Goal: Task Accomplishment & Management: Complete application form

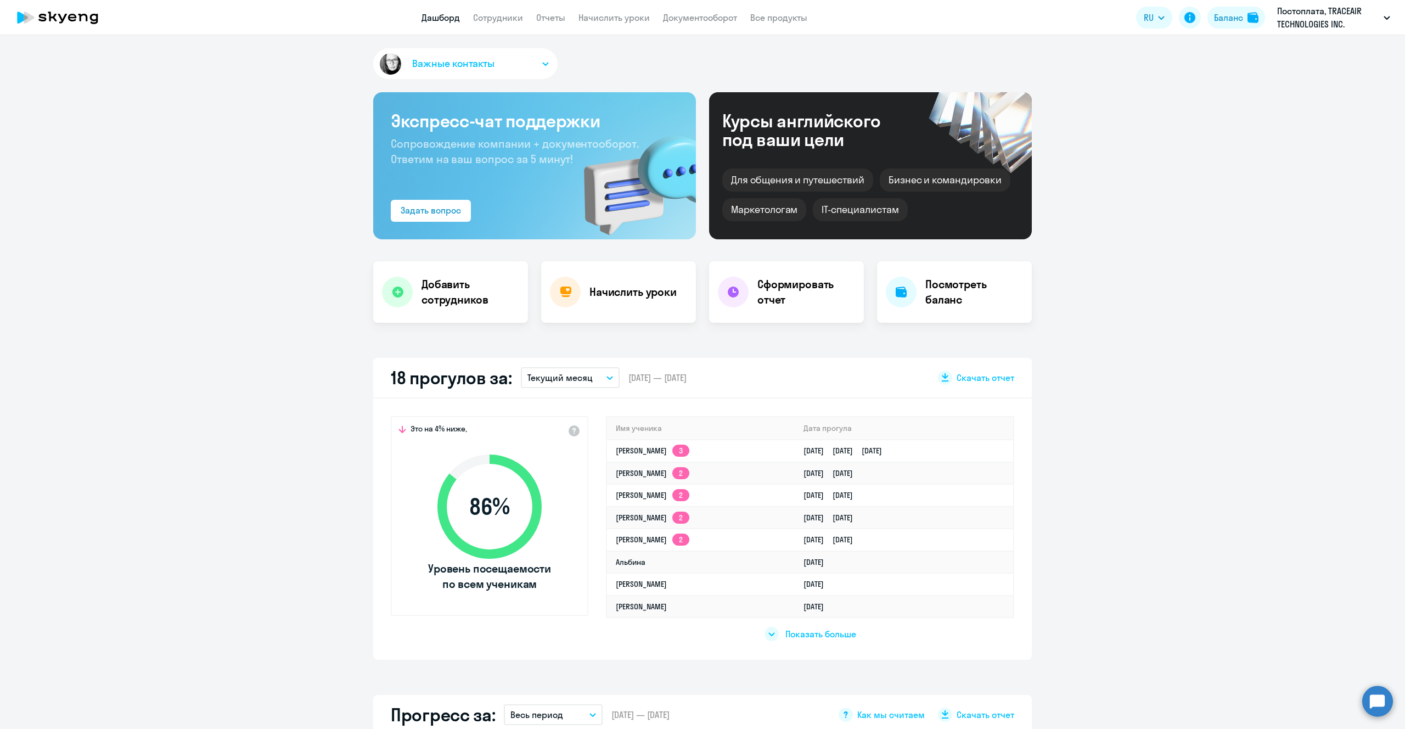
select select "30"
click at [1310, 80] on li "ЕВРО постоплата, ТРЭЙСЭЙР, ООО" at bounding box center [1308, 78] width 176 height 27
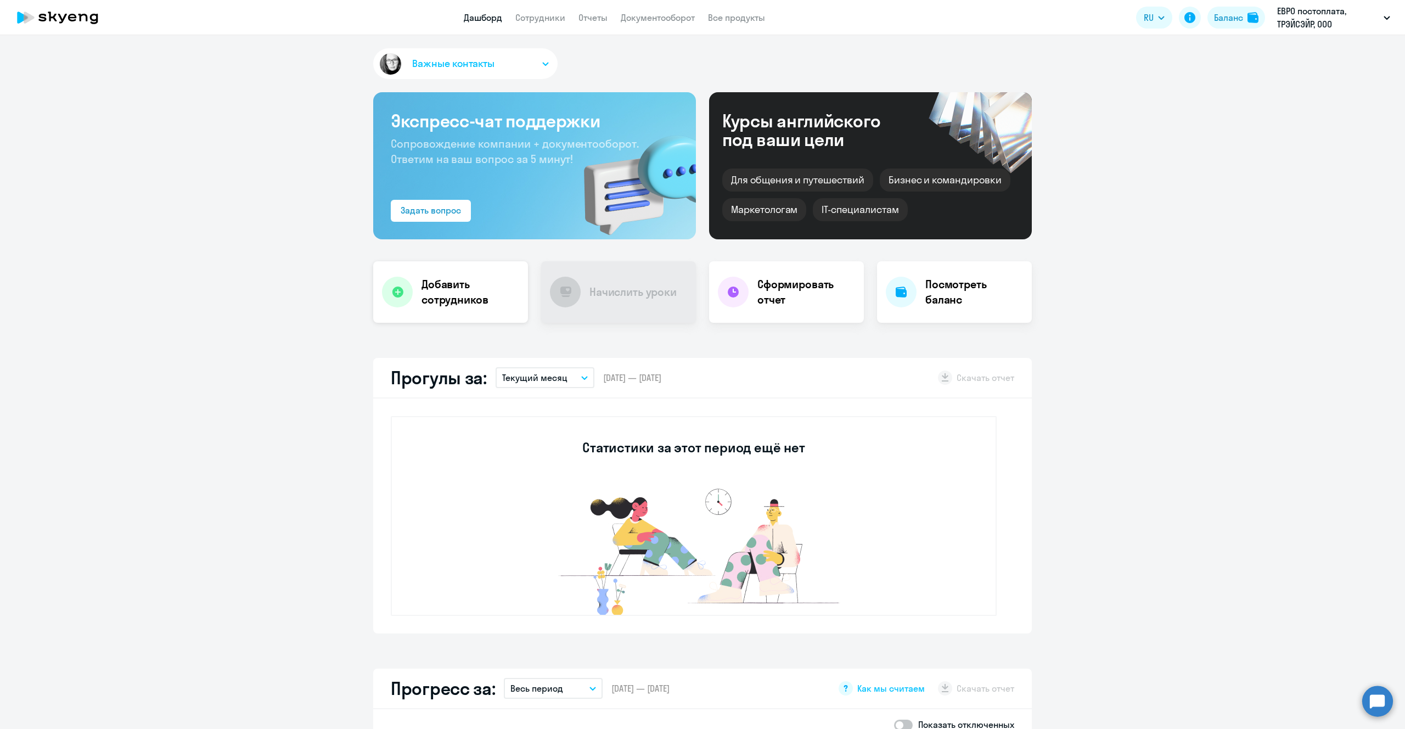
click at [429, 295] on h4 "Добавить сотрудников" at bounding box center [471, 292] width 98 height 31
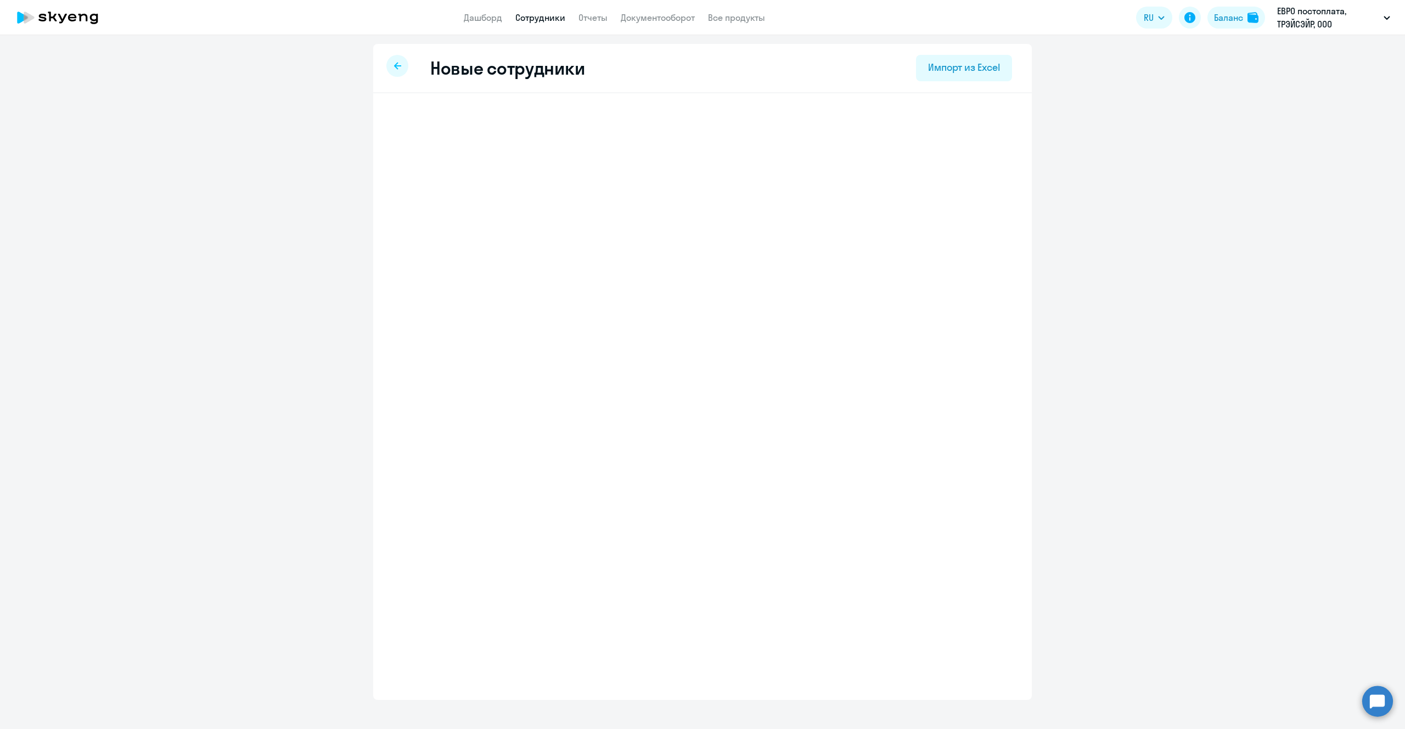
select select "english_adult_not_native_speaker_talks_15min"
select select "4"
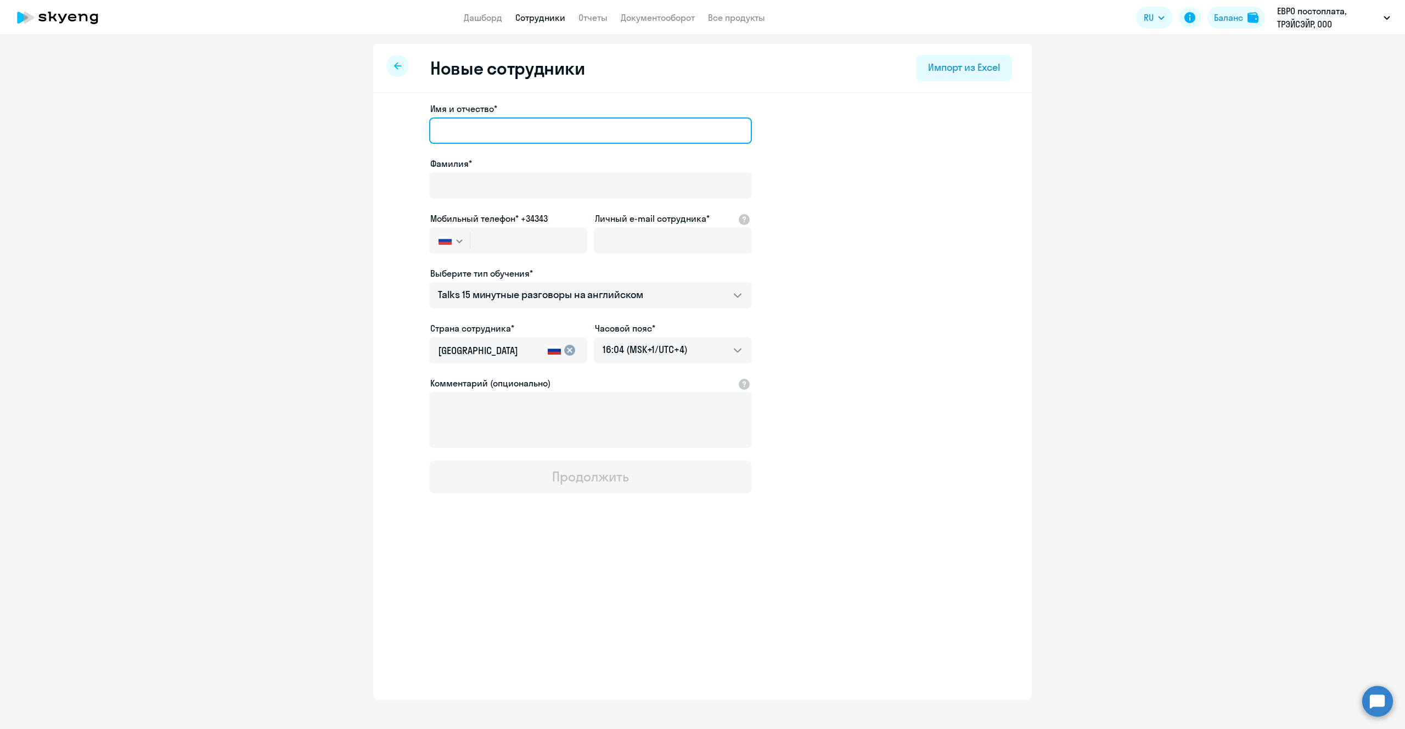
click at [518, 124] on input "Имя и отчество*" at bounding box center [590, 130] width 323 height 26
type input "N"
type input "T"
type input "[DEMOGRAPHIC_DATA]"
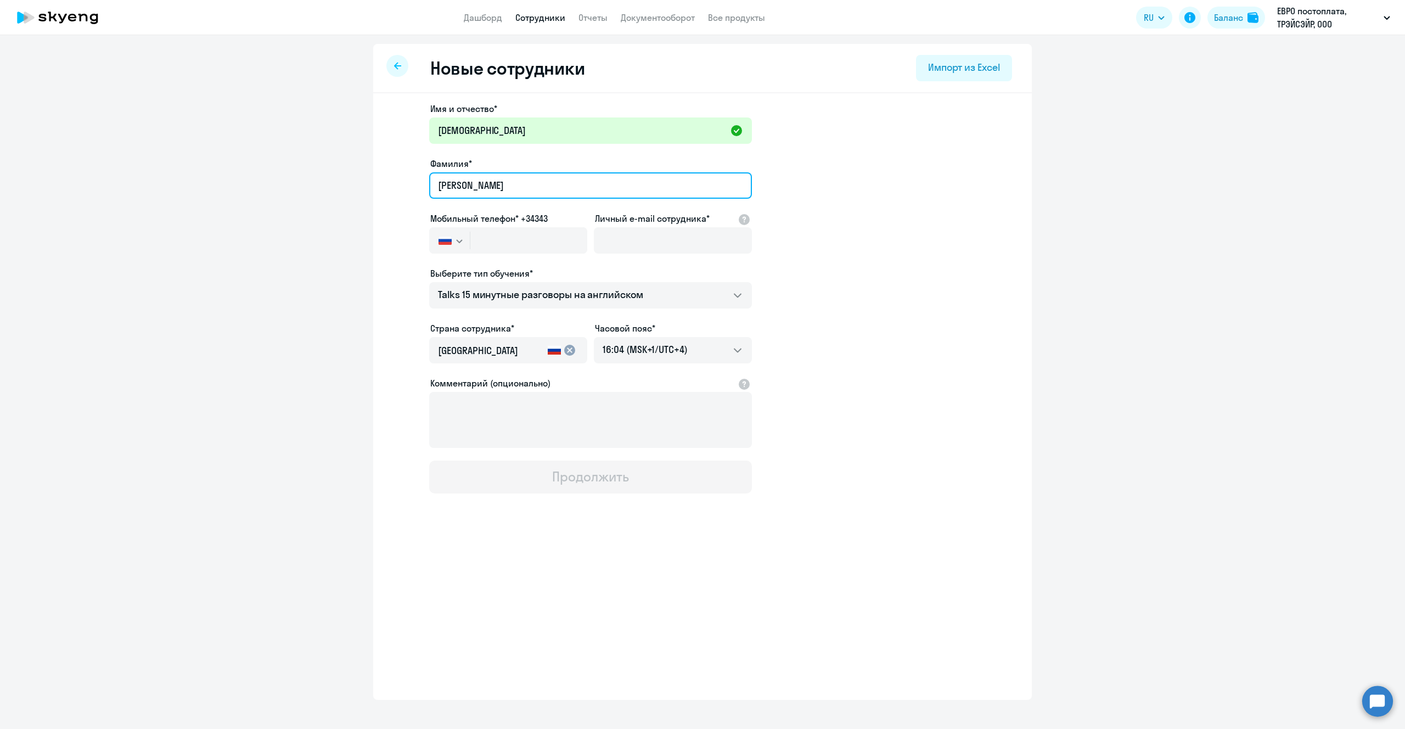
type input "[PERSON_NAME]"
click at [455, 237] on svg-icon "button" at bounding box center [459, 241] width 9 height 9
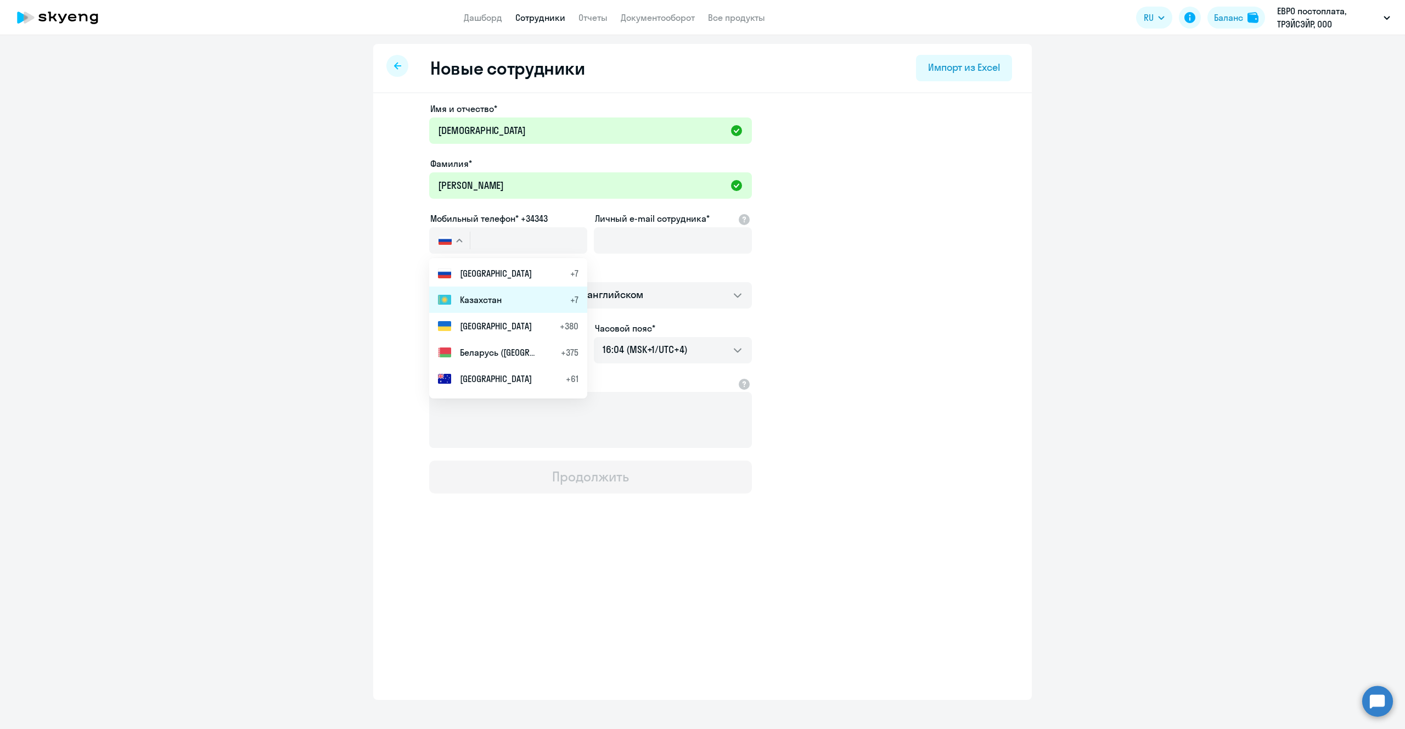
click at [497, 298] on span "Казахстан" at bounding box center [481, 299] width 42 height 13
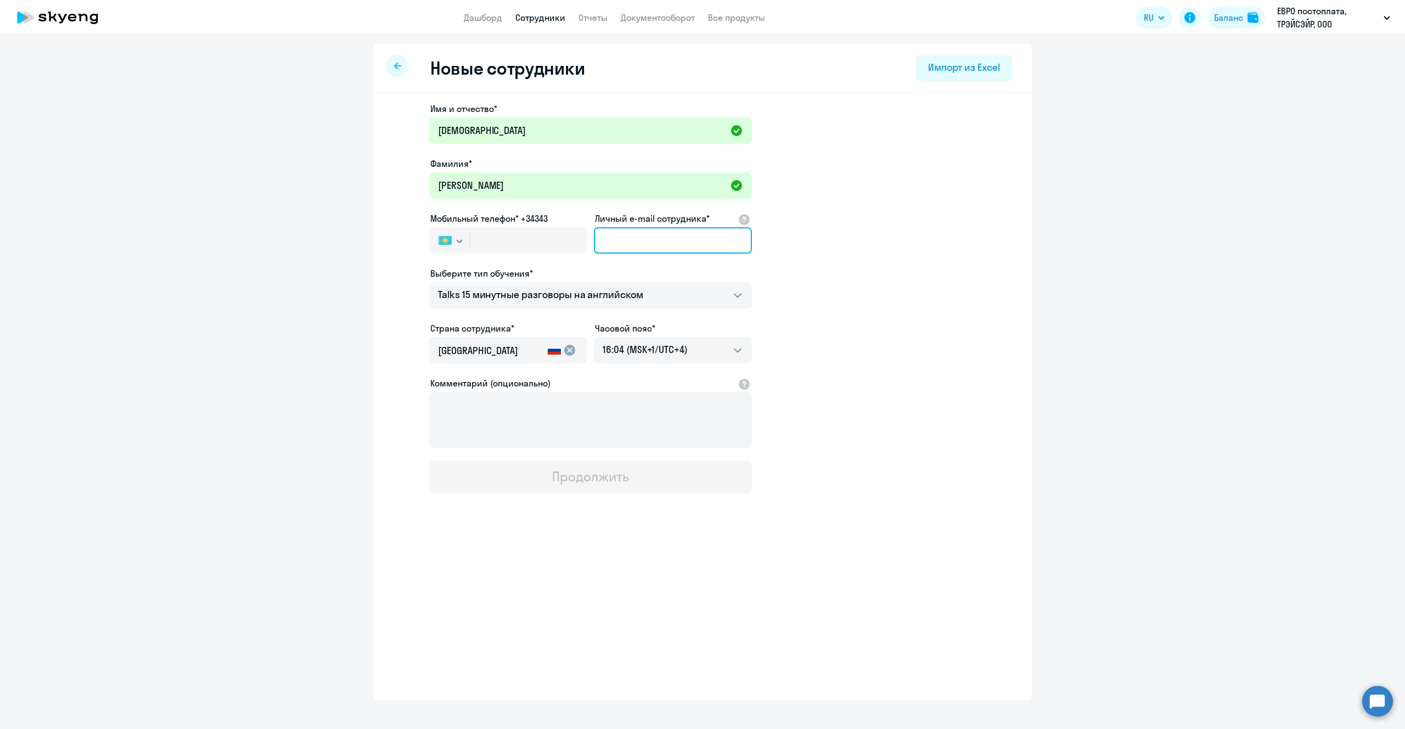
click at [648, 251] on input "Личный e-mail сотрудника*" at bounding box center [673, 240] width 158 height 26
paste input "[EMAIL_ADDRESS][DOMAIN_NAME]"
type input "[EMAIL_ADDRESS][DOMAIN_NAME]"
click at [516, 239] on input "text" at bounding box center [528, 240] width 117 height 26
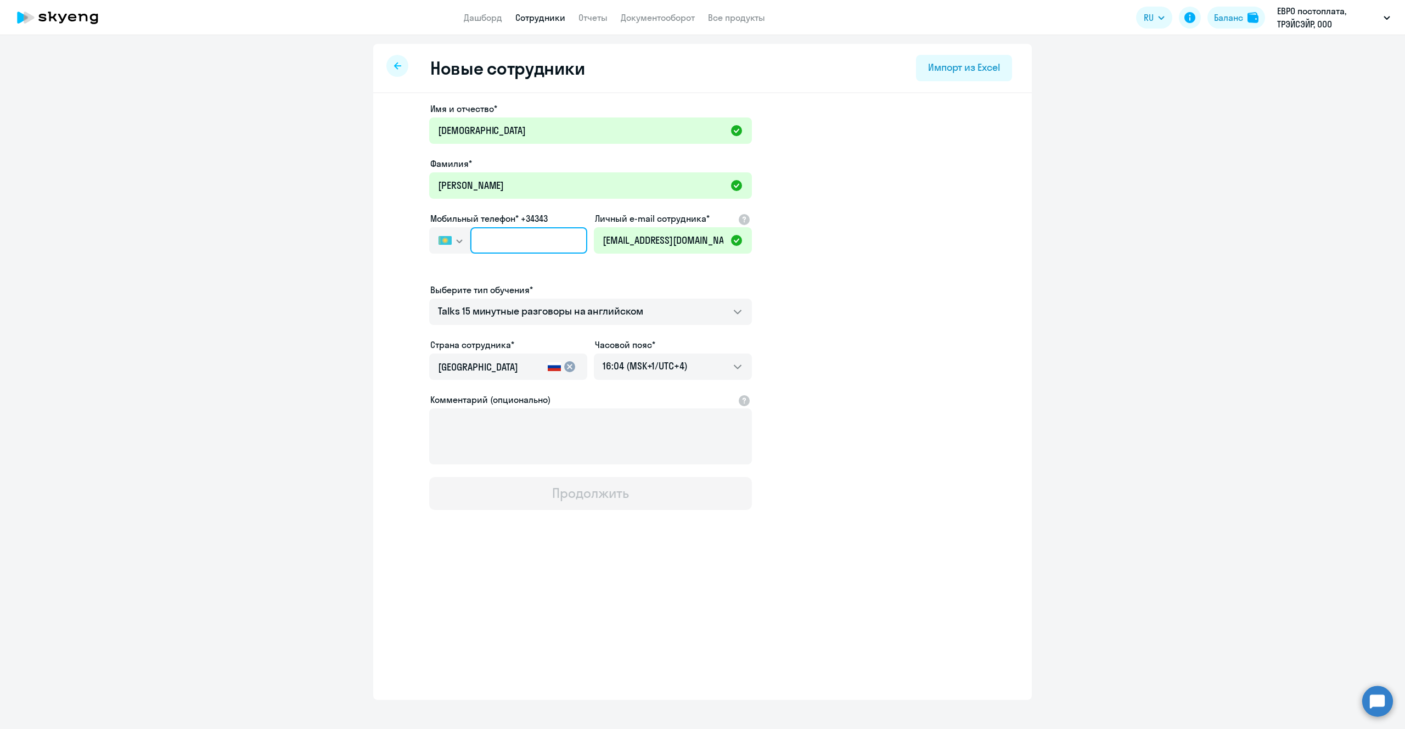
paste input "[PHONE_NUMBER]"
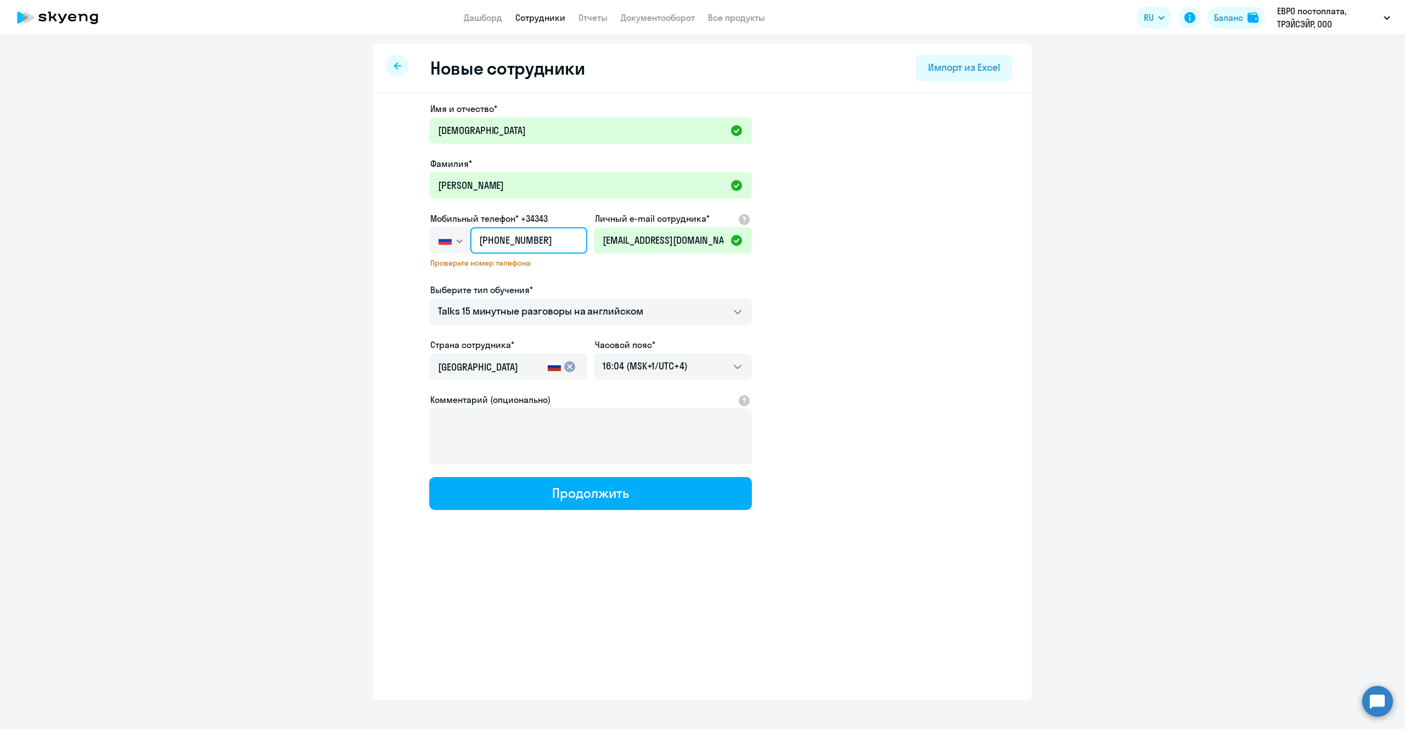
click at [480, 241] on input "[PHONE_NUMBER]" at bounding box center [528, 240] width 117 height 26
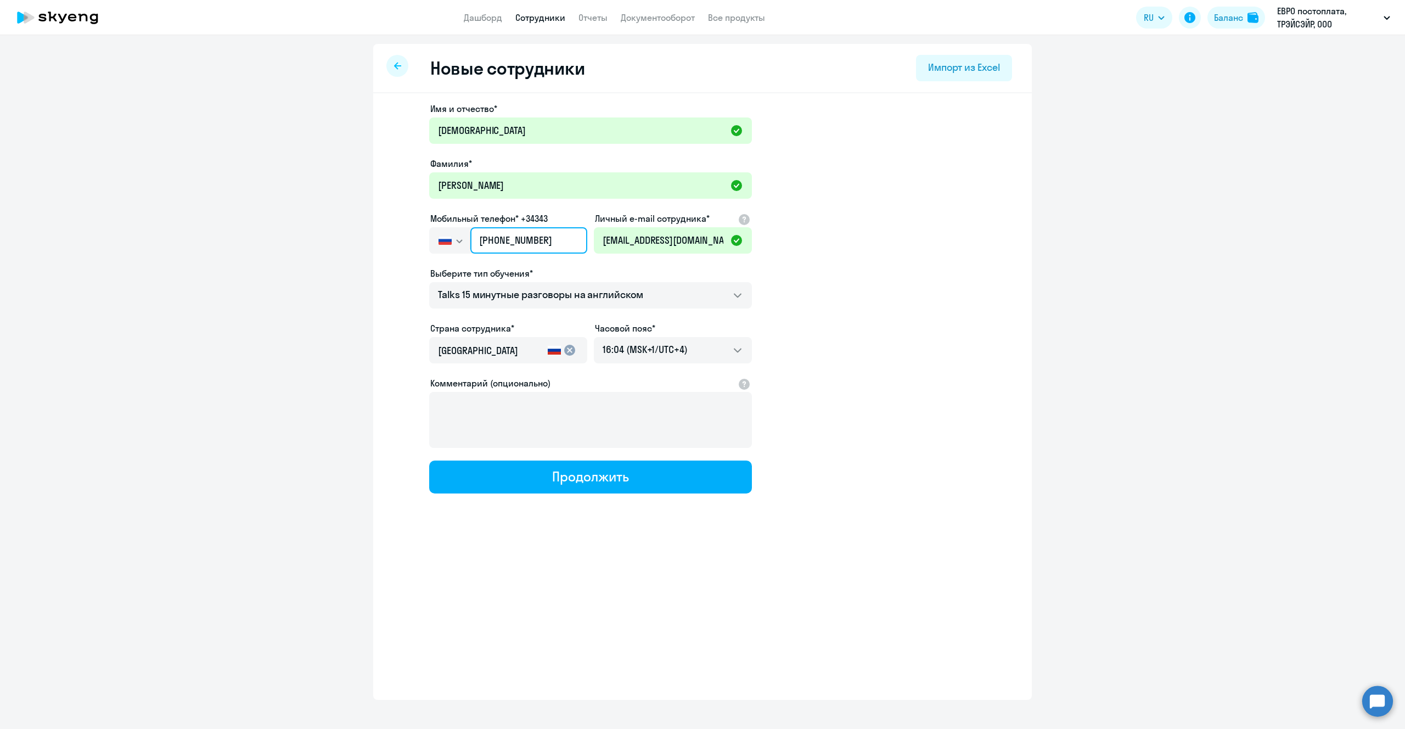
type input "[PHONE_NUMBER]"
click at [836, 307] on app-new-student-form "Имя и отчество* [PERSON_NAME]* Какимова Мобильный телефон* +34343 [GEOGRAPHIC_D…" at bounding box center [703, 297] width 624 height 391
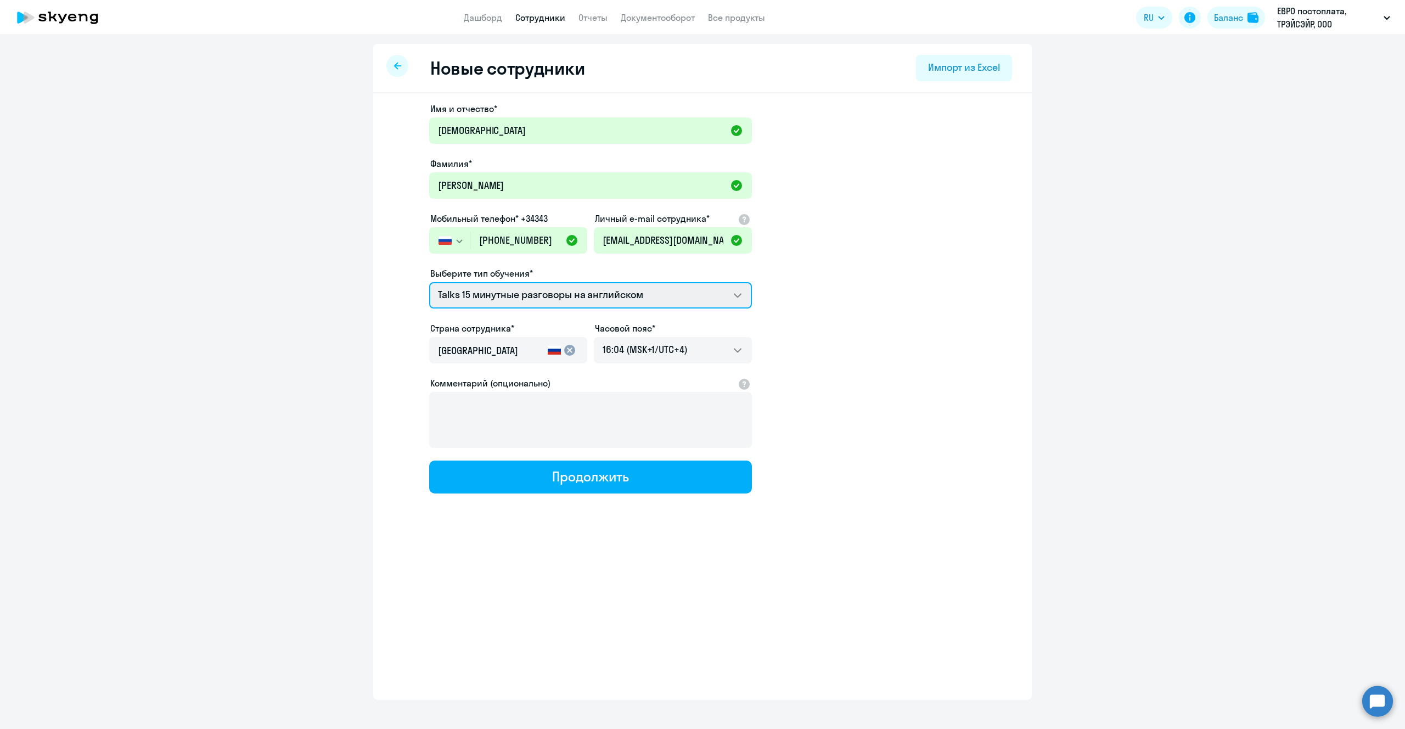
click at [692, 288] on select "Talks 15 минутные разговоры на английском" at bounding box center [590, 295] width 323 height 26
click at [429, 282] on select "Talks 15 минутные разговоры на английском" at bounding box center [590, 295] width 323 height 26
click at [809, 309] on app-new-student-form "Имя и отчество* [PERSON_NAME]* Какимова Мобильный телефон* +34343 [GEOGRAPHIC_D…" at bounding box center [703, 297] width 624 height 391
click at [571, 351] on mat-icon "cancel" at bounding box center [569, 350] width 13 height 13
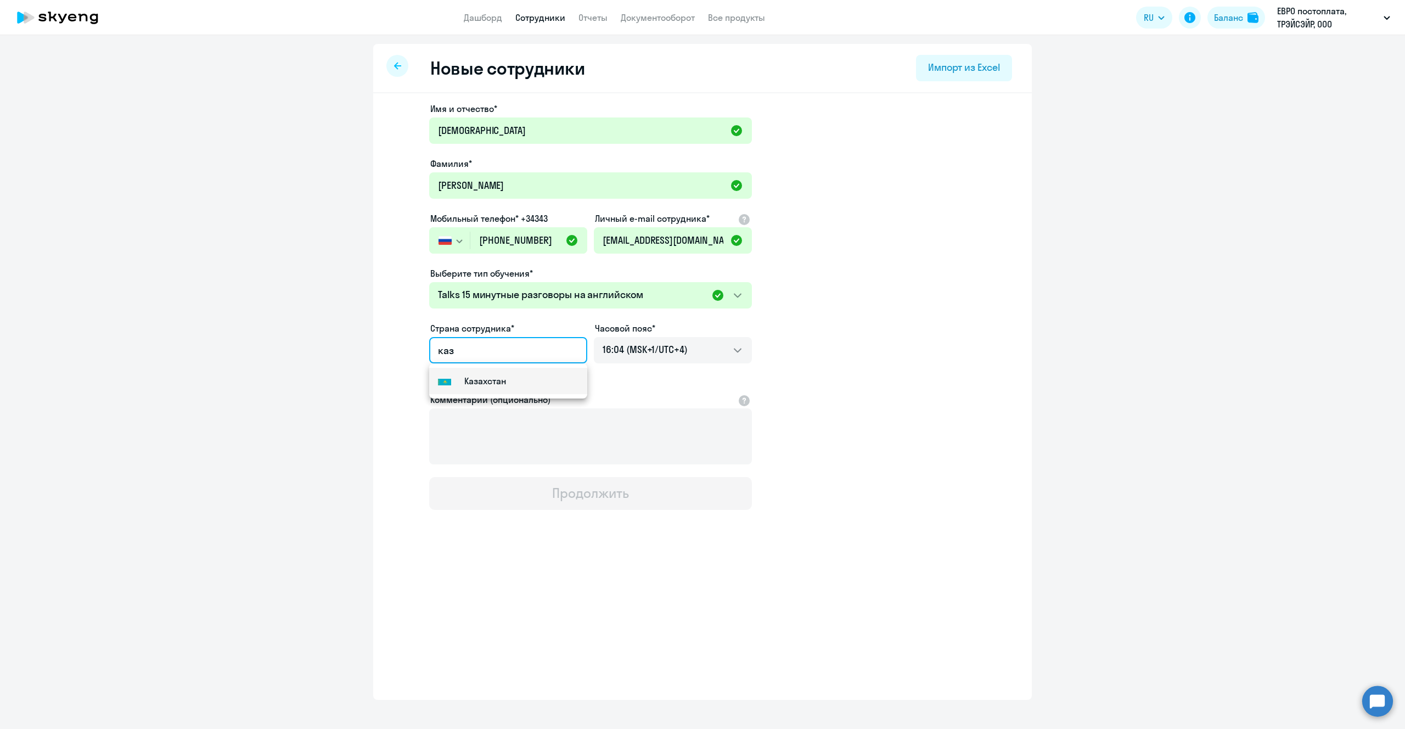
click at [506, 379] on small "Казахстан" at bounding box center [485, 380] width 42 height 13
type input "Казахстан"
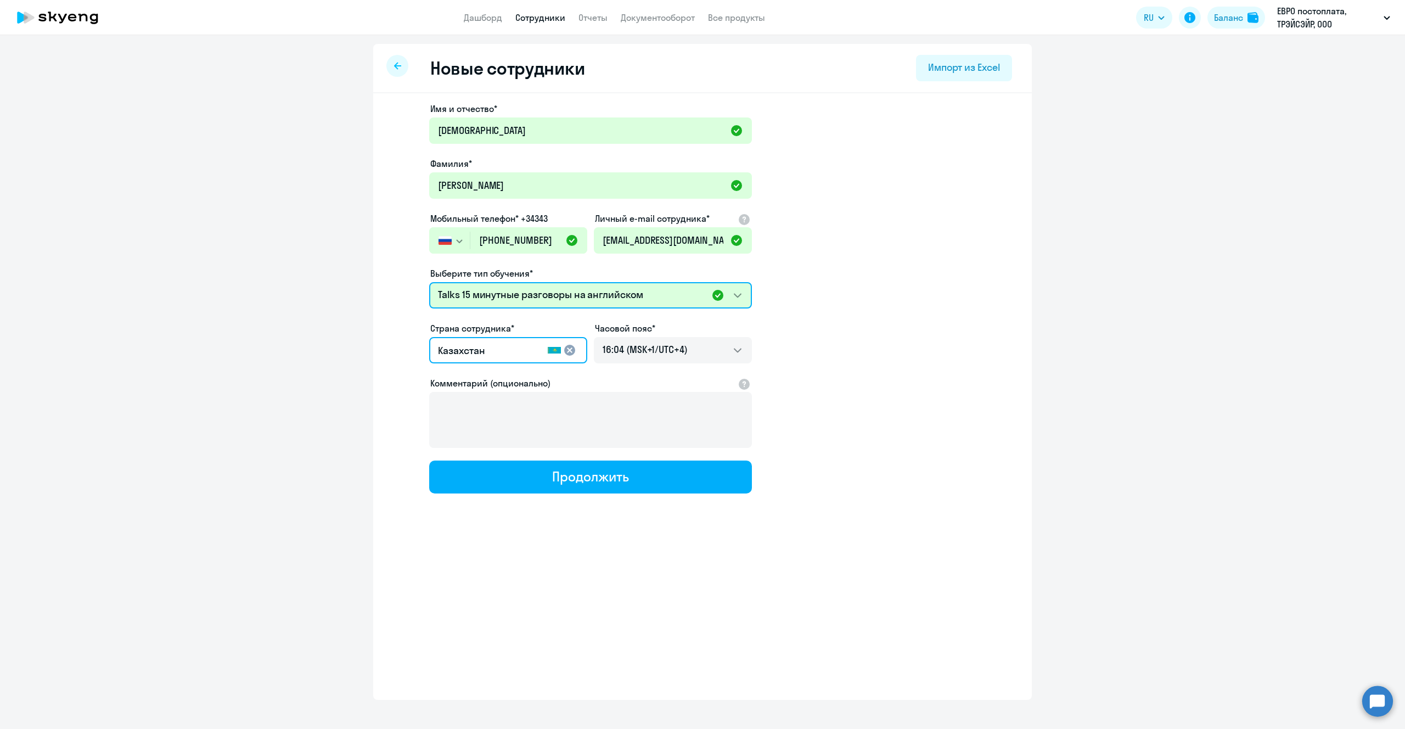
click at [680, 291] on select "Talks 15 минутные разговоры на английском" at bounding box center [590, 295] width 323 height 26
click at [429, 282] on select "Talks 15 минутные разговоры на английском" at bounding box center [590, 295] width 323 height 26
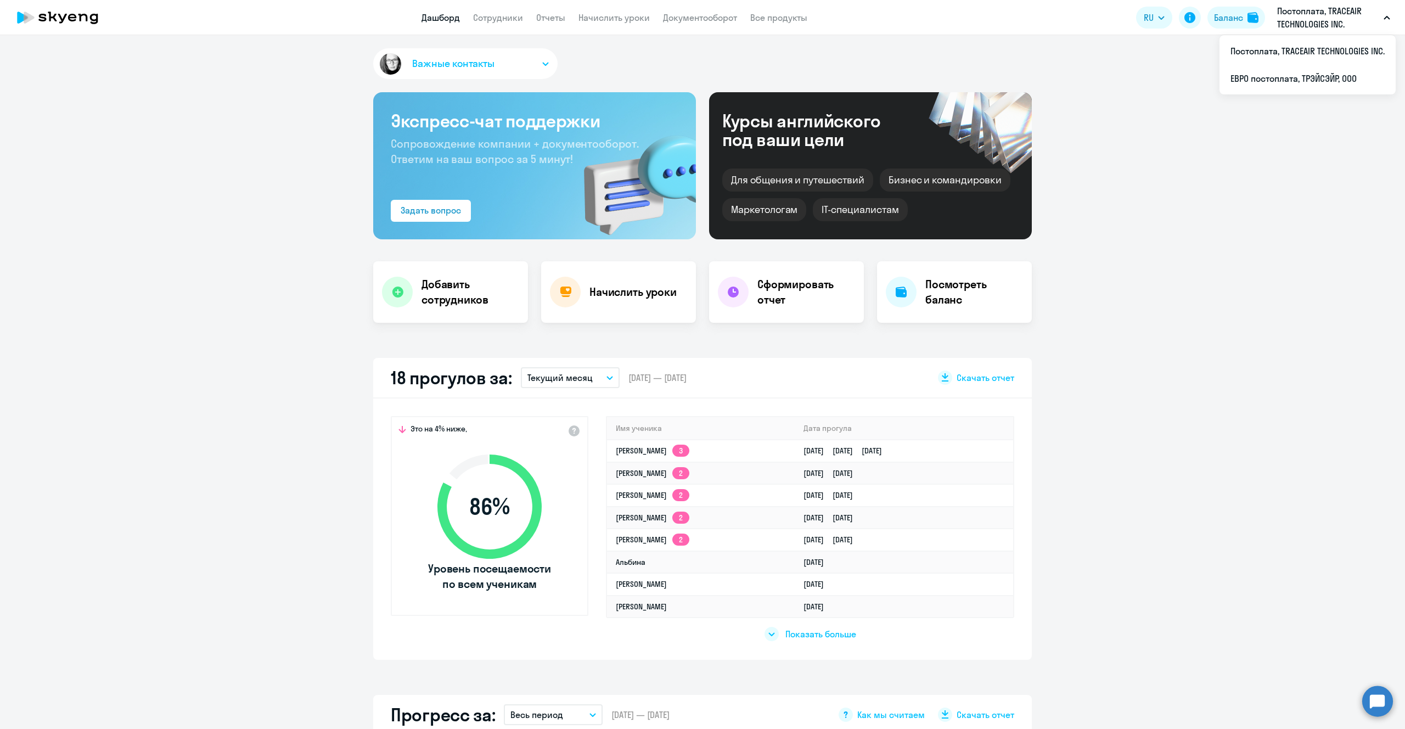
select select "30"
click at [1358, 26] on p "Постоплата, TRACEAIR TECHNOLOGIES INC." at bounding box center [1328, 17] width 102 height 26
click at [1239, 211] on ng-component "Важные контакты Экспресс-чат поддержки Сопровождение компании + документооборот…" at bounding box center [702, 680] width 1405 height 1264
click at [445, 285] on h4 "Добавить сотрудников" at bounding box center [471, 292] width 98 height 31
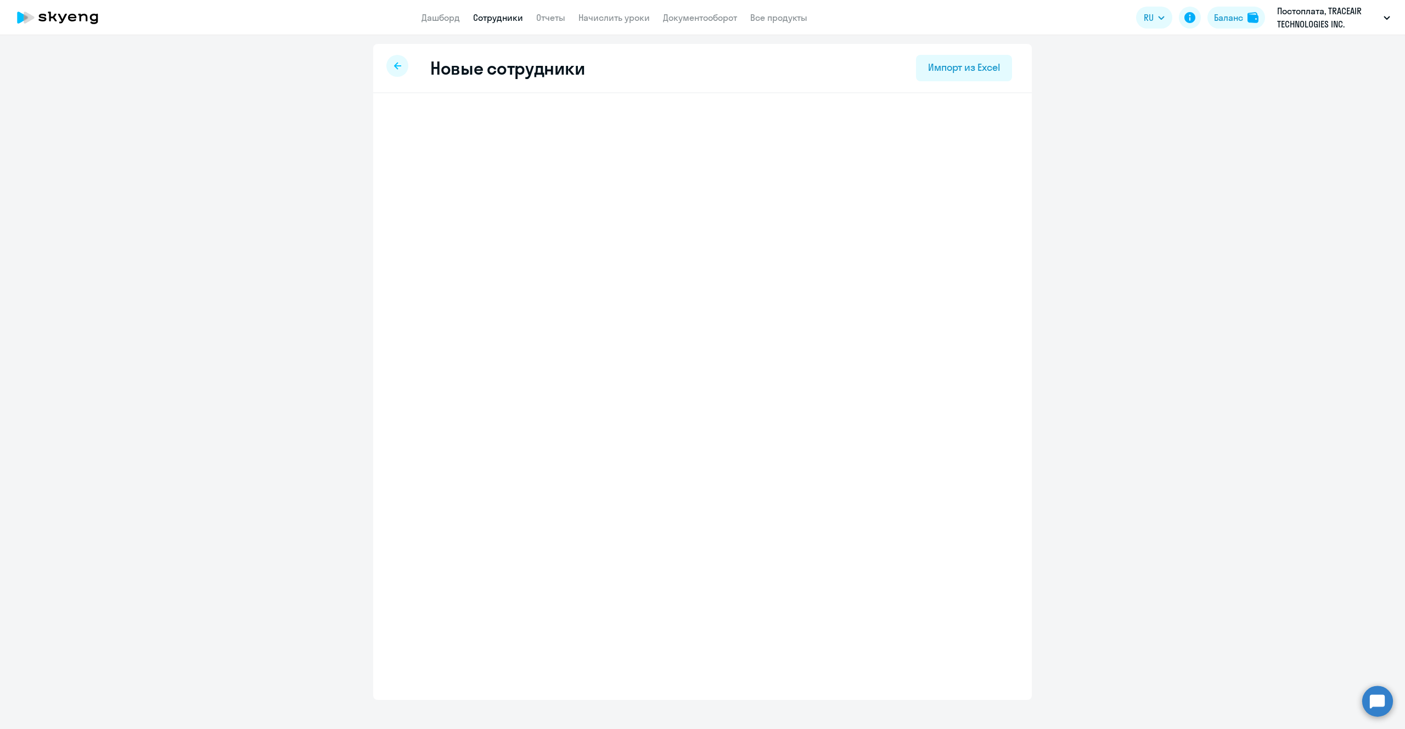
select select "english_adult_not_native_speaker"
select select "4"
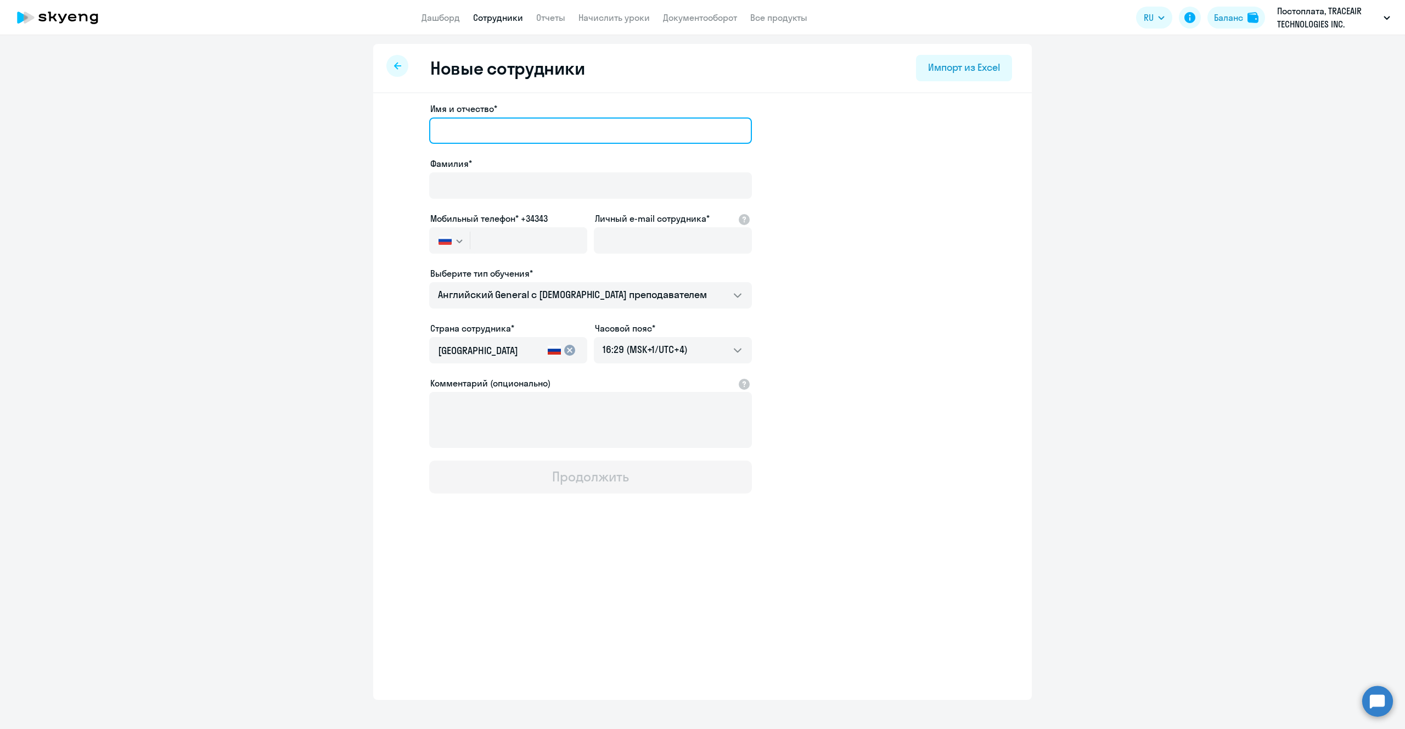
click at [555, 135] on input "Имя и отчество*" at bounding box center [590, 130] width 323 height 26
type input "[DEMOGRAPHIC_DATA]"
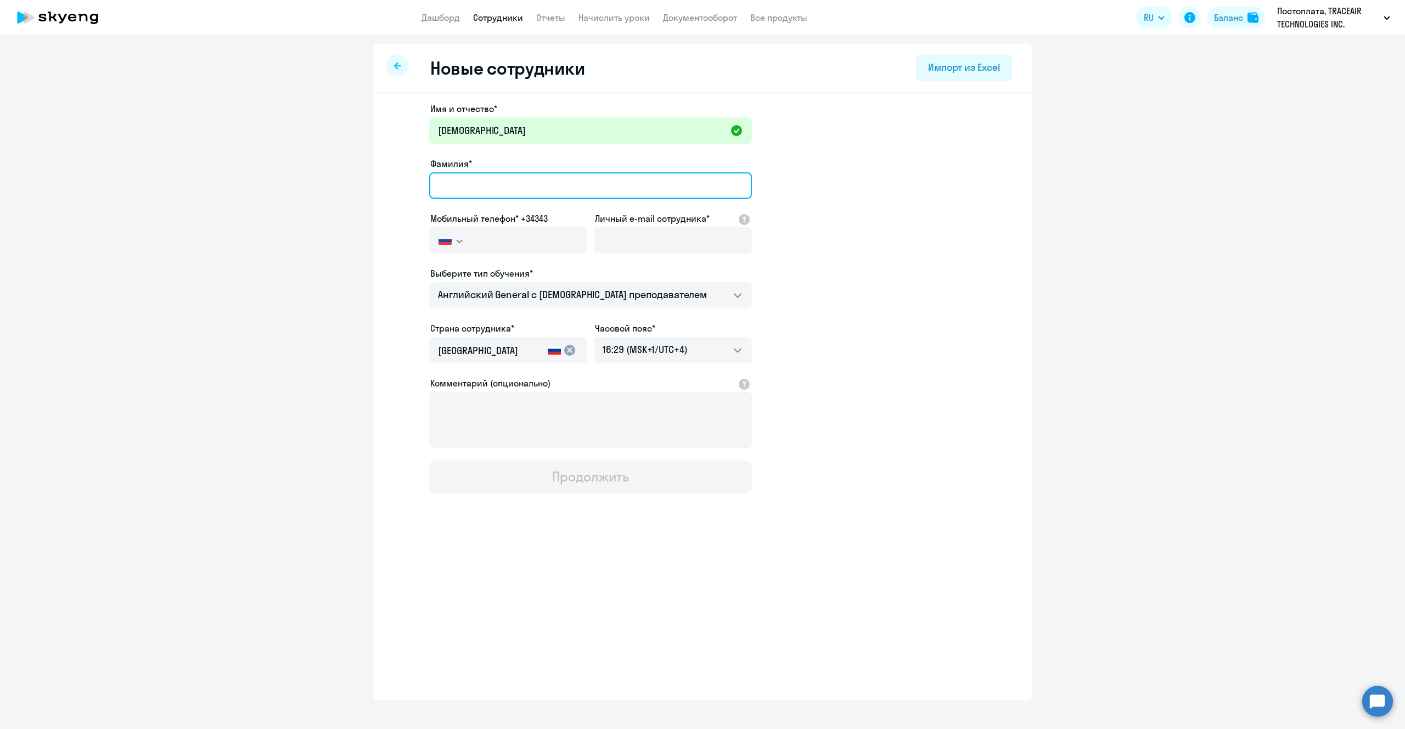
click at [469, 186] on input "Фамилия*" at bounding box center [590, 185] width 323 height 26
type input "[PERSON_NAME]"
click at [453, 240] on button "button" at bounding box center [449, 240] width 41 height 26
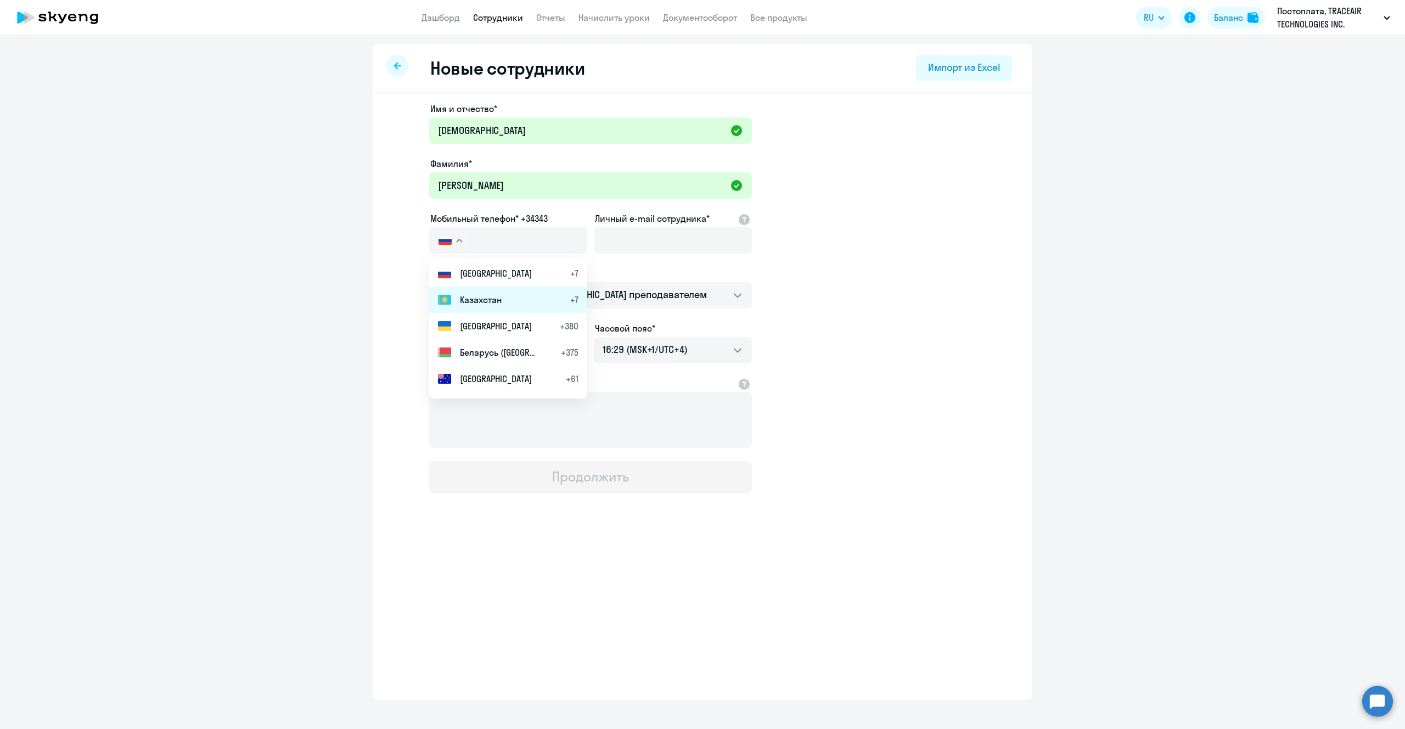
click at [488, 309] on li "Казахстан +7" at bounding box center [508, 300] width 158 height 26
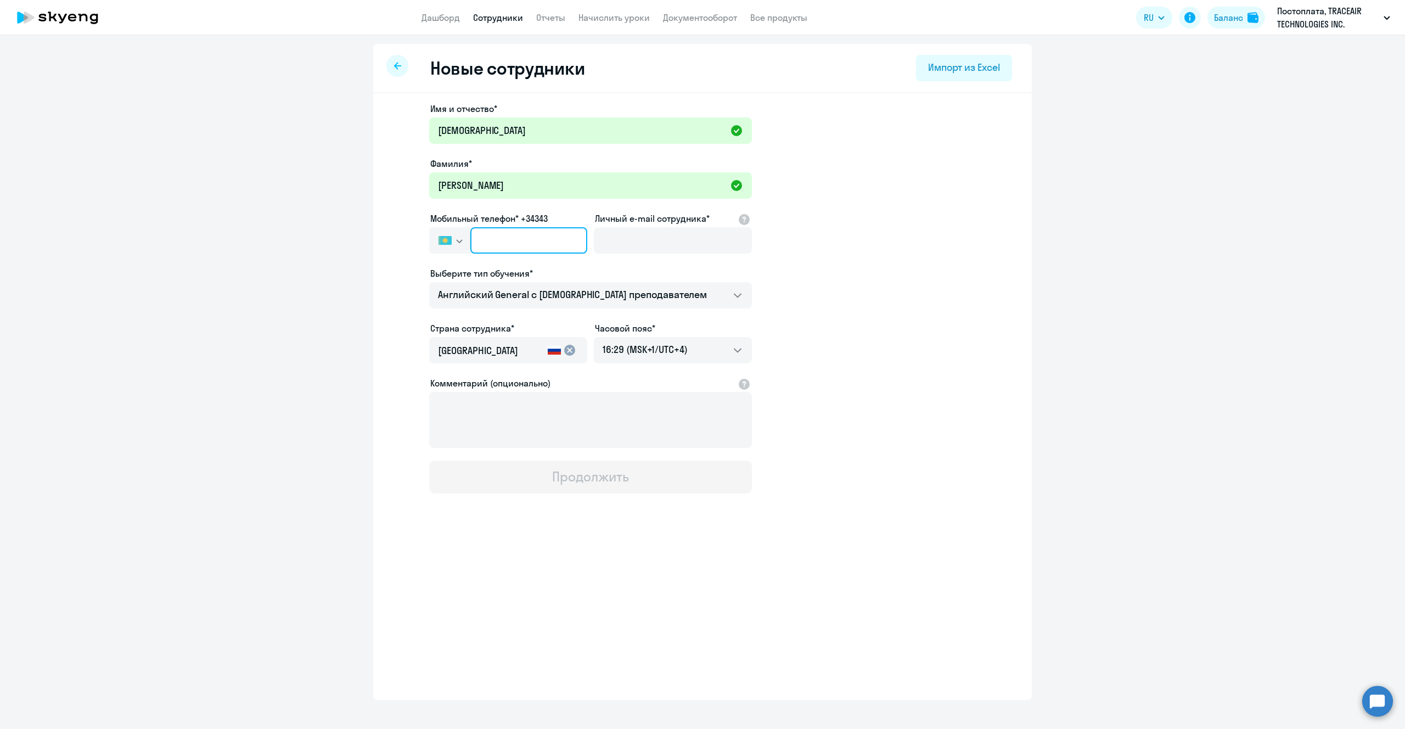
click at [534, 248] on input "text" at bounding box center [528, 240] width 117 height 26
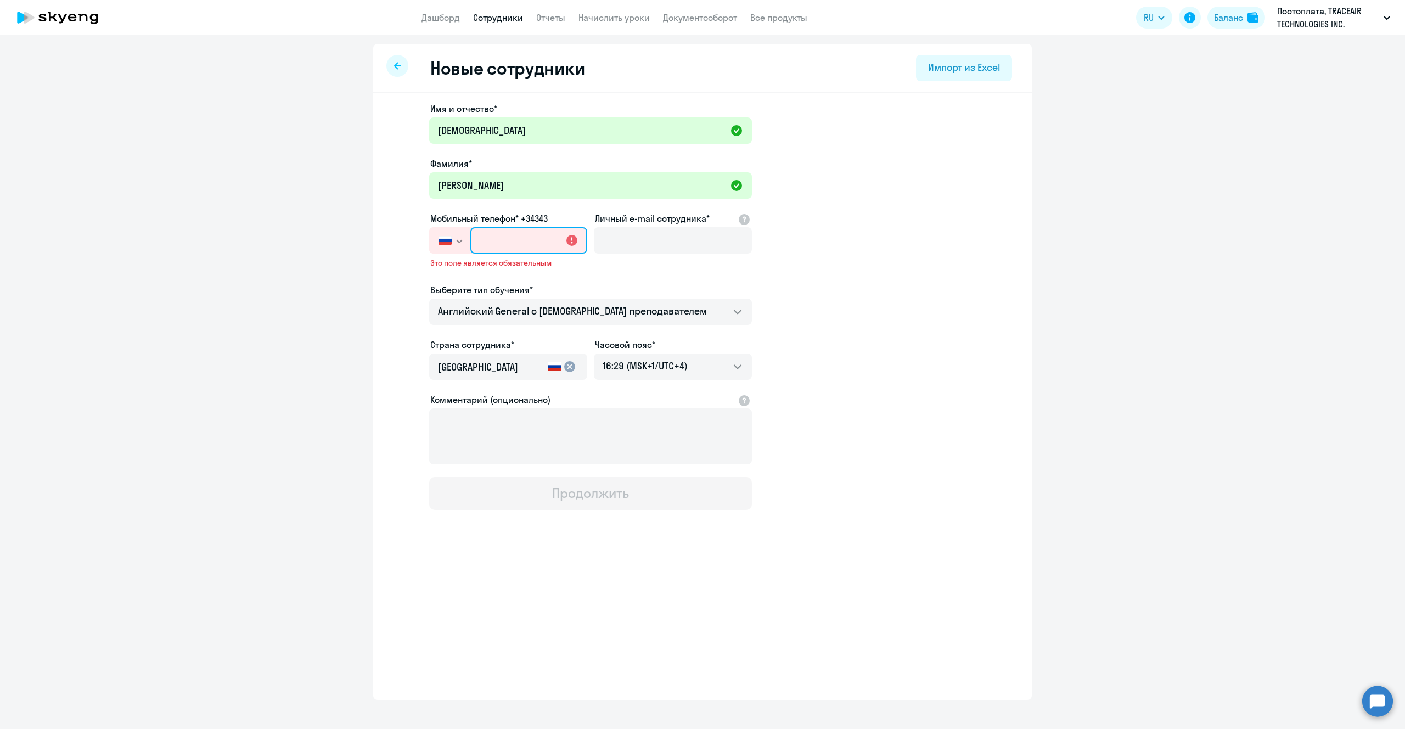
click at [499, 246] on input "text" at bounding box center [528, 240] width 117 height 26
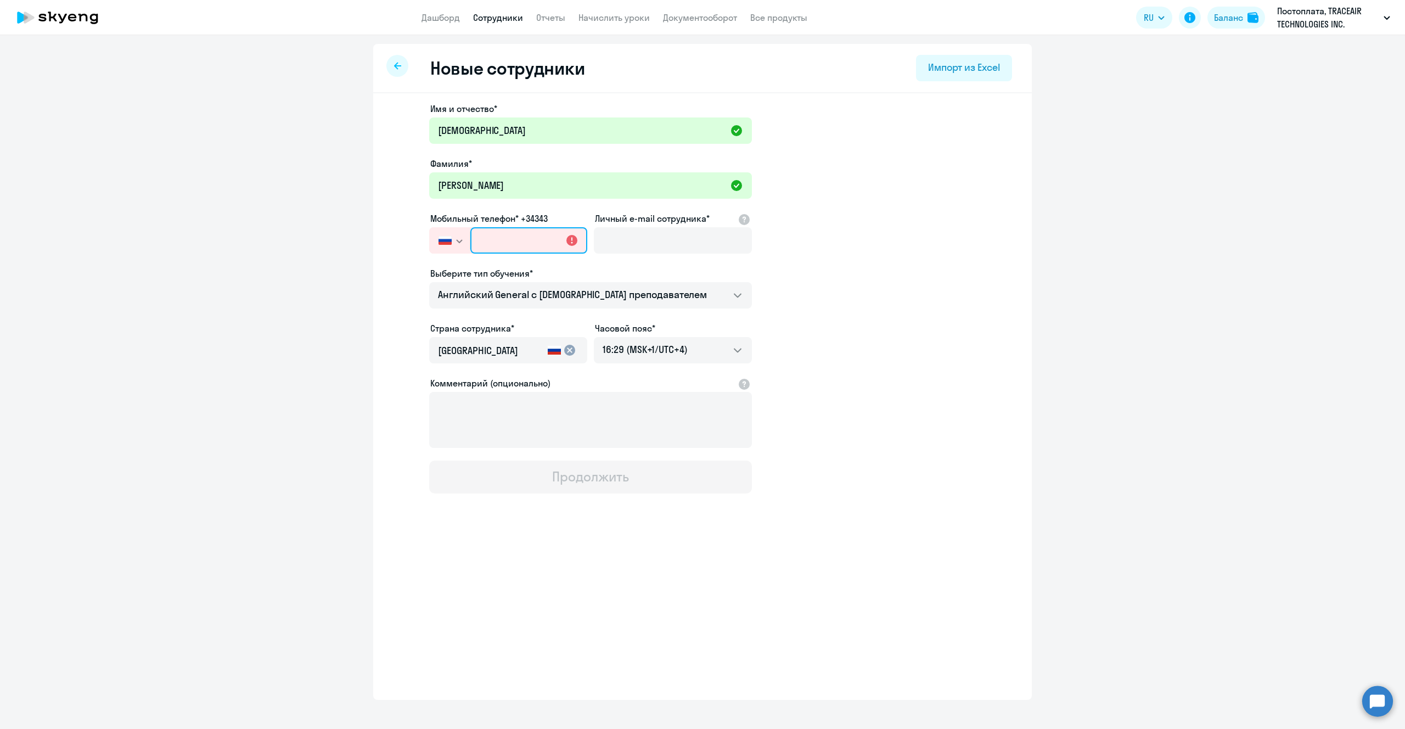
paste input "+7 (747) 108-30-89"
type input "+7 (747) 108-30-89"
click at [676, 242] on input "Личный e-mail сотрудника*" at bounding box center [673, 240] width 158 height 26
paste input "[EMAIL_ADDRESS][DOMAIN_NAME]"
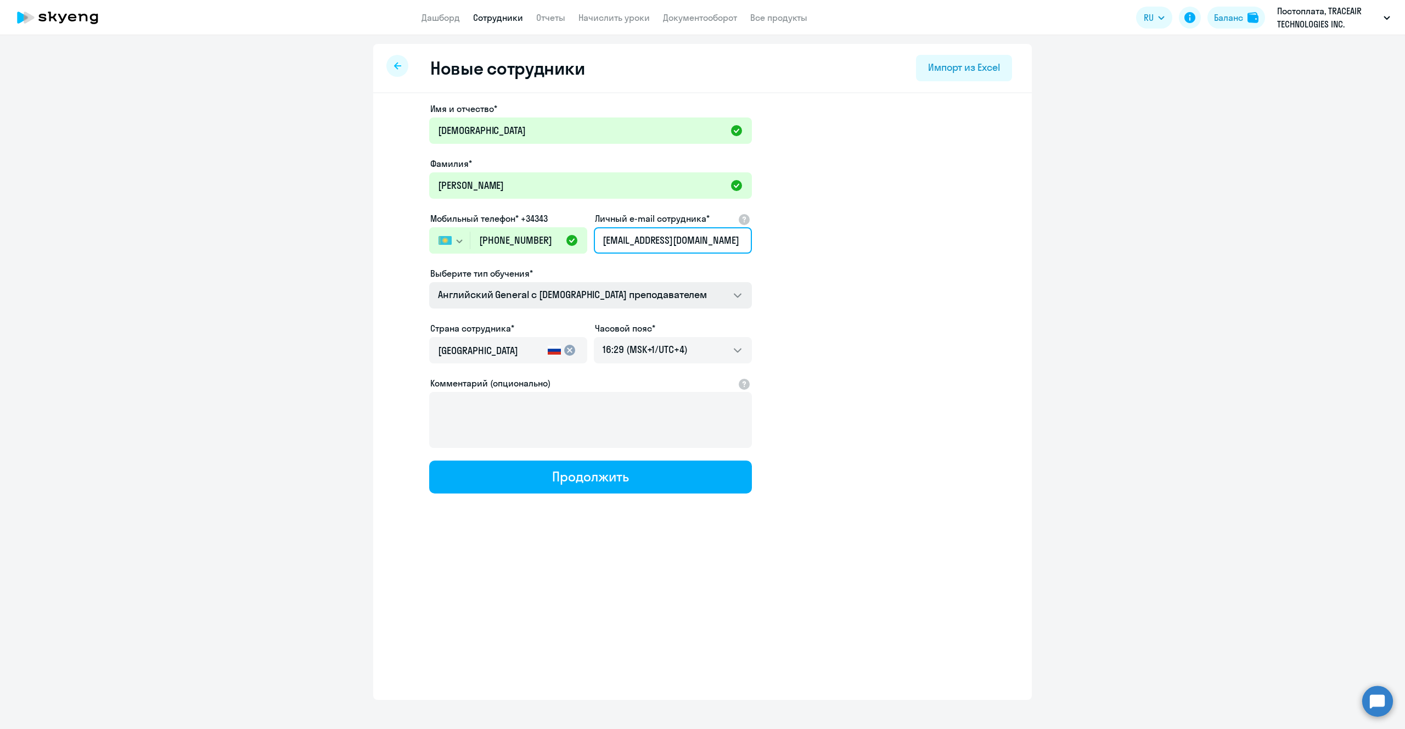
type input "[EMAIL_ADDRESS][DOMAIN_NAME]"
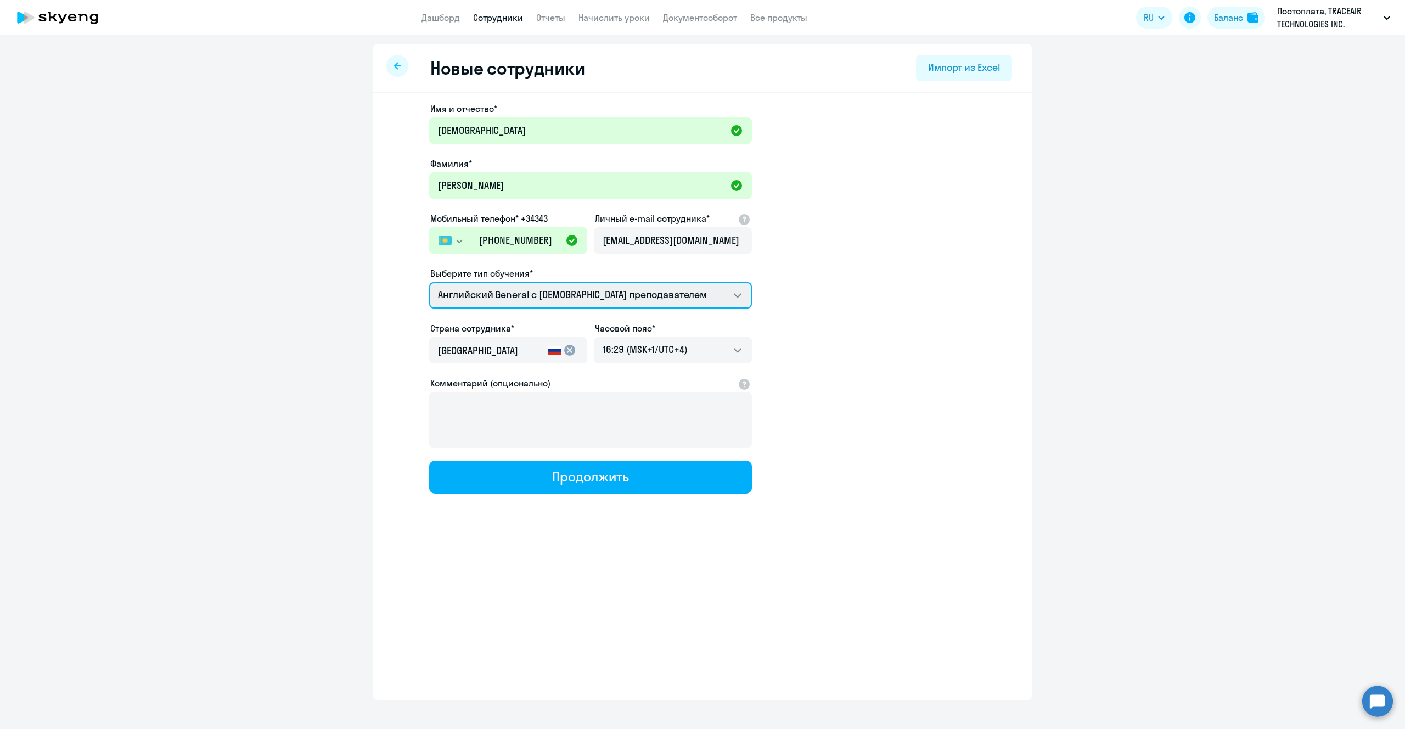
click at [568, 291] on select "Talks 15 минутные разговоры на английском Премиум английский с русскоговорящим …" at bounding box center [590, 295] width 323 height 26
click at [429, 282] on select "Talks 15 минутные разговоры на английском Премиум английский с русскоговорящим …" at bounding box center [590, 295] width 323 height 26
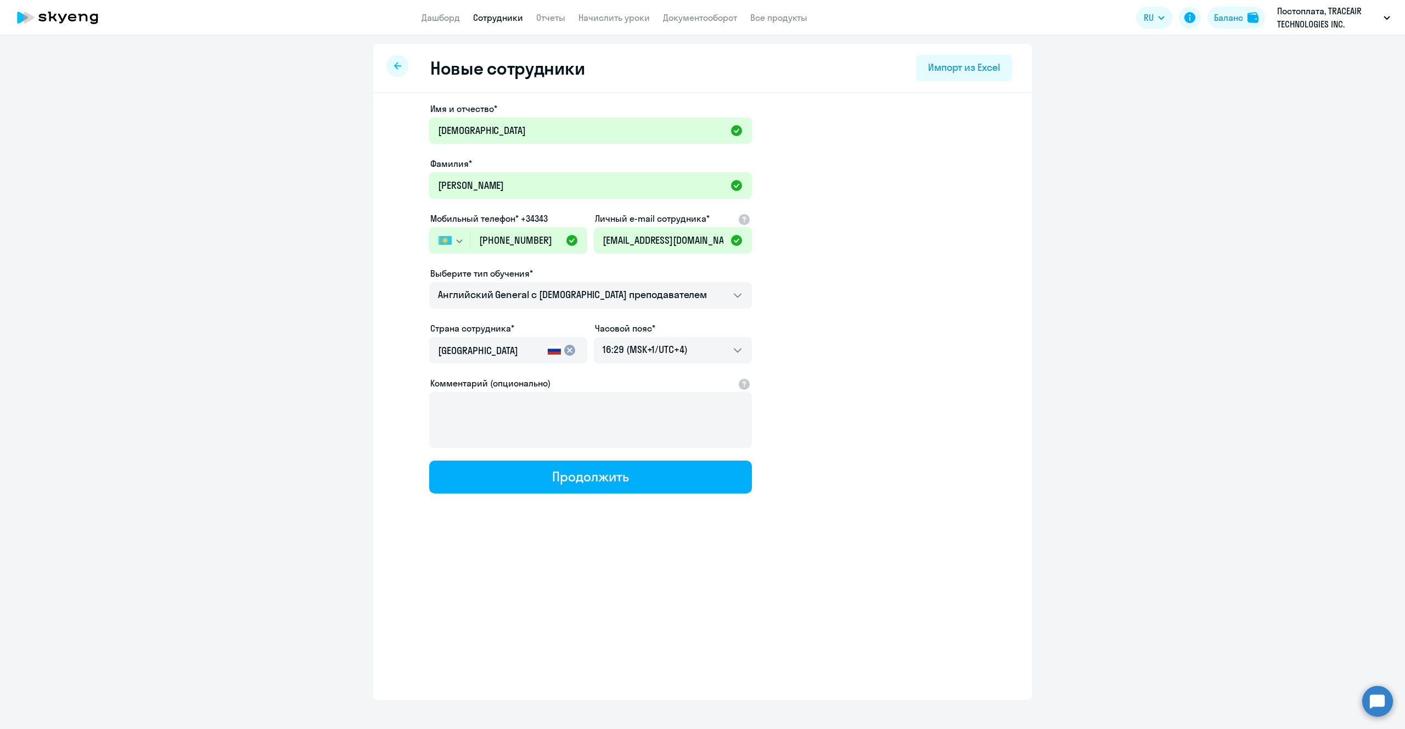
click at [498, 356] on input "[GEOGRAPHIC_DATA]" at bounding box center [490, 351] width 105 height 14
click at [569, 349] on mat-icon "cancel" at bounding box center [569, 350] width 13 height 13
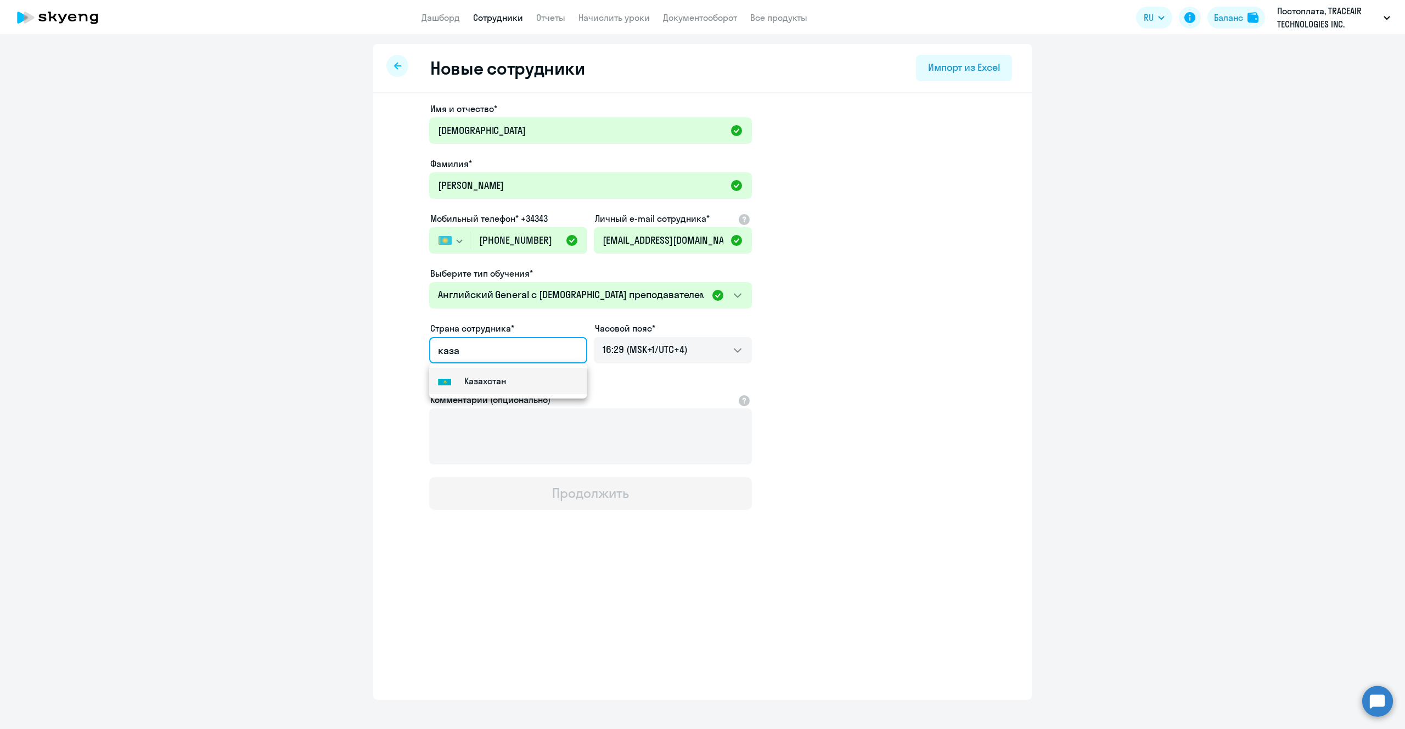
click at [499, 381] on small "Казахстан" at bounding box center [485, 380] width 42 height 13
type input "Казахстан"
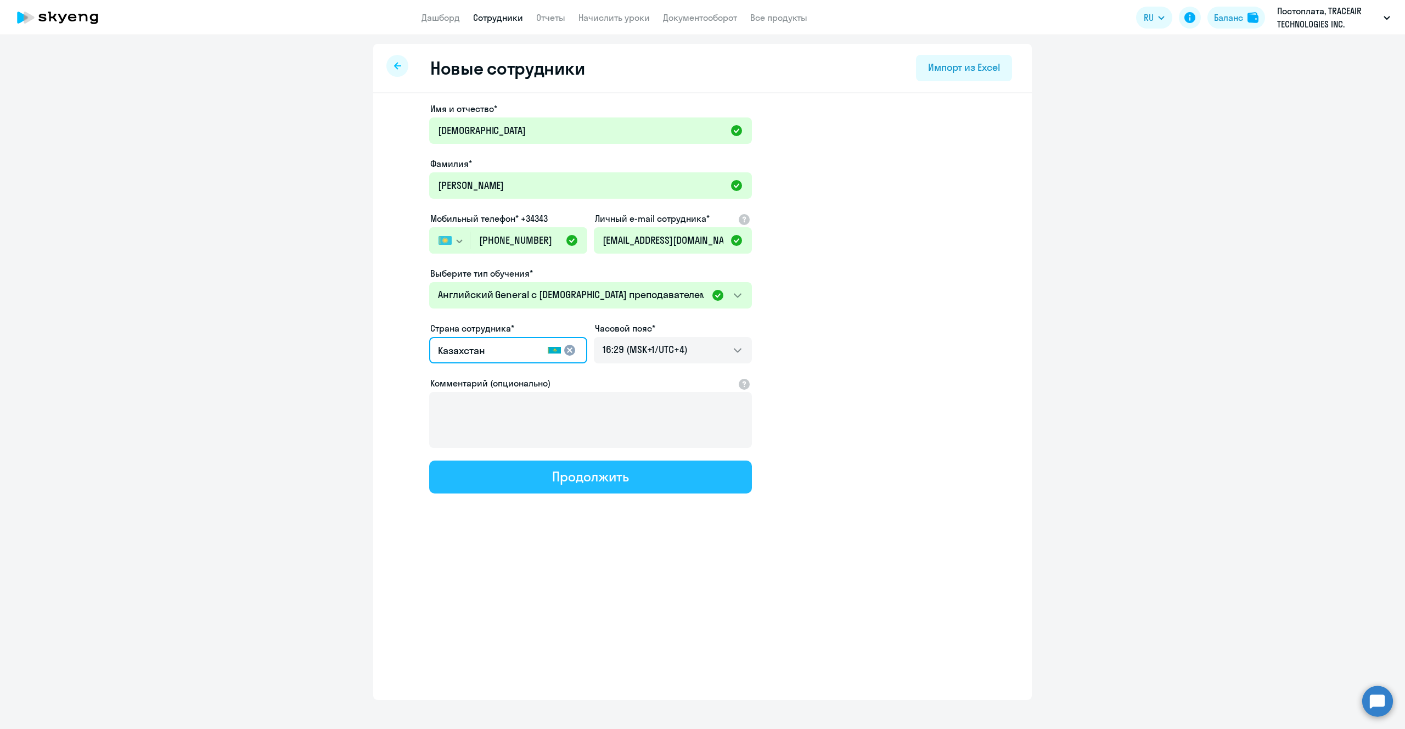
click at [598, 480] on div "Продолжить" at bounding box center [590, 477] width 76 height 18
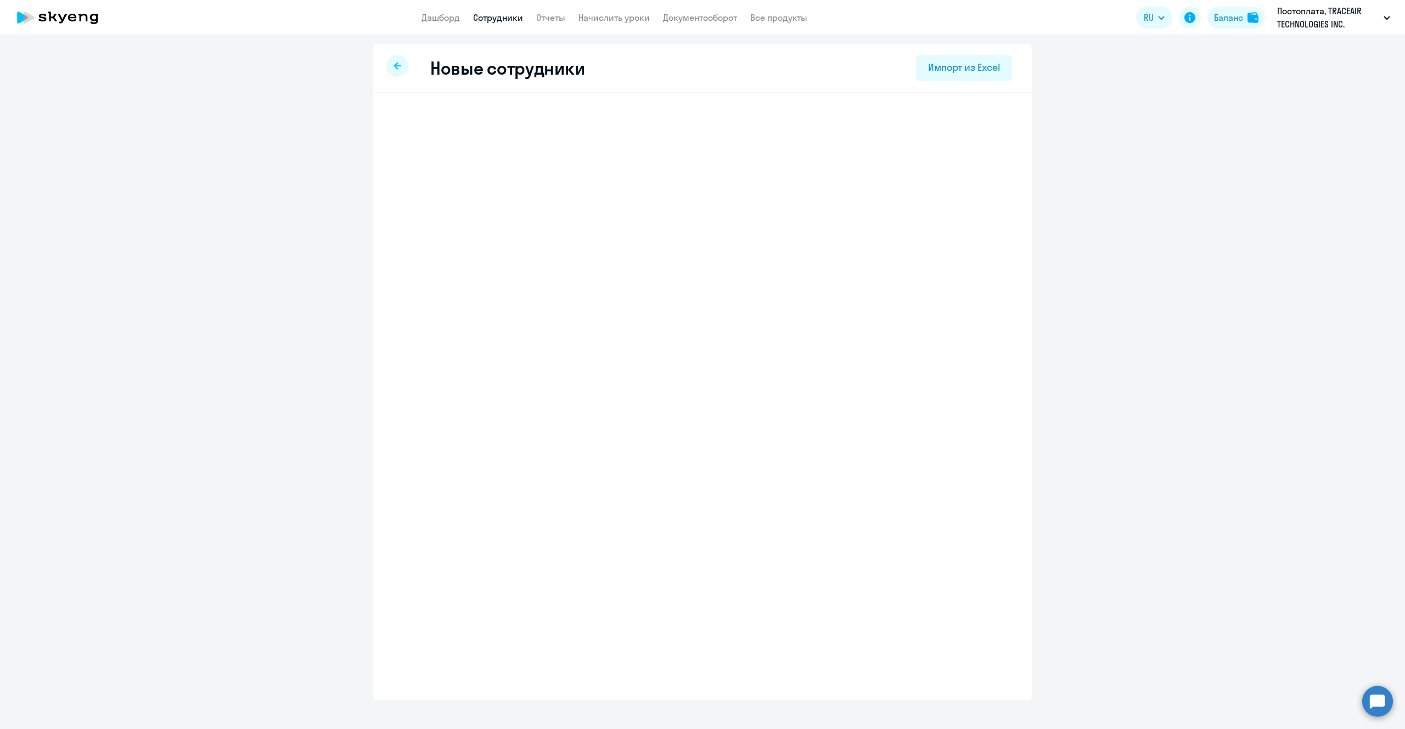
select select "english_adult_not_native_speaker"
select select "4"
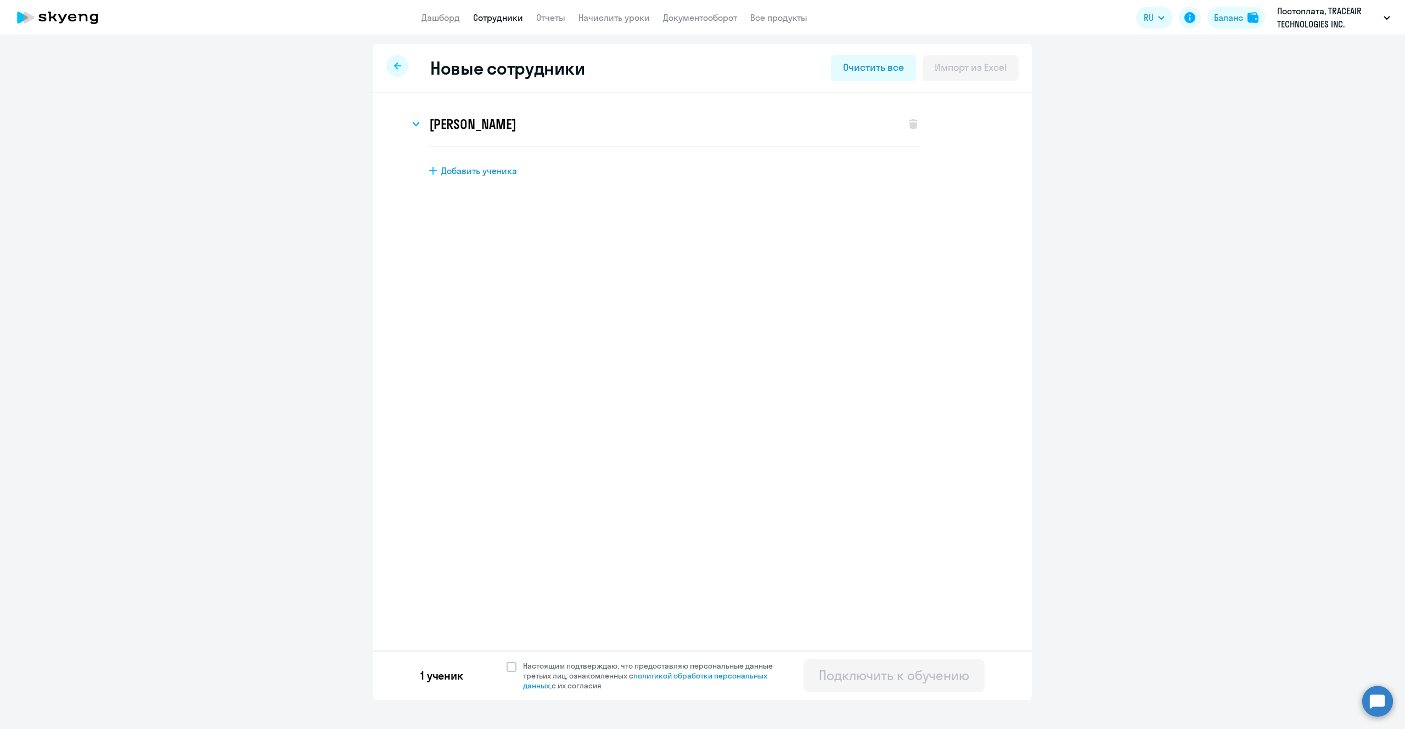
click at [496, 169] on span "Добавить ученика" at bounding box center [479, 171] width 76 height 12
select select "english_adult_not_native_speaker"
select select "4"
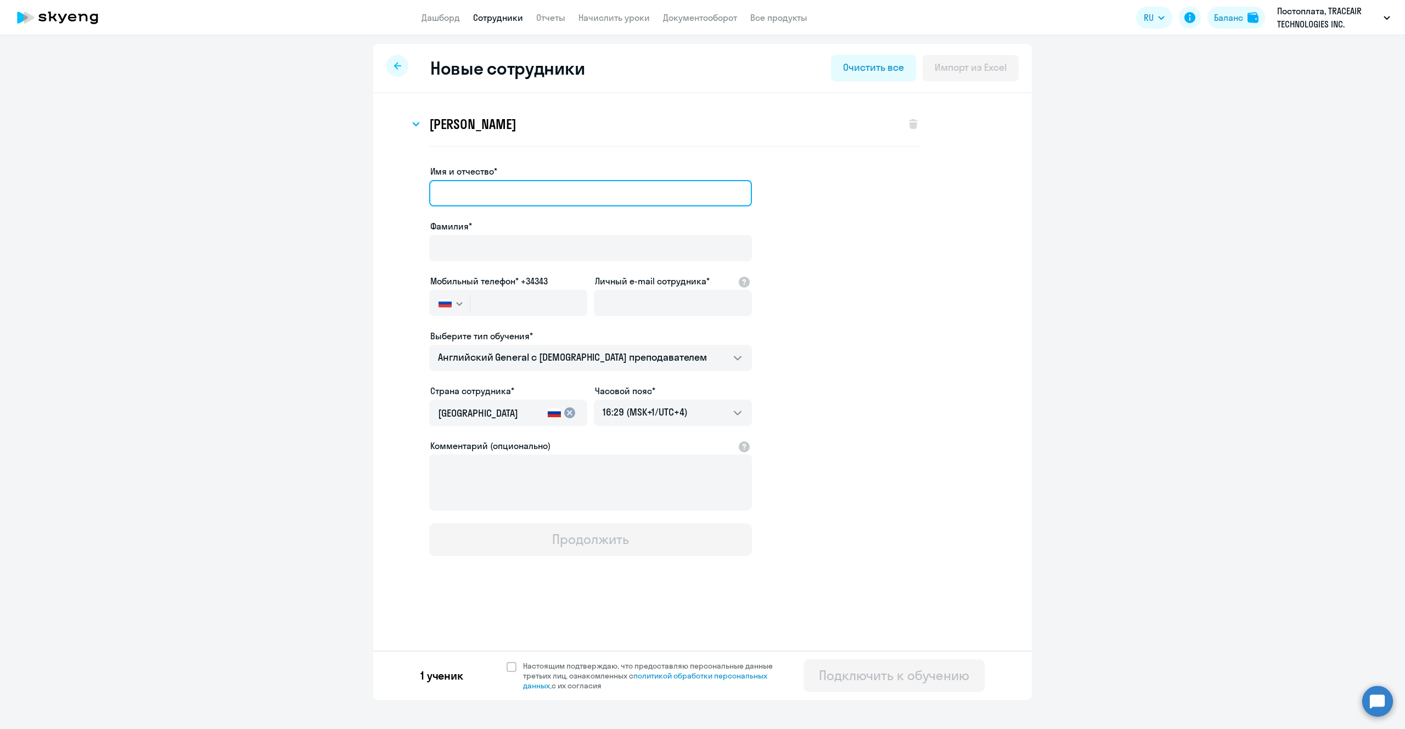
click at [493, 198] on input "Имя и отчество*" at bounding box center [590, 193] width 323 height 26
type input "[PERSON_NAME]"
type input "Виктория"
type input "Воронина"
click at [452, 301] on button "button" at bounding box center [449, 303] width 41 height 26
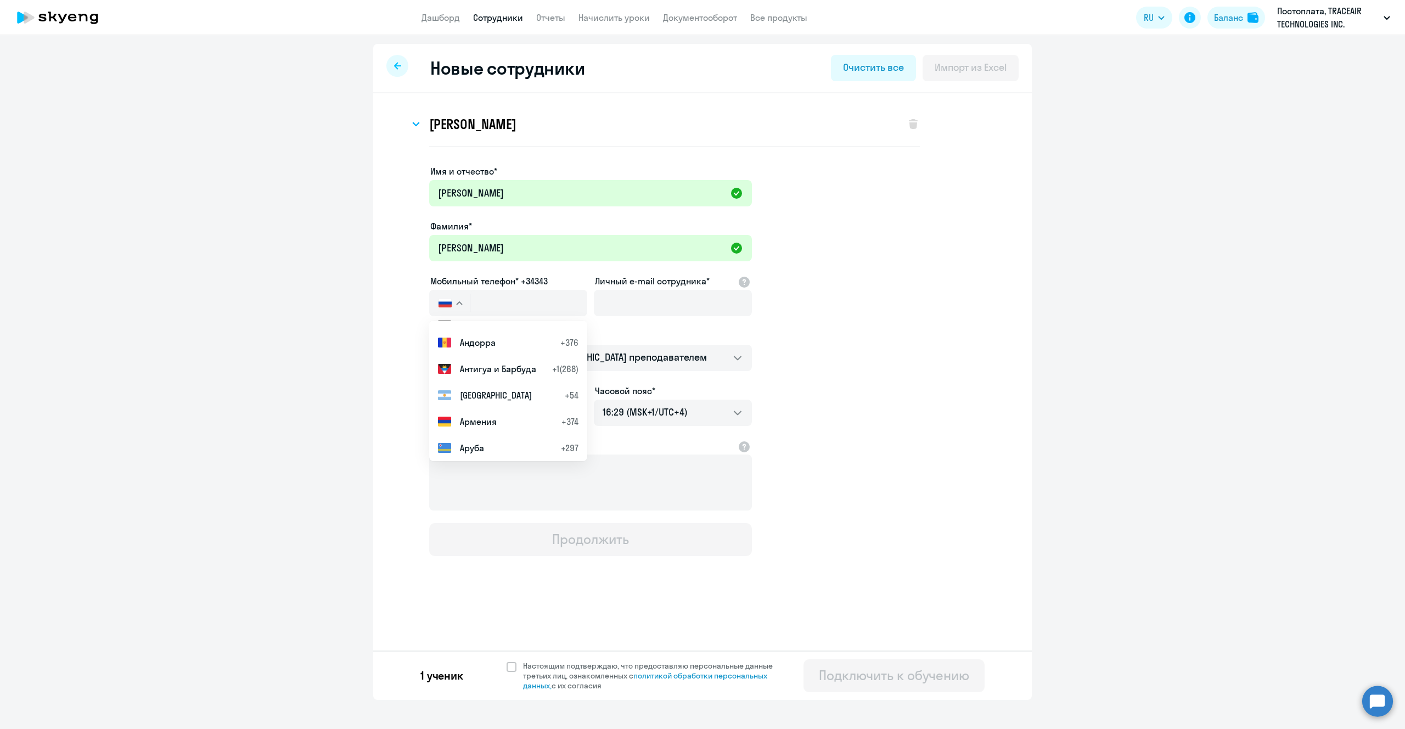
scroll to position [297, 0]
click at [493, 403] on span "Армения" at bounding box center [478, 407] width 37 height 13
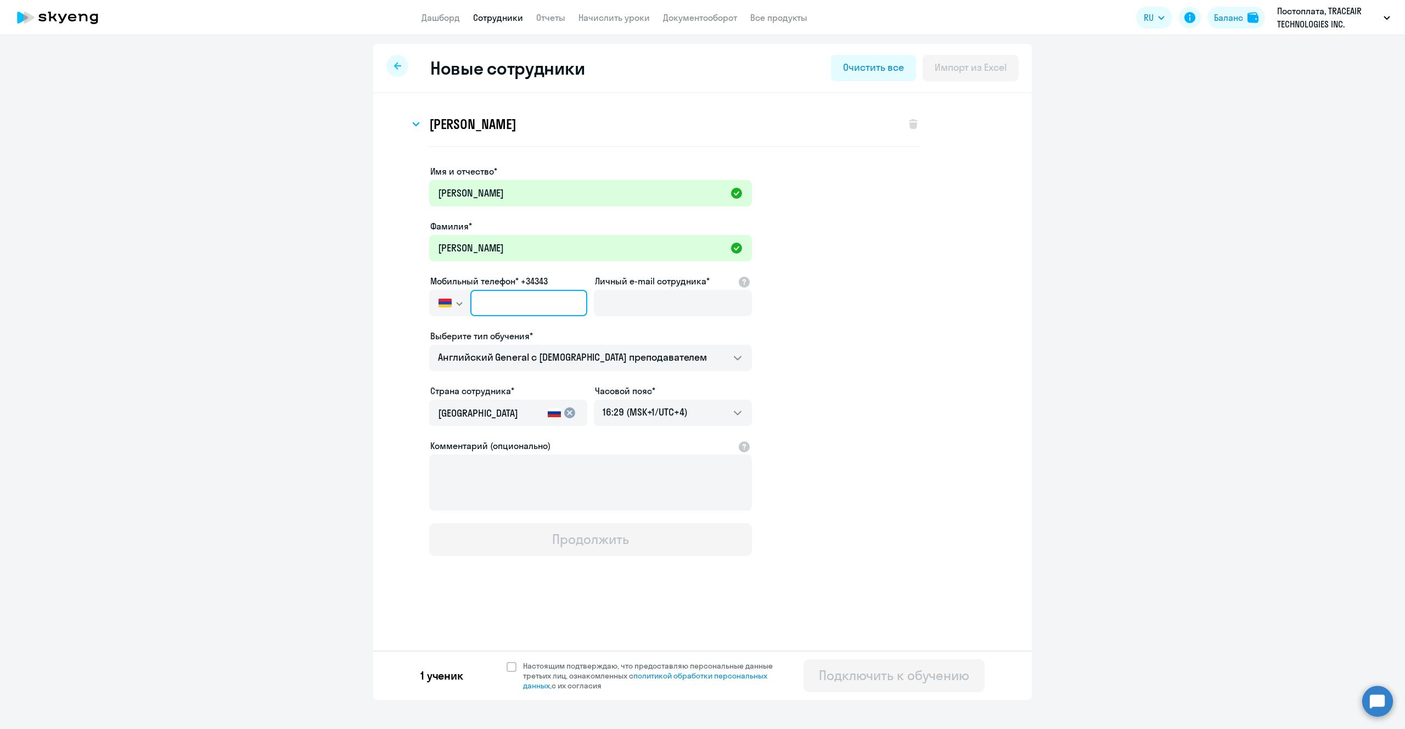
click at [534, 297] on input "text" at bounding box center [528, 303] width 117 height 26
paste input "+374 95-353-368"
type input "+374 95-353-368"
click at [641, 305] on input "Личный e-mail сотрудника*" at bounding box center [673, 303] width 158 height 26
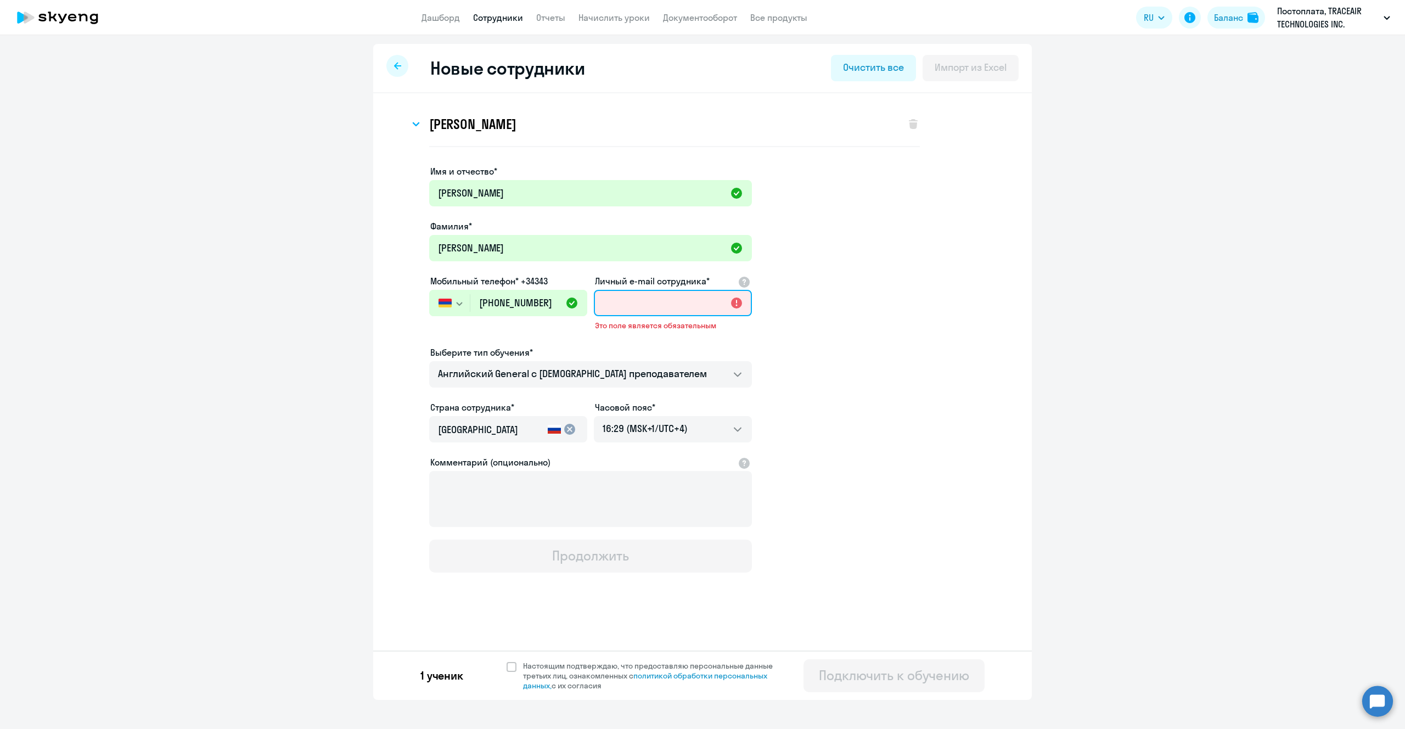
paste input "v.voronina@traceair.net"
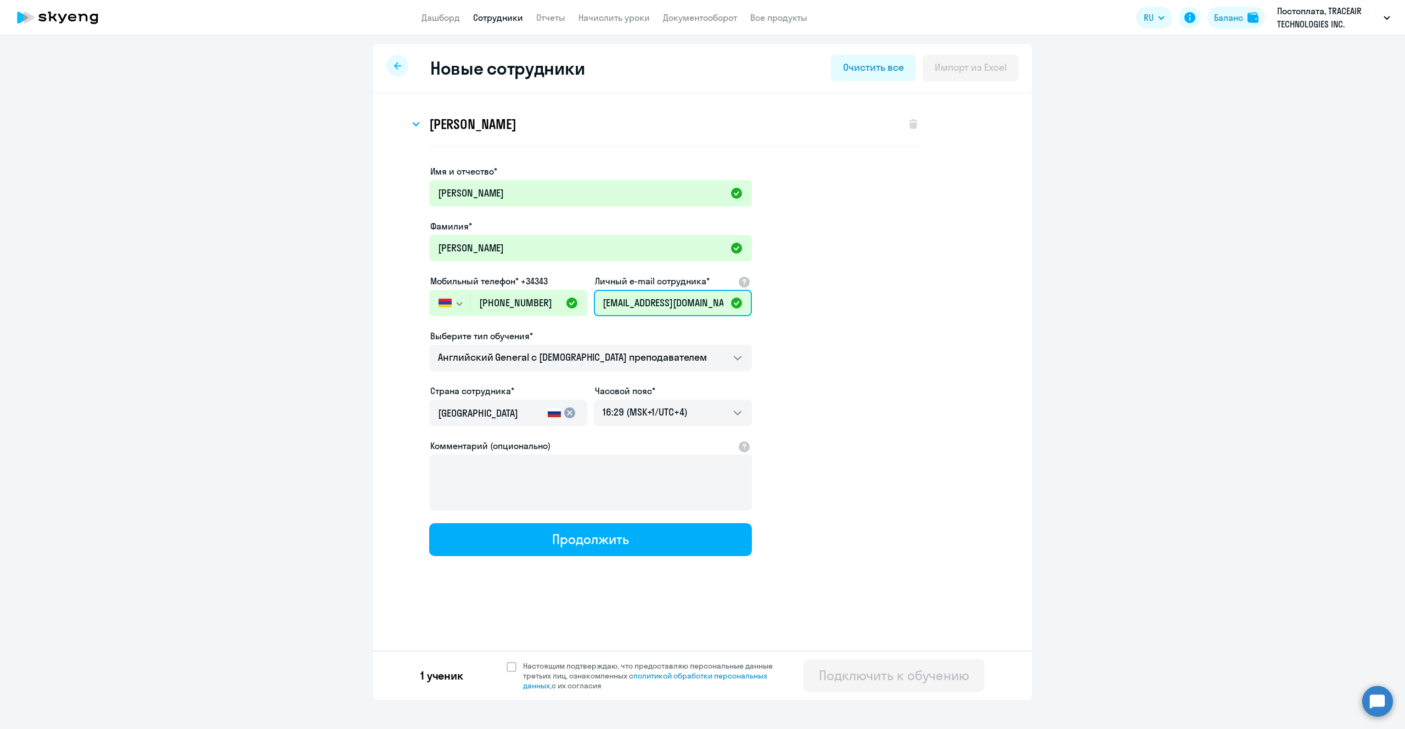
type input "v.voronina@traceair.net"
click at [564, 412] on mat-icon "cancel" at bounding box center [569, 412] width 13 height 13
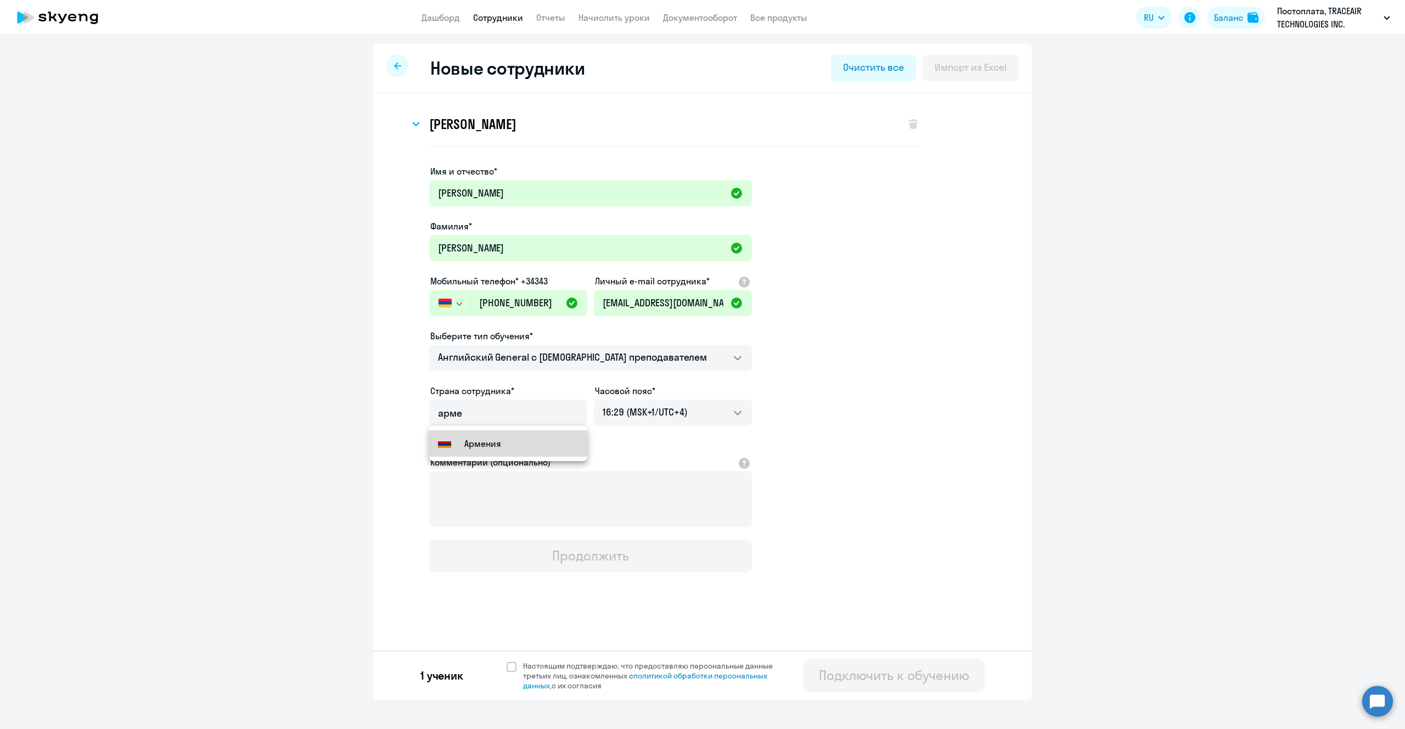
click at [489, 445] on small "Армения" at bounding box center [482, 443] width 37 height 13
type input "Армения"
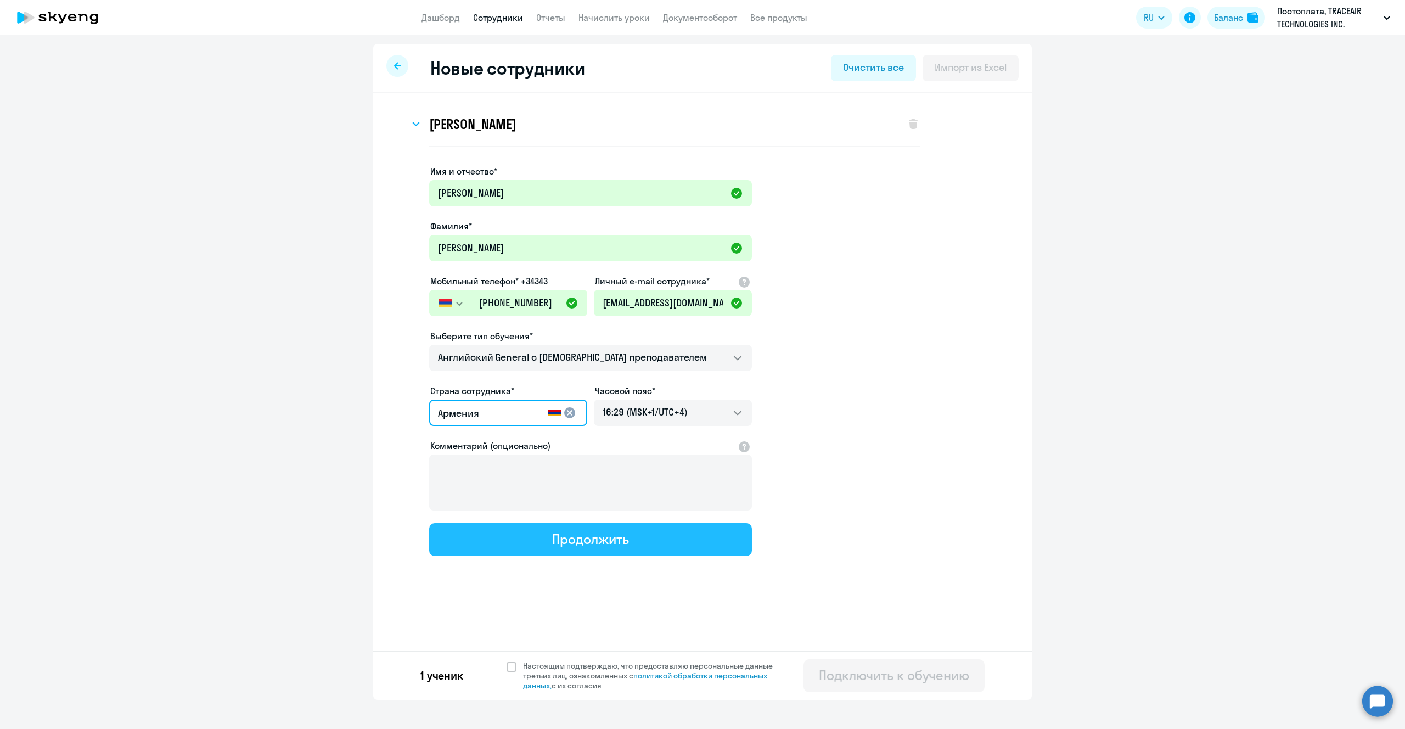
click at [622, 539] on div "Продолжить" at bounding box center [590, 539] width 76 height 18
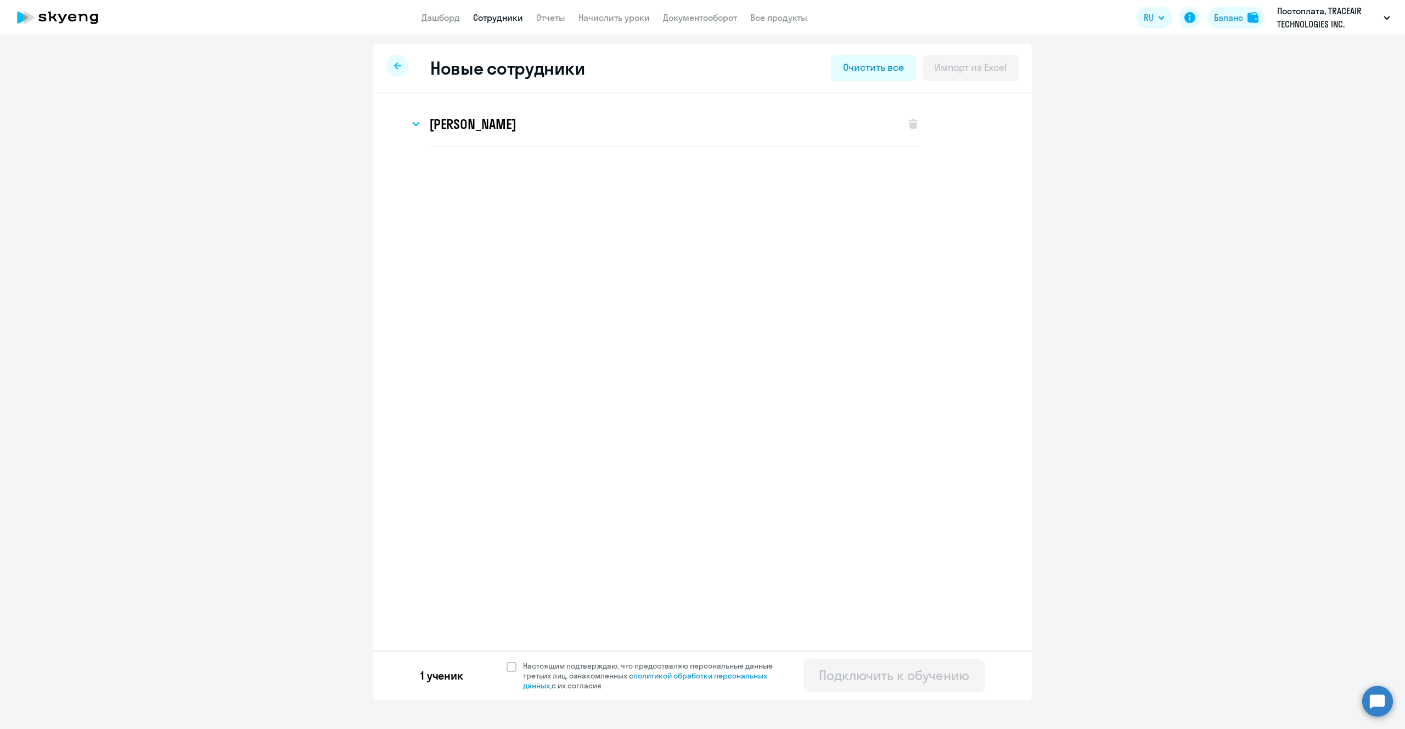
select select "english_adult_not_native_speaker"
select select "4"
select select "english_adult_not_native_speaker"
select select "4"
click at [458, 220] on span "Добавить ученика" at bounding box center [479, 220] width 76 height 12
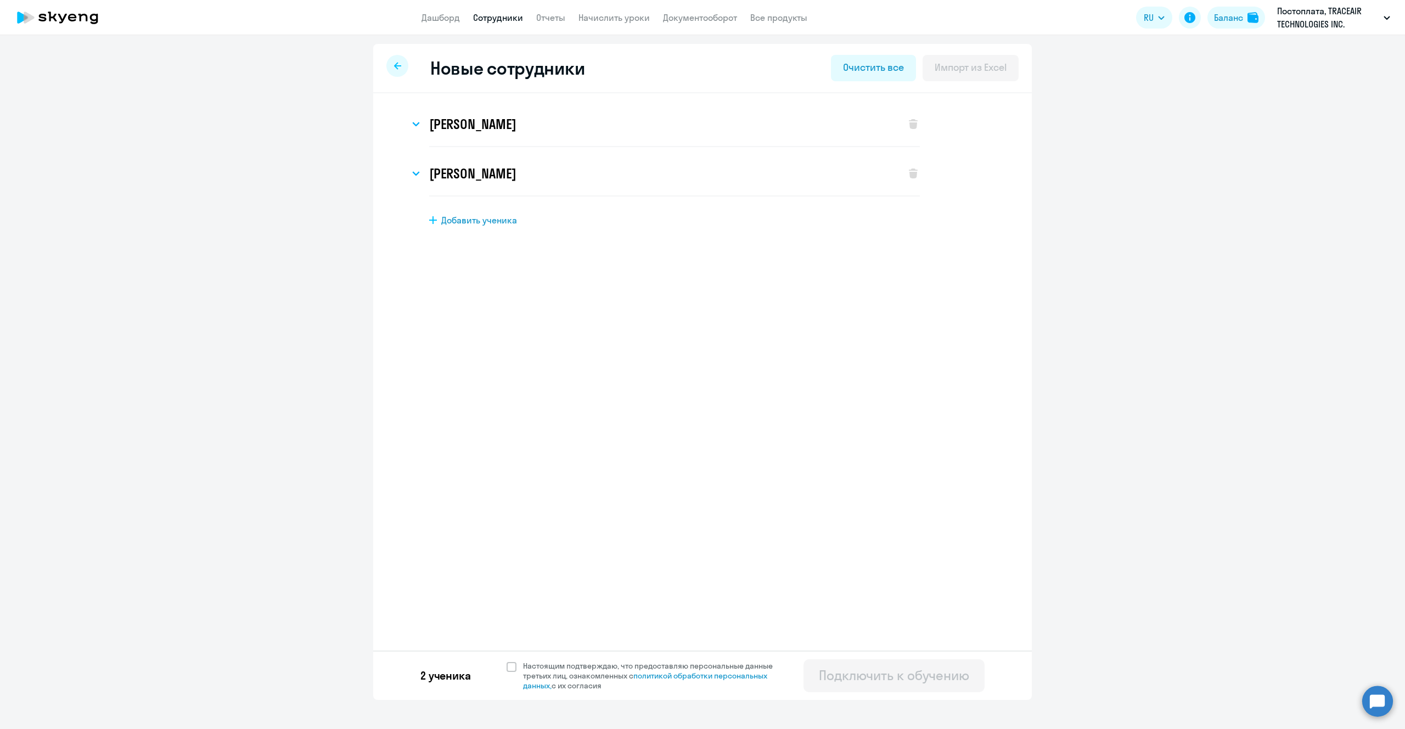
select select "english_adult_not_native_speaker"
select select "4"
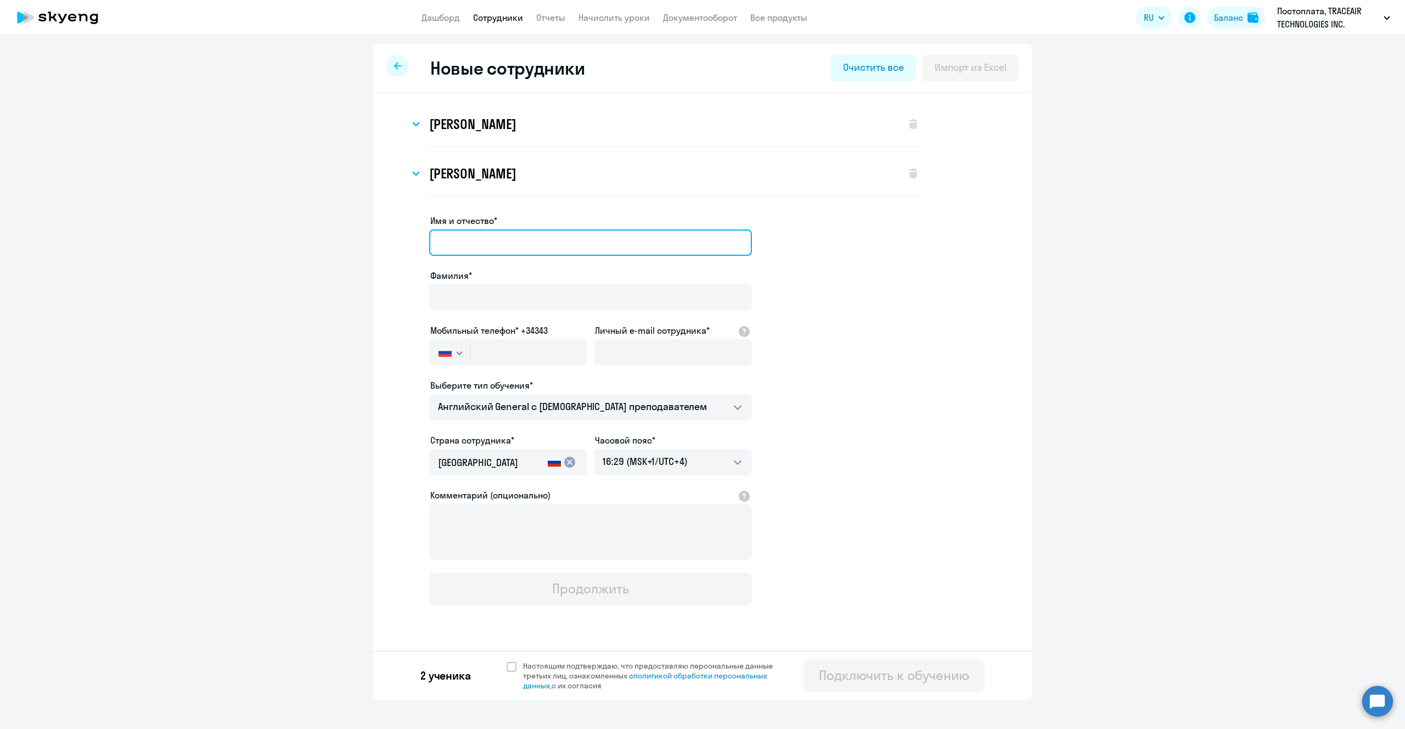
click at [473, 238] on input "Имя и отчество*" at bounding box center [590, 242] width 323 height 26
type input "Юлия"
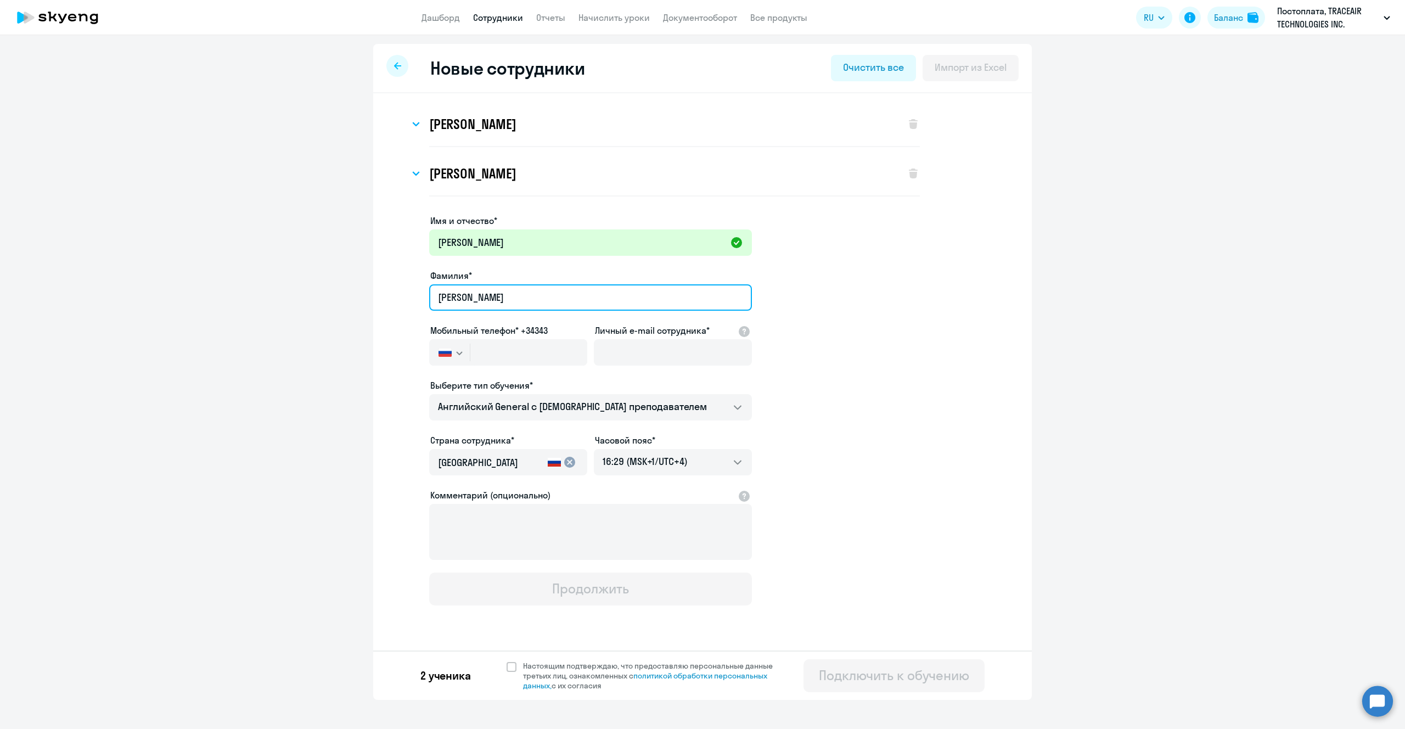
type input "Прохор"
click at [653, 366] on div at bounding box center [673, 368] width 158 height 4
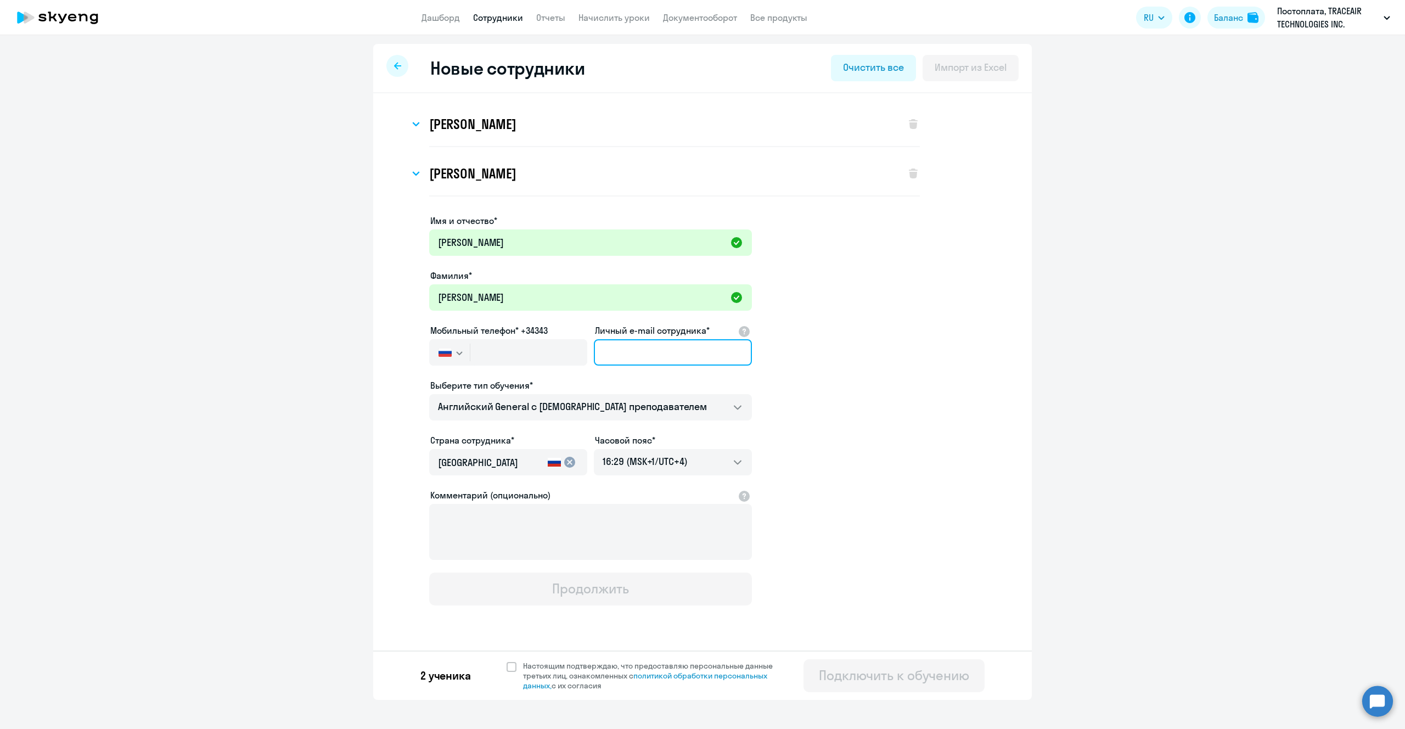
click at [649, 355] on input "Личный e-mail сотрудника*" at bounding box center [673, 352] width 158 height 26
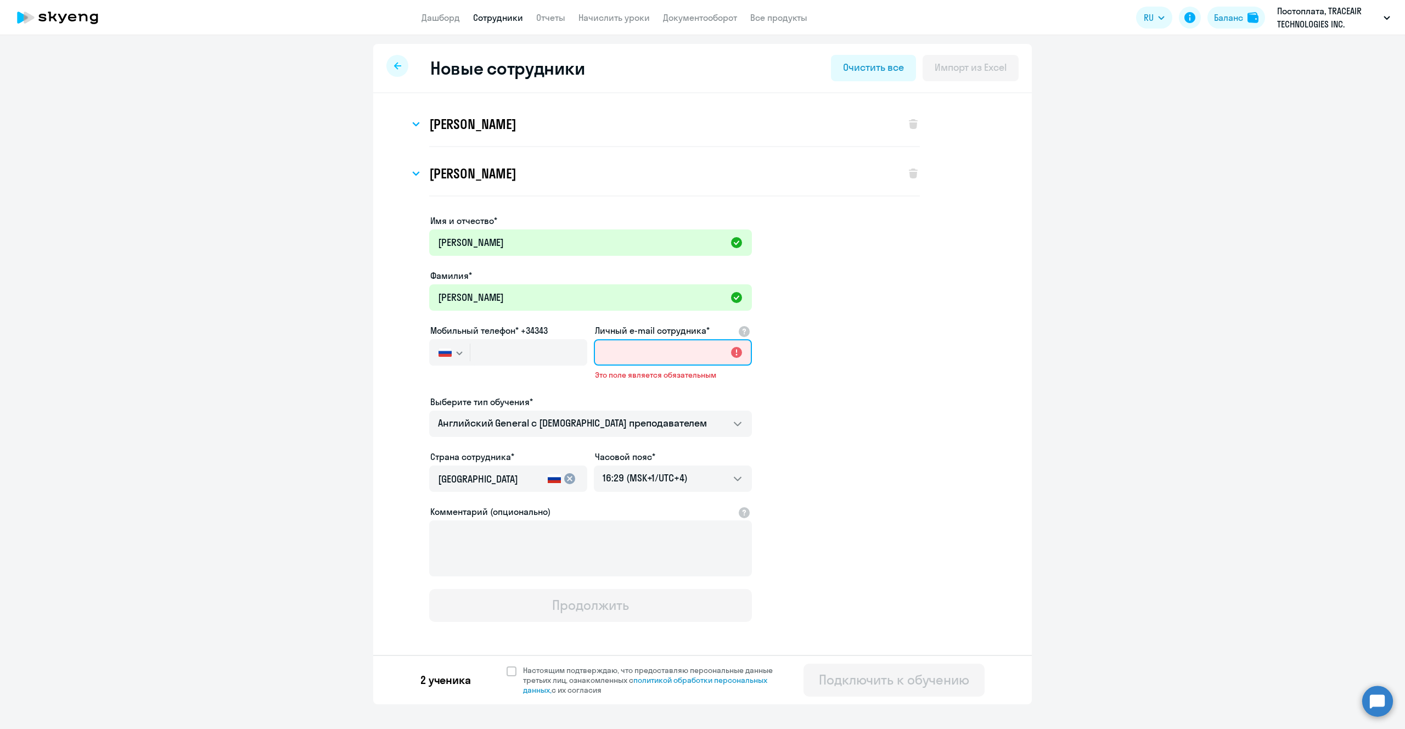
click at [668, 355] on input "Личный e-mail сотрудника*" at bounding box center [673, 352] width 158 height 26
paste input "j.prokhor@traceair.net"
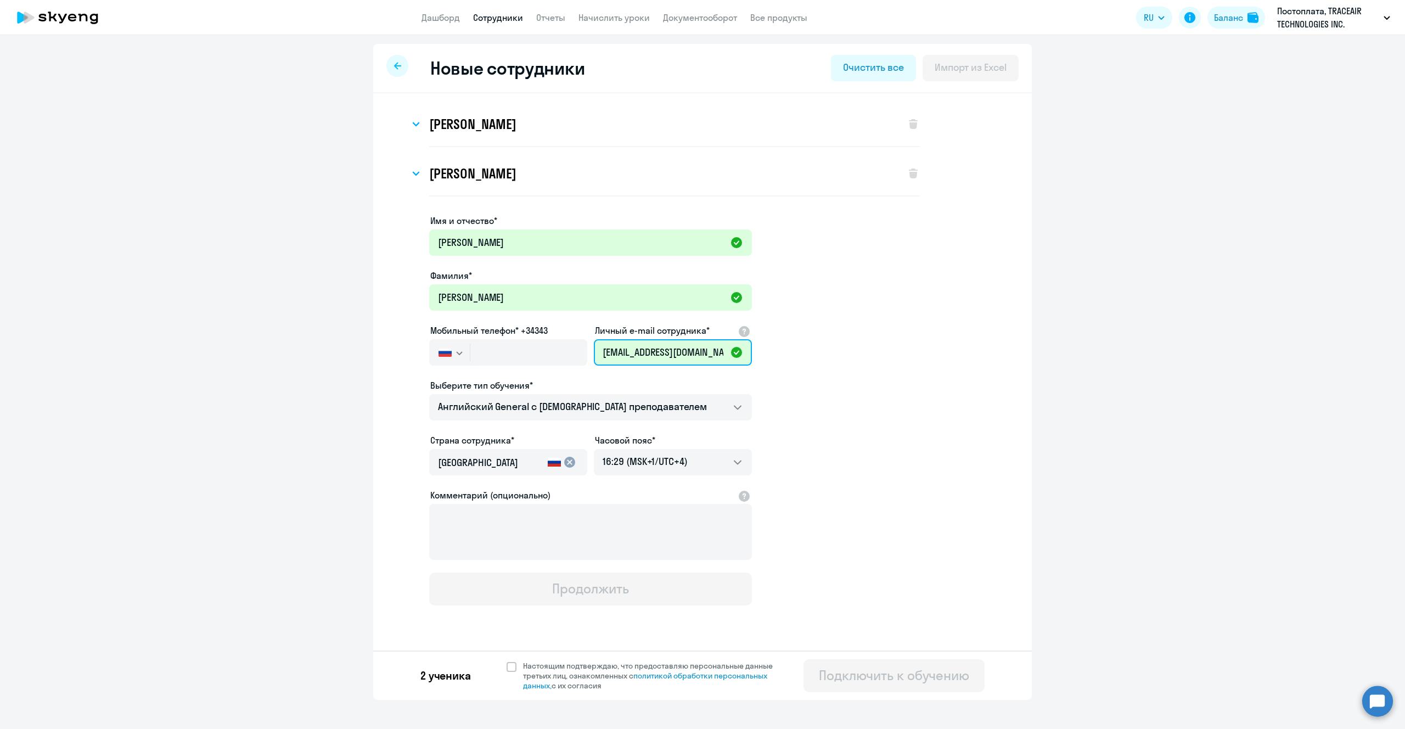
type input "j.prokhor@traceair.net"
click at [809, 420] on app-new-student-form "Имя и отчество* Юлия Фамилия* Прохор Мобильный телефон* +34343 Россия +7 Казахс…" at bounding box center [703, 409] width 624 height 391
click at [571, 461] on mat-icon "cancel" at bounding box center [569, 462] width 13 height 13
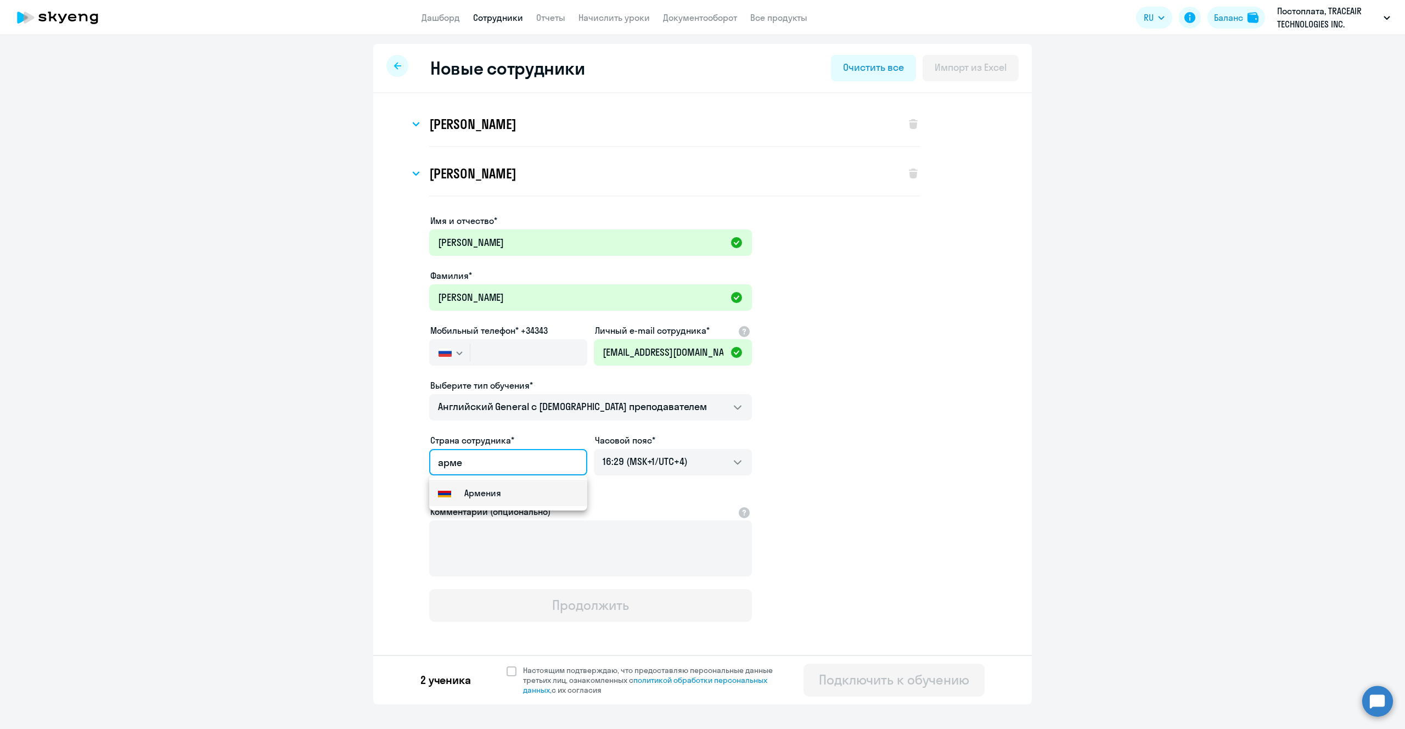
click at [488, 495] on small "Армения" at bounding box center [482, 492] width 37 height 13
type input "Армения"
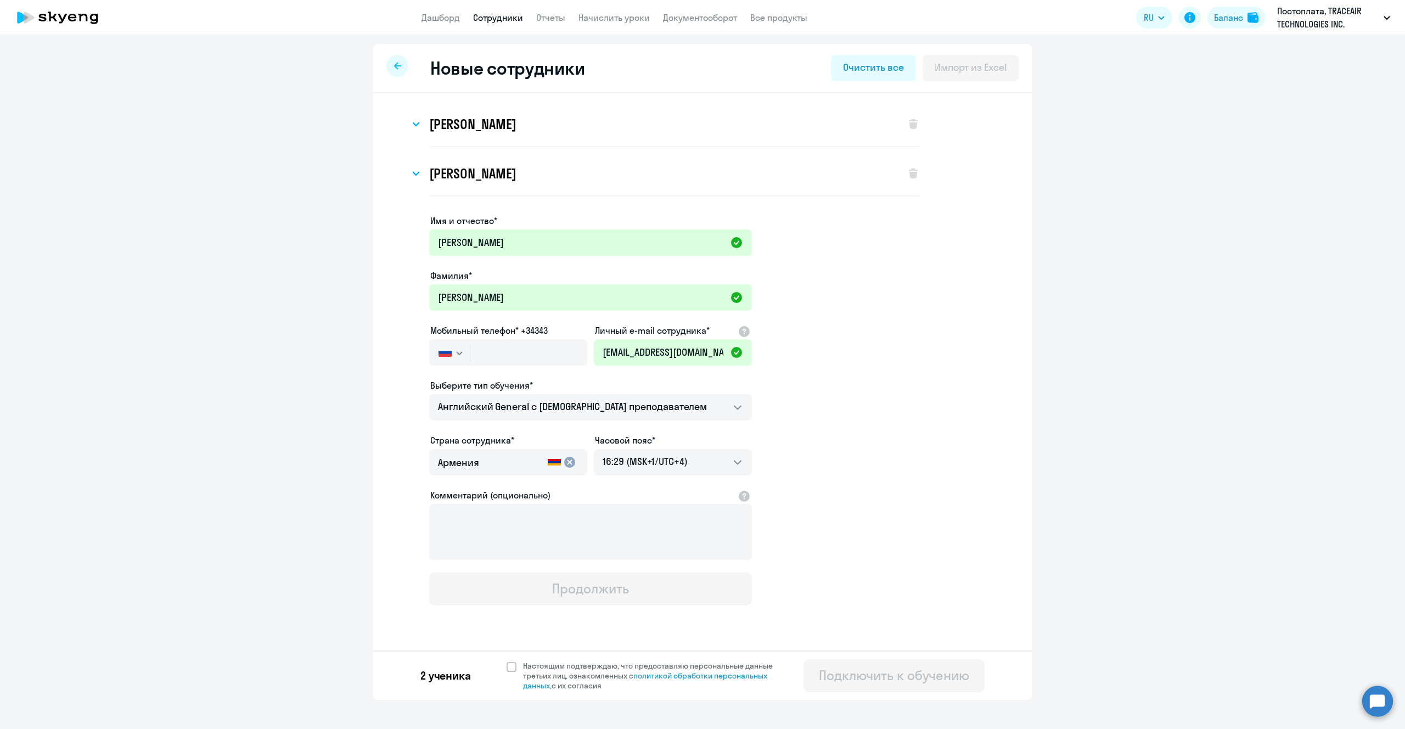
click at [454, 355] on button "button" at bounding box center [449, 352] width 41 height 26
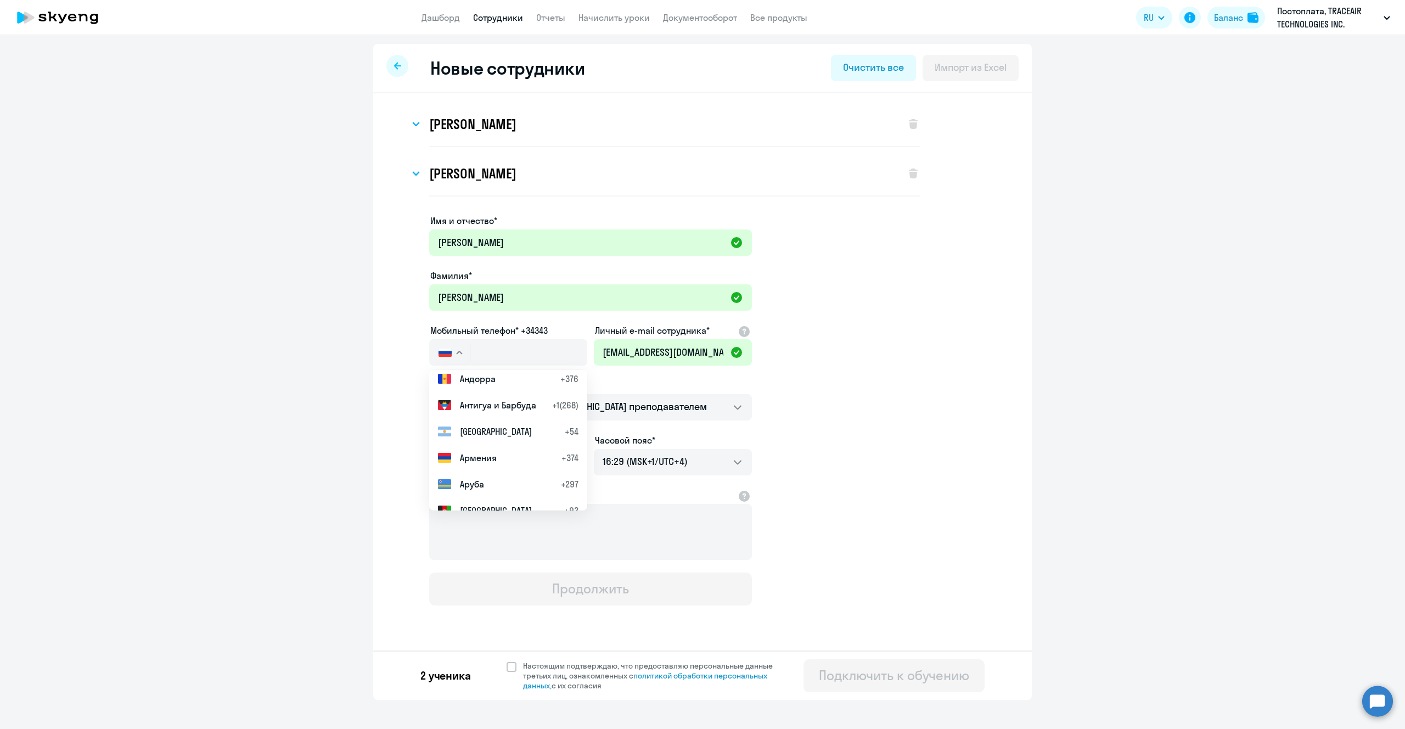
scroll to position [292, 0]
click at [490, 465] on span "Армения" at bounding box center [478, 462] width 37 height 13
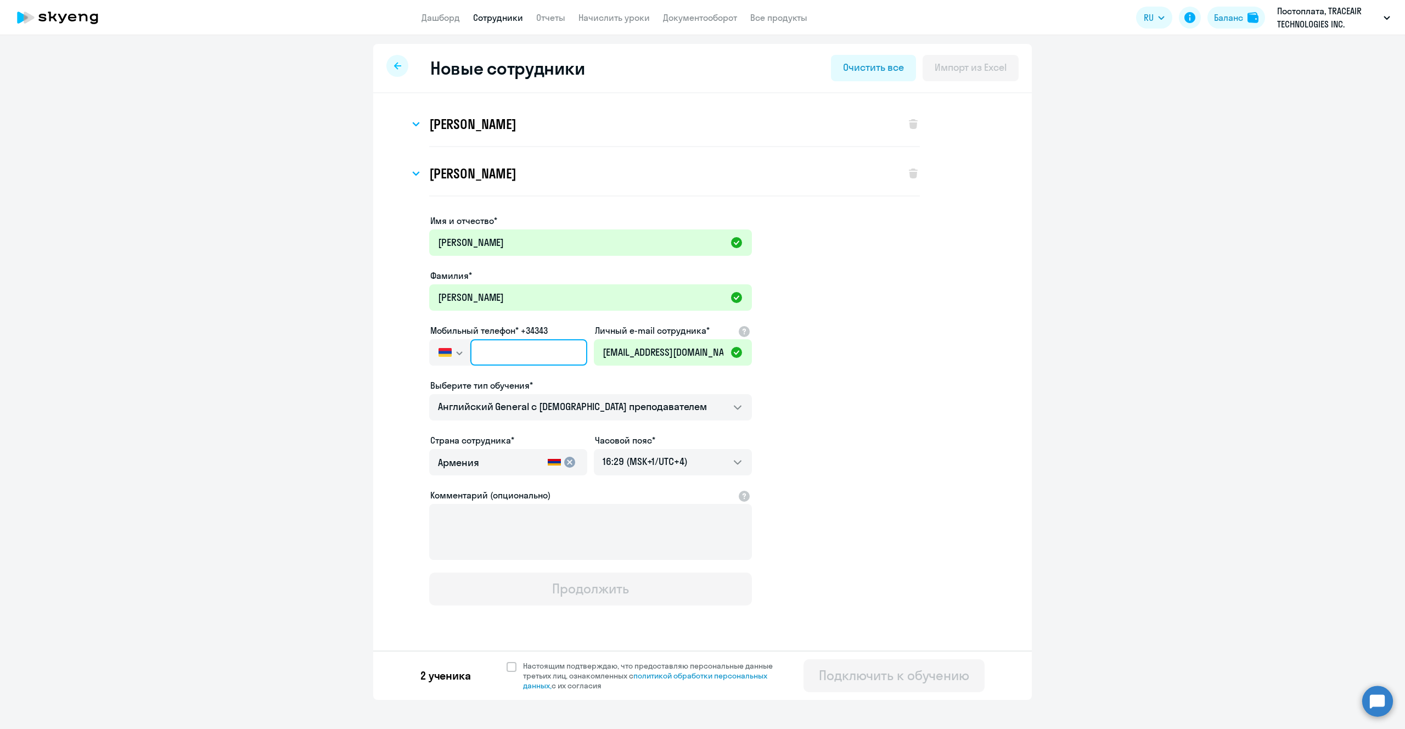
click at [510, 348] on input "text" at bounding box center [528, 352] width 117 height 26
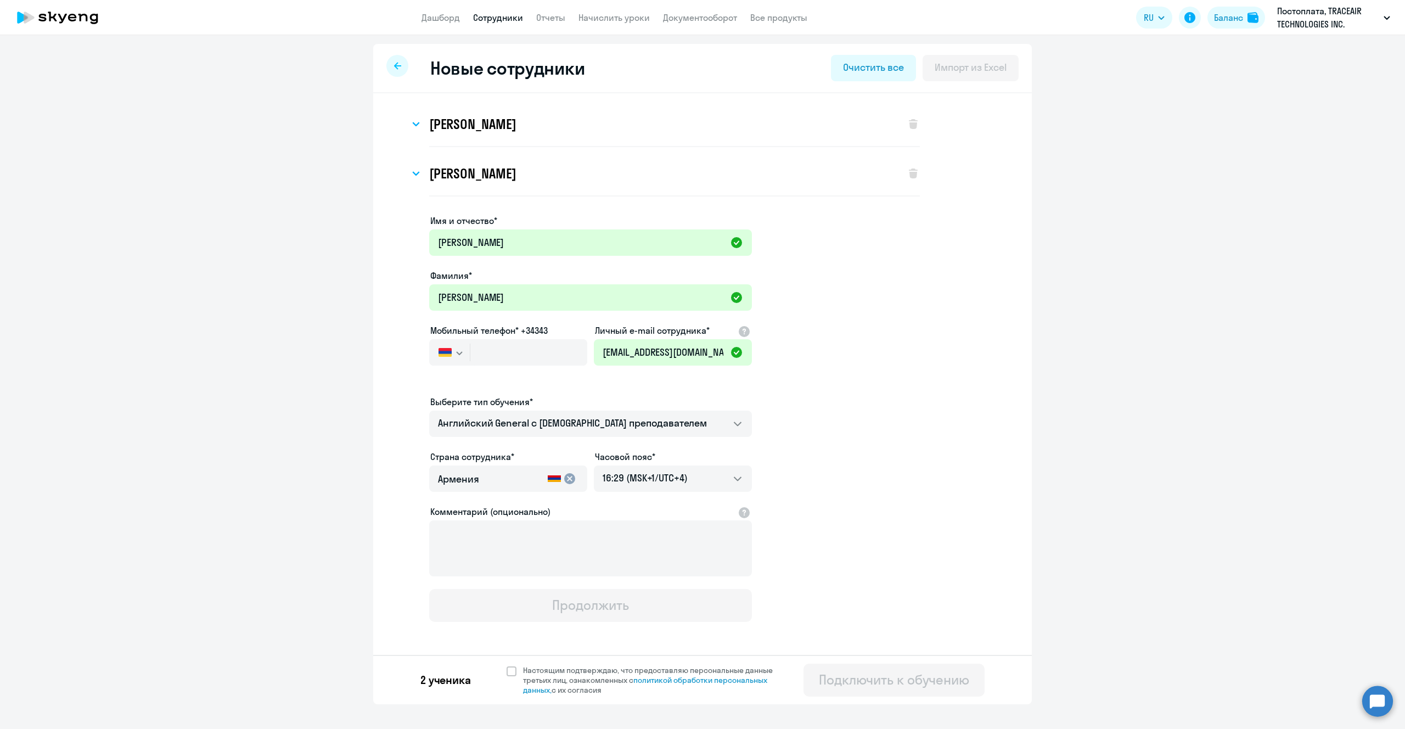
click at [899, 370] on app-new-student-form "Имя и отчество* Юлия Фамилия* Прохор Мобильный телефон* +34343 Россия +7 Казахс…" at bounding box center [703, 418] width 624 height 408
click at [493, 352] on input "text" at bounding box center [528, 352] width 117 height 26
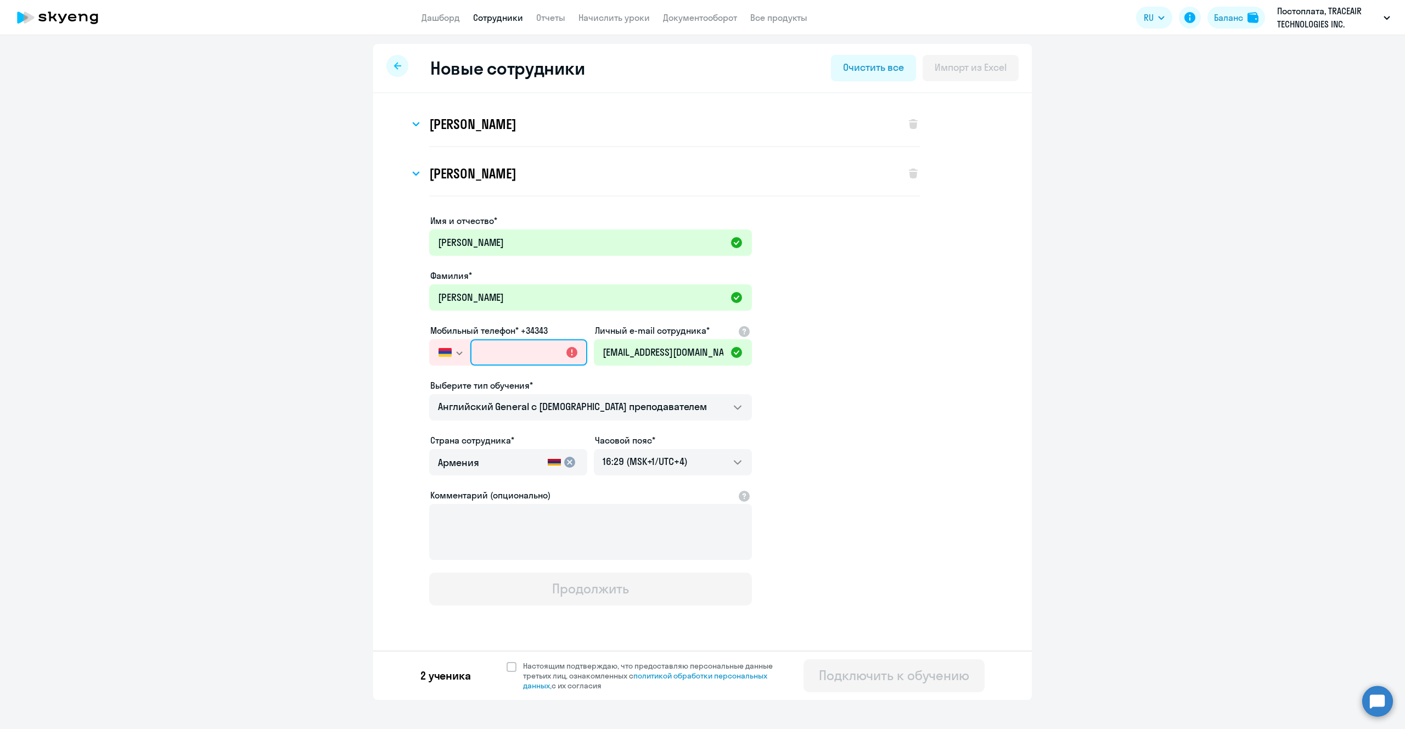
paste input "+374 55-473-600"
type input "+374 55-473-600"
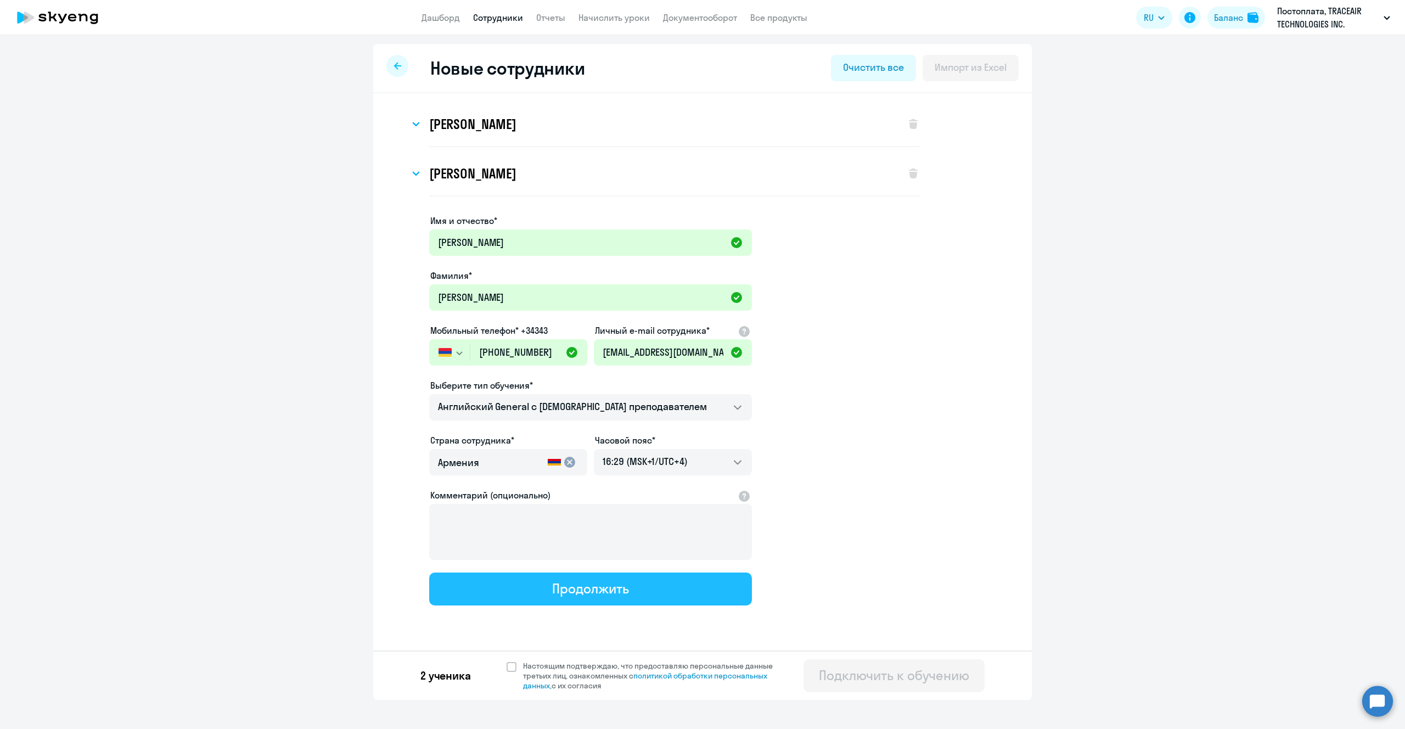
click at [605, 592] on div "Продолжить" at bounding box center [590, 589] width 76 height 18
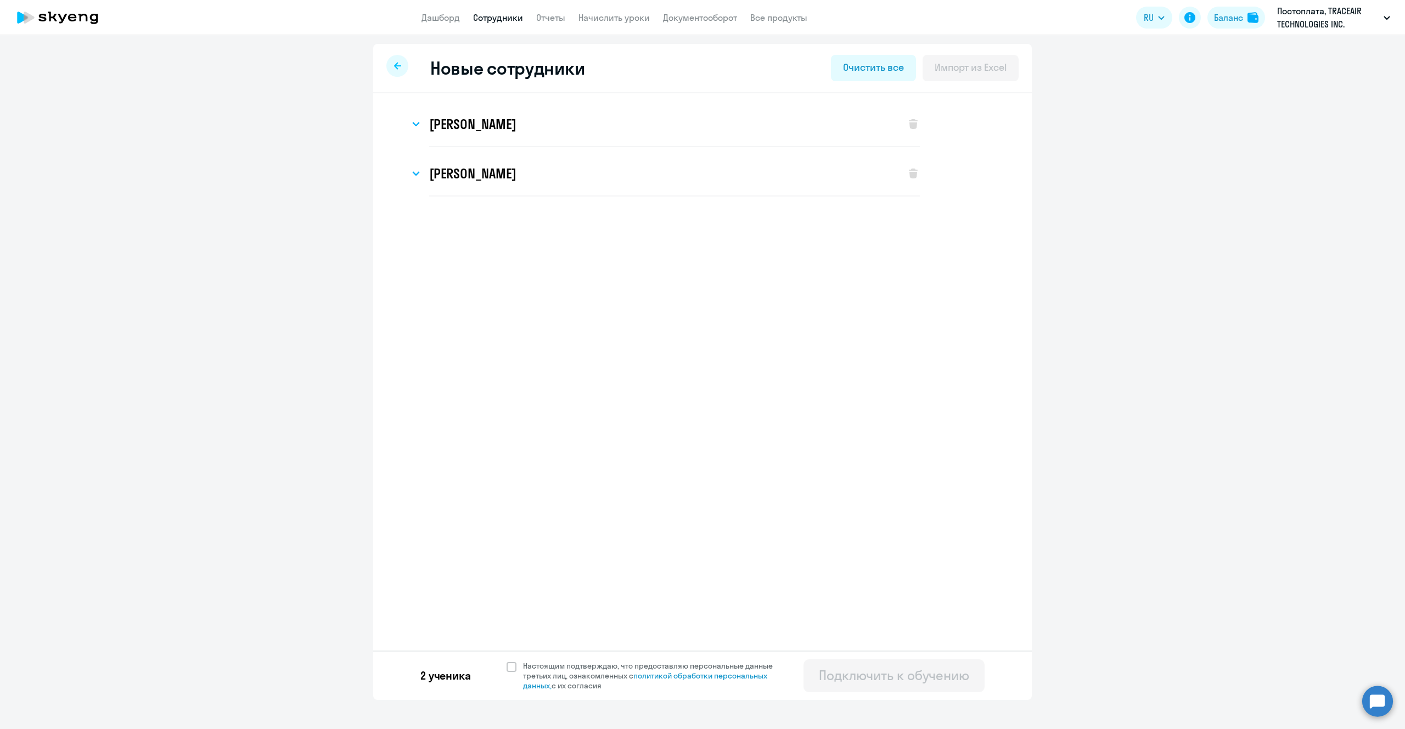
select select "english_adult_not_native_speaker"
select select "4"
select select "english_adult_not_native_speaker"
select select "4"
select select "english_adult_not_native_speaker"
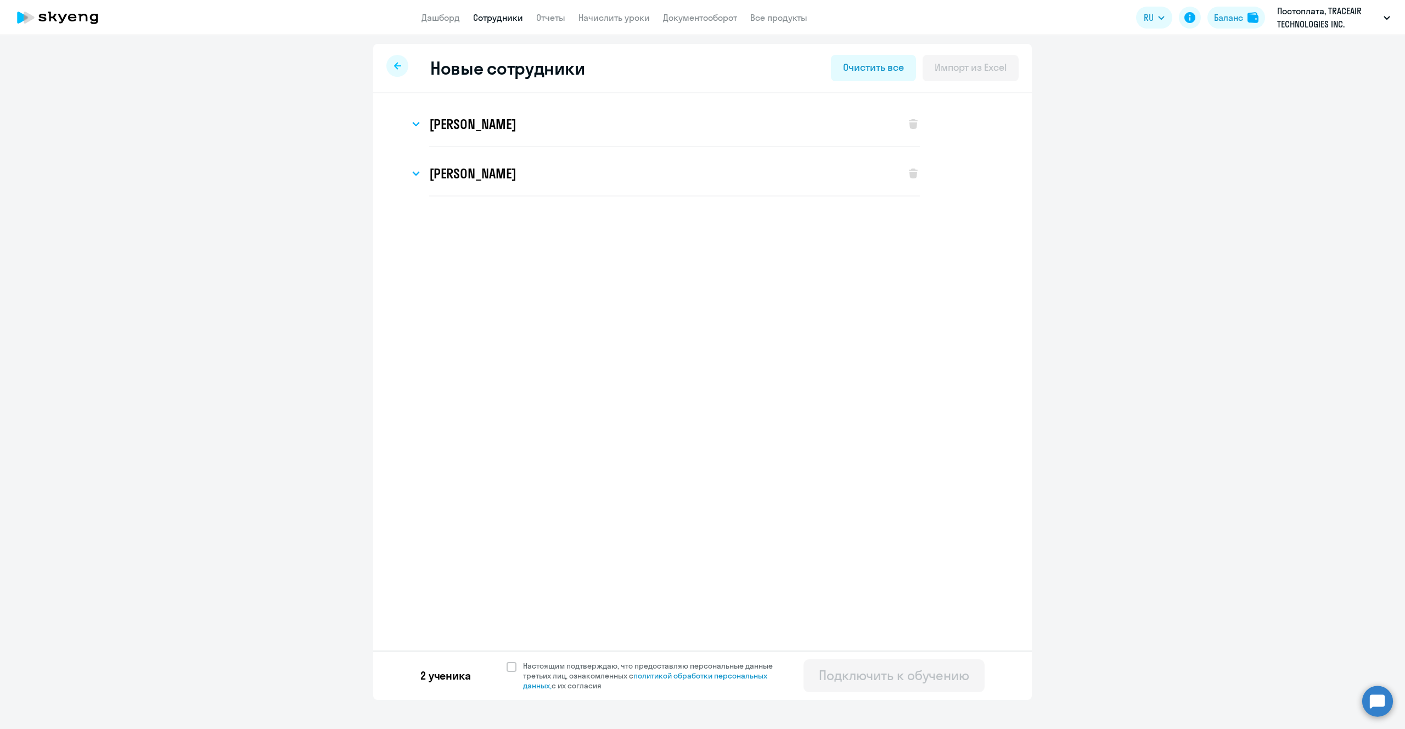
select select "4"
click at [511, 668] on span at bounding box center [512, 667] width 10 height 10
click at [507, 661] on input "Настоящим подтверждаю, что предоставляю персональные данные третьих лиц, ознако…" at bounding box center [506, 660] width 1 height 1
checkbox input "true"
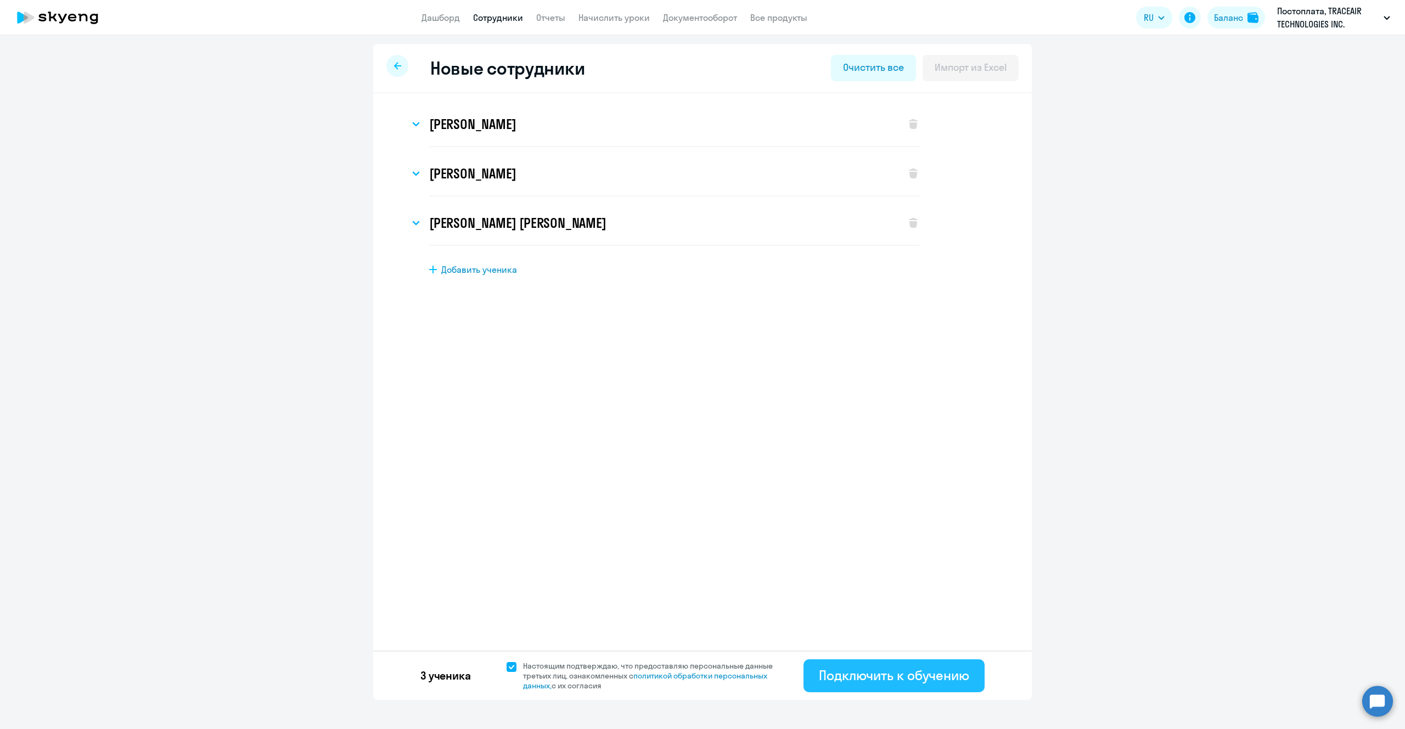
click at [863, 674] on div "Подключить к обучению" at bounding box center [894, 675] width 150 height 18
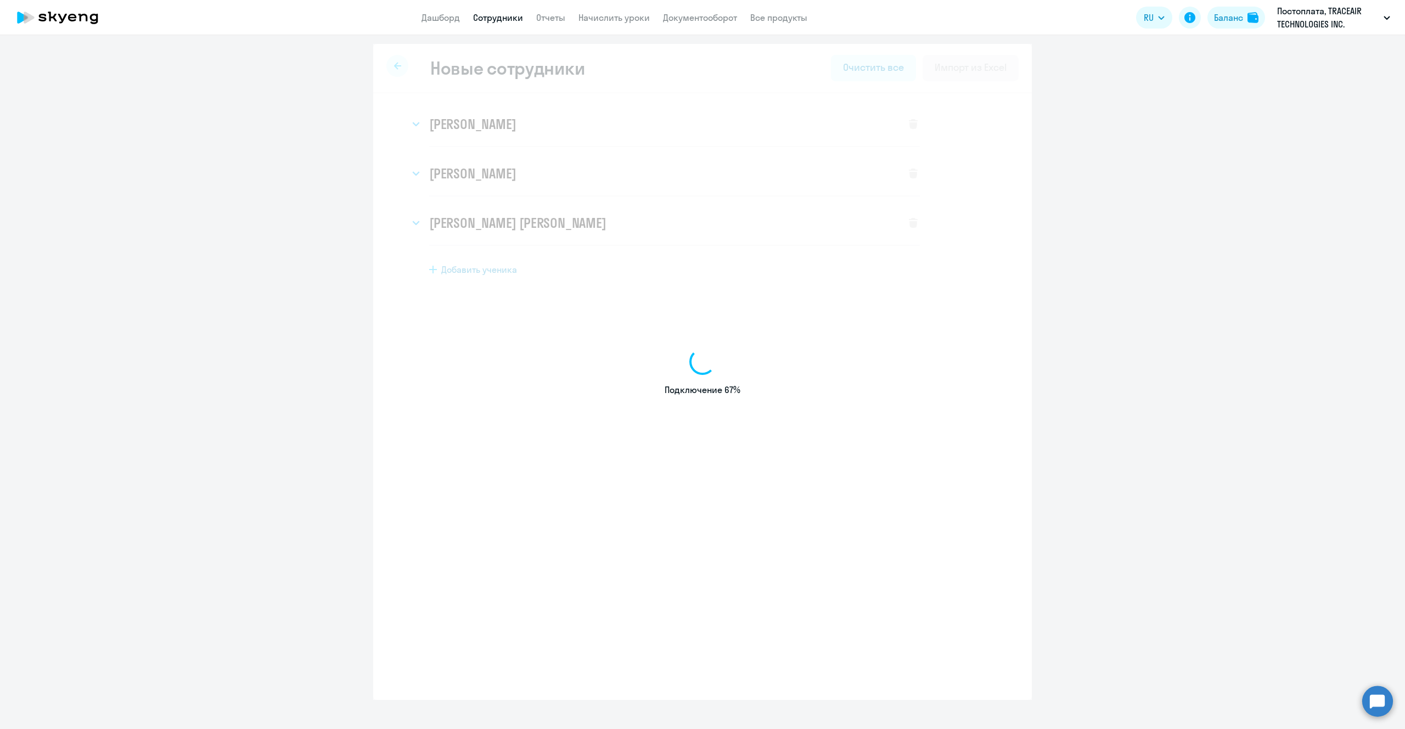
select select "english_adult_not_native_speaker"
select select "4"
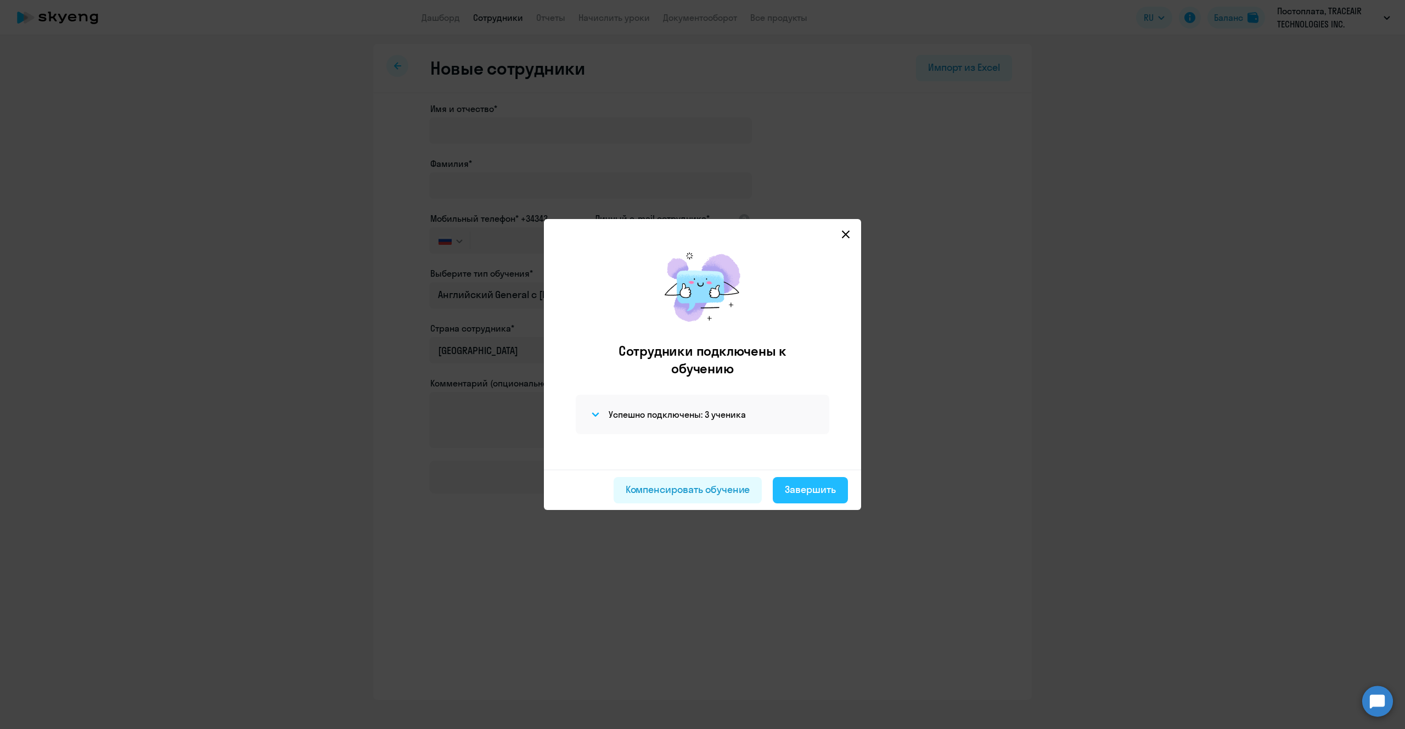
click at [824, 490] on div "Завершить" at bounding box center [810, 489] width 51 height 14
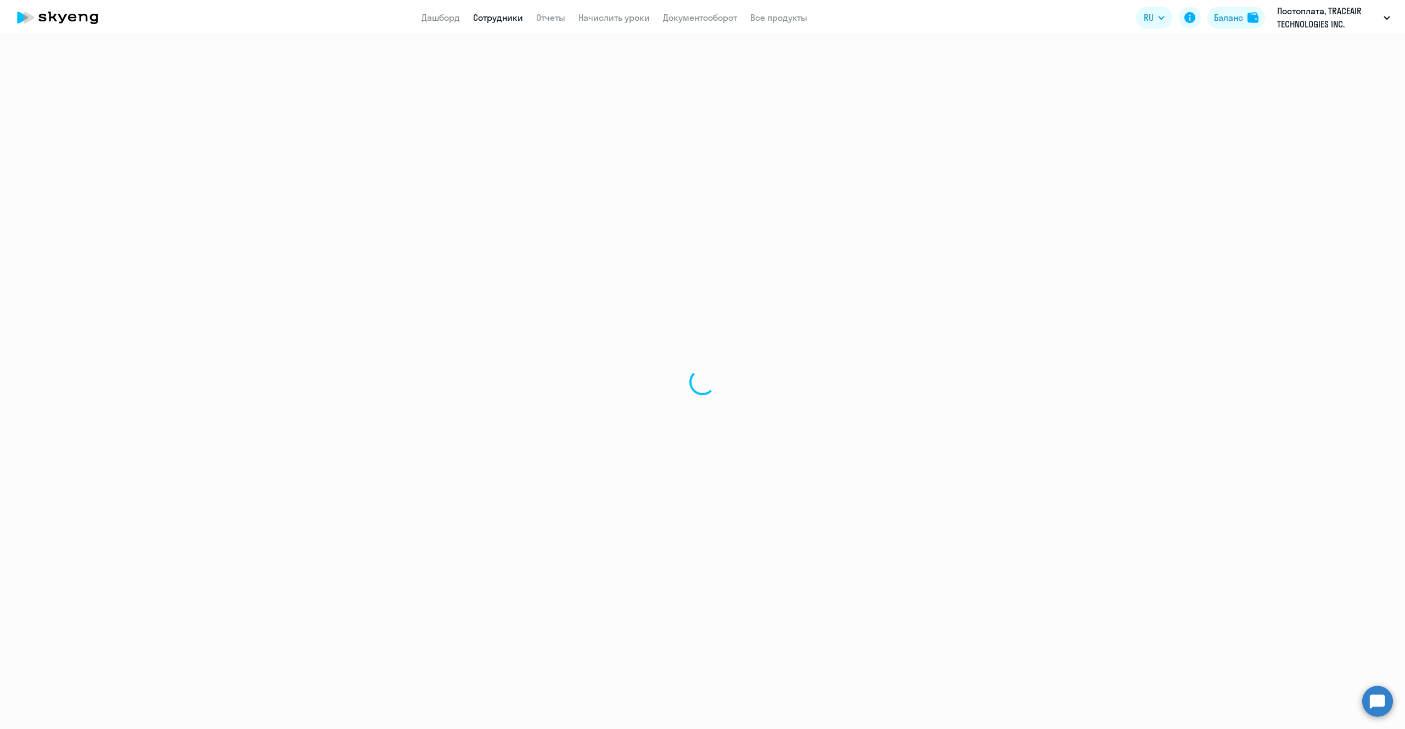
select select "30"
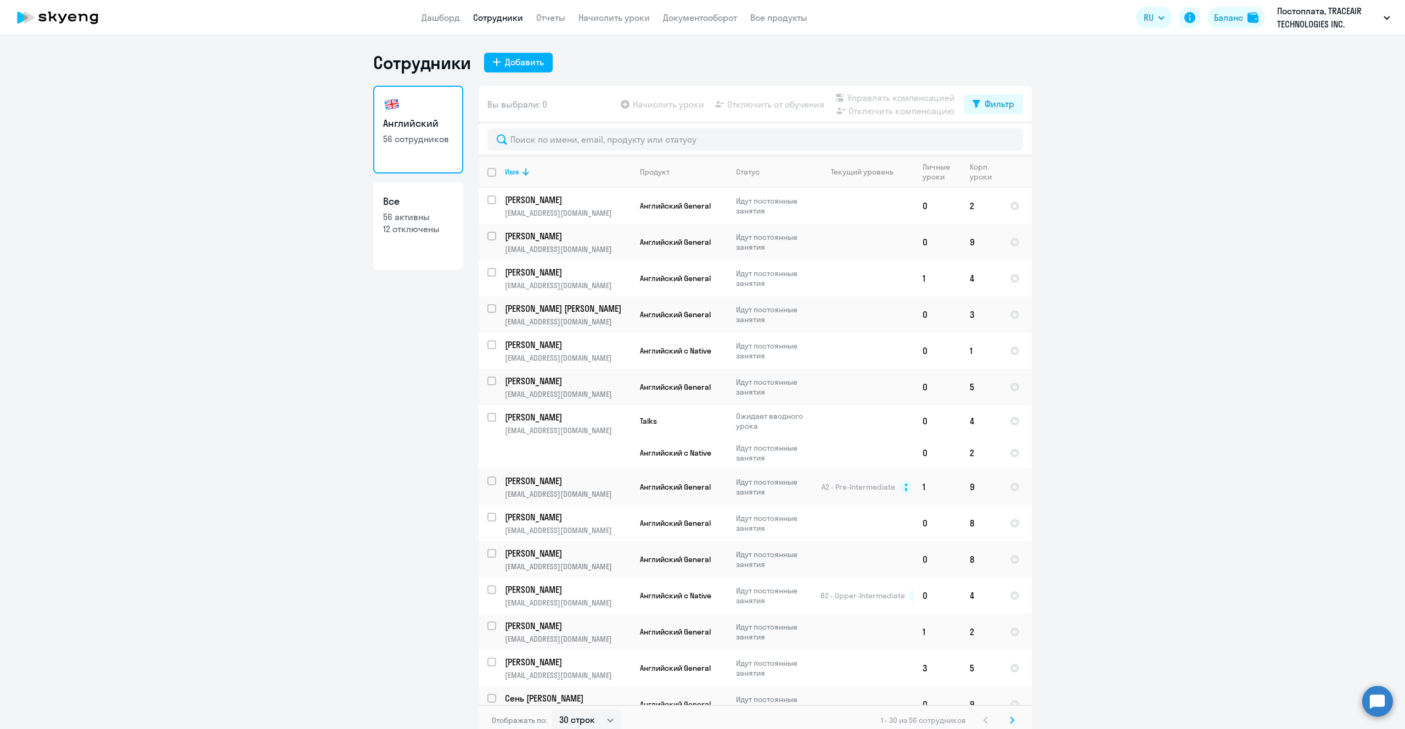
click at [424, 248] on link "Все 56 активны 12 отключены" at bounding box center [418, 226] width 90 height 88
select select "30"
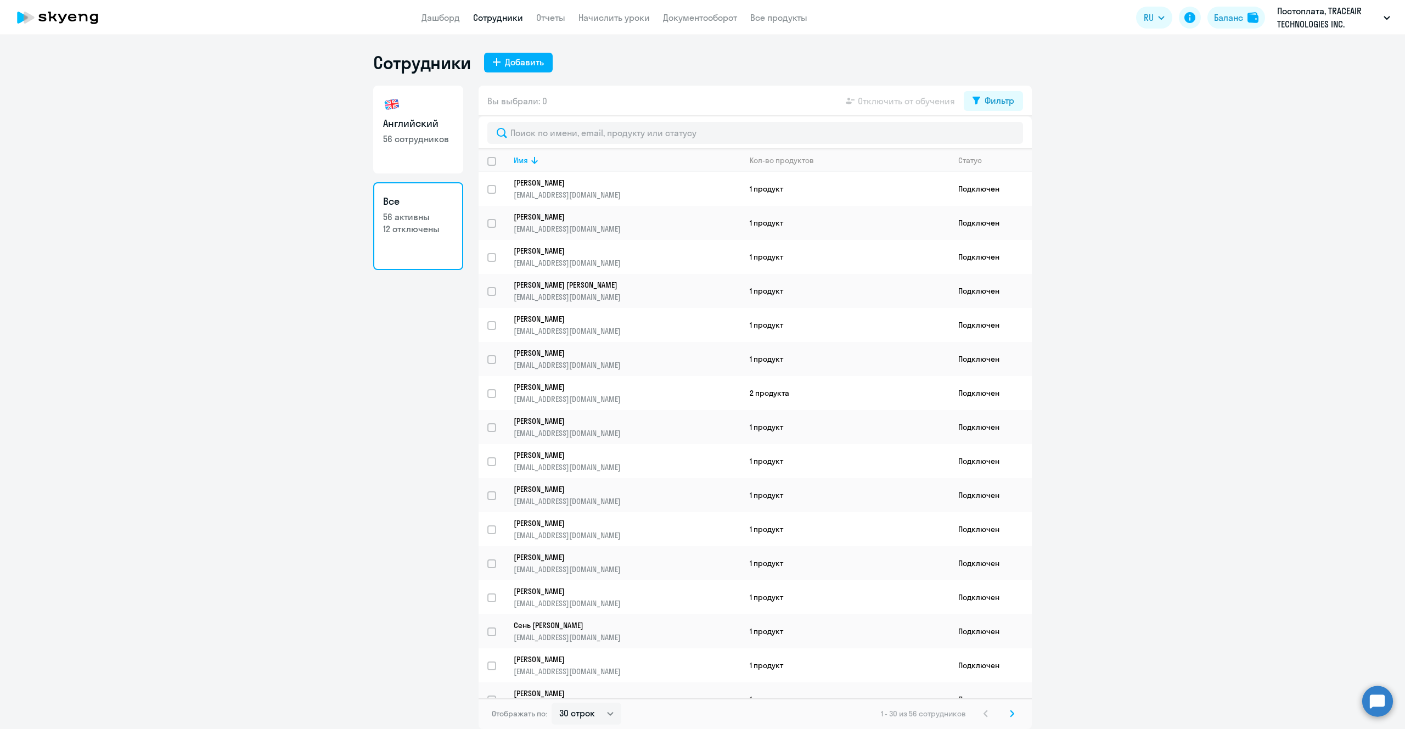
click at [398, 129] on h3 "Английский" at bounding box center [418, 123] width 70 height 14
select select "30"
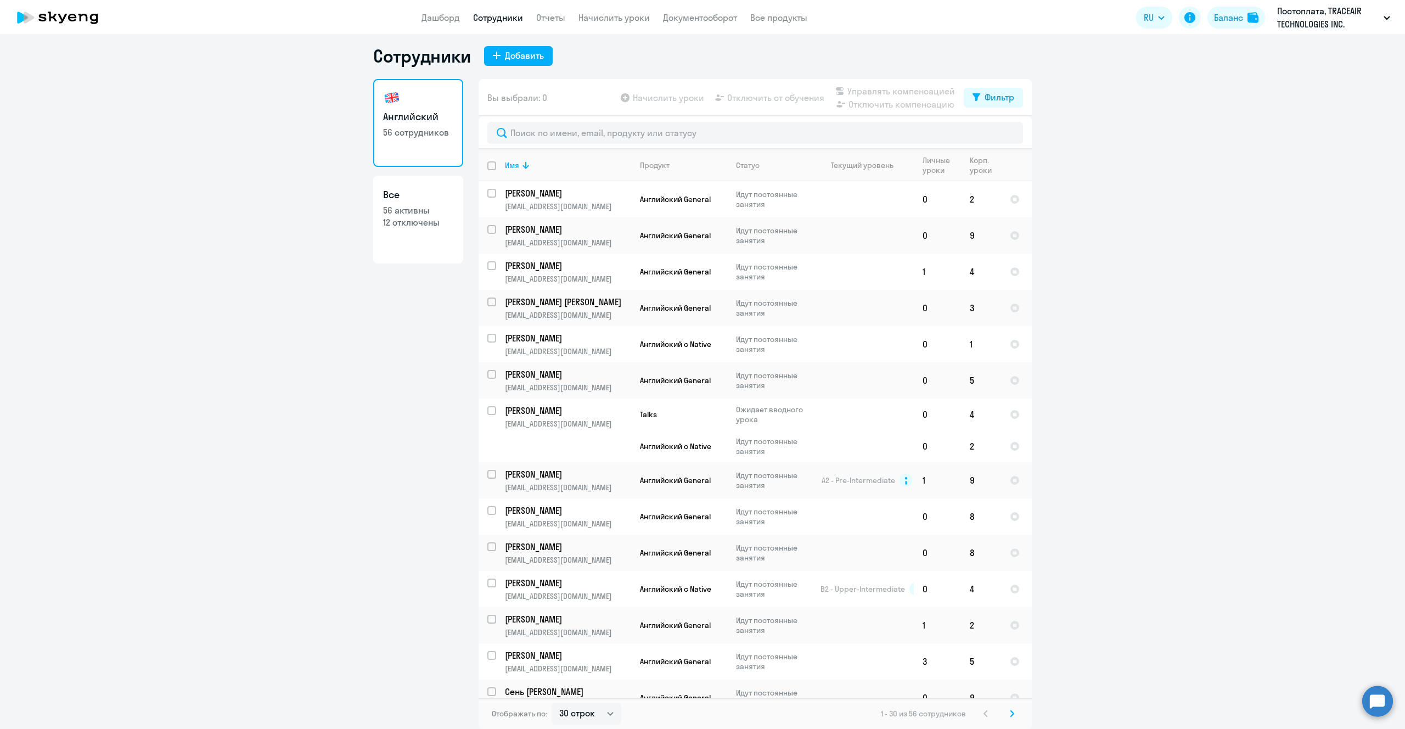
click at [1008, 711] on svg-icon at bounding box center [1012, 713] width 13 height 13
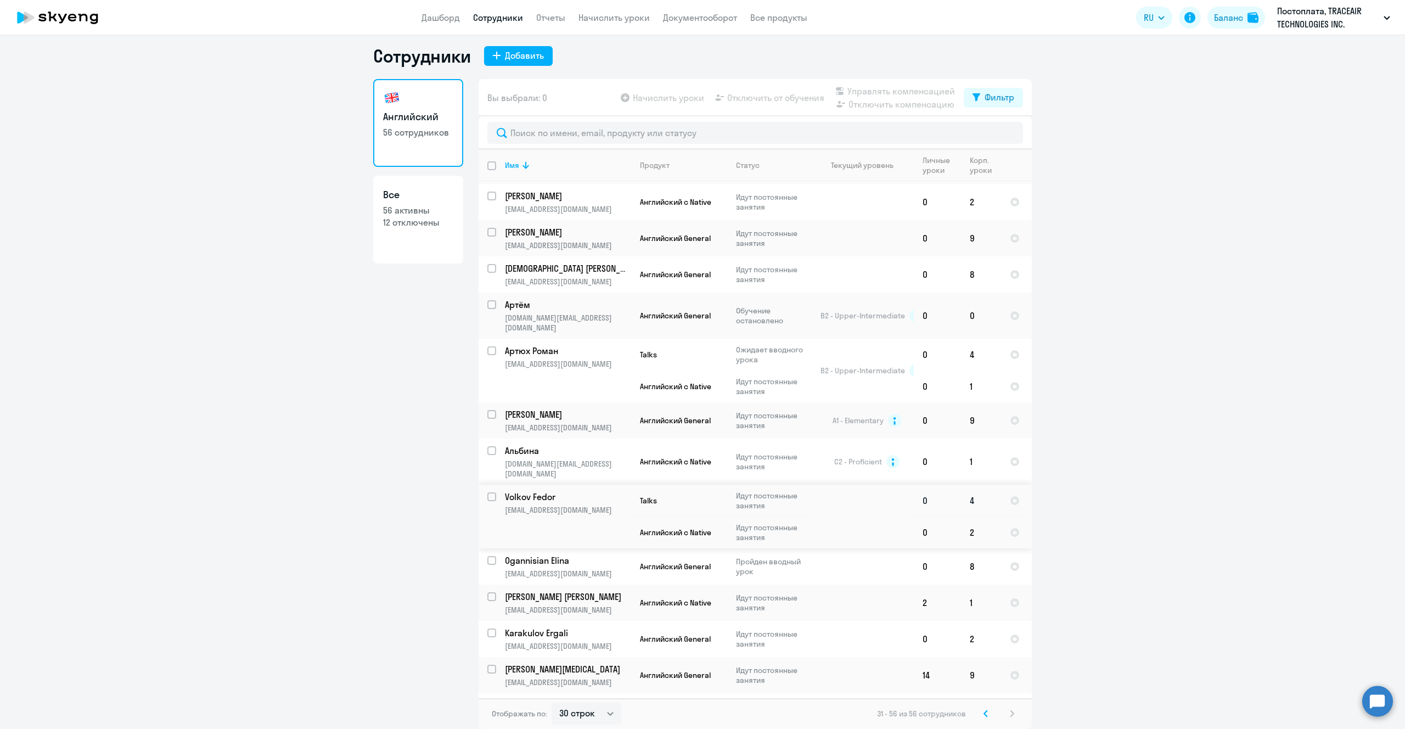
scroll to position [428, 0]
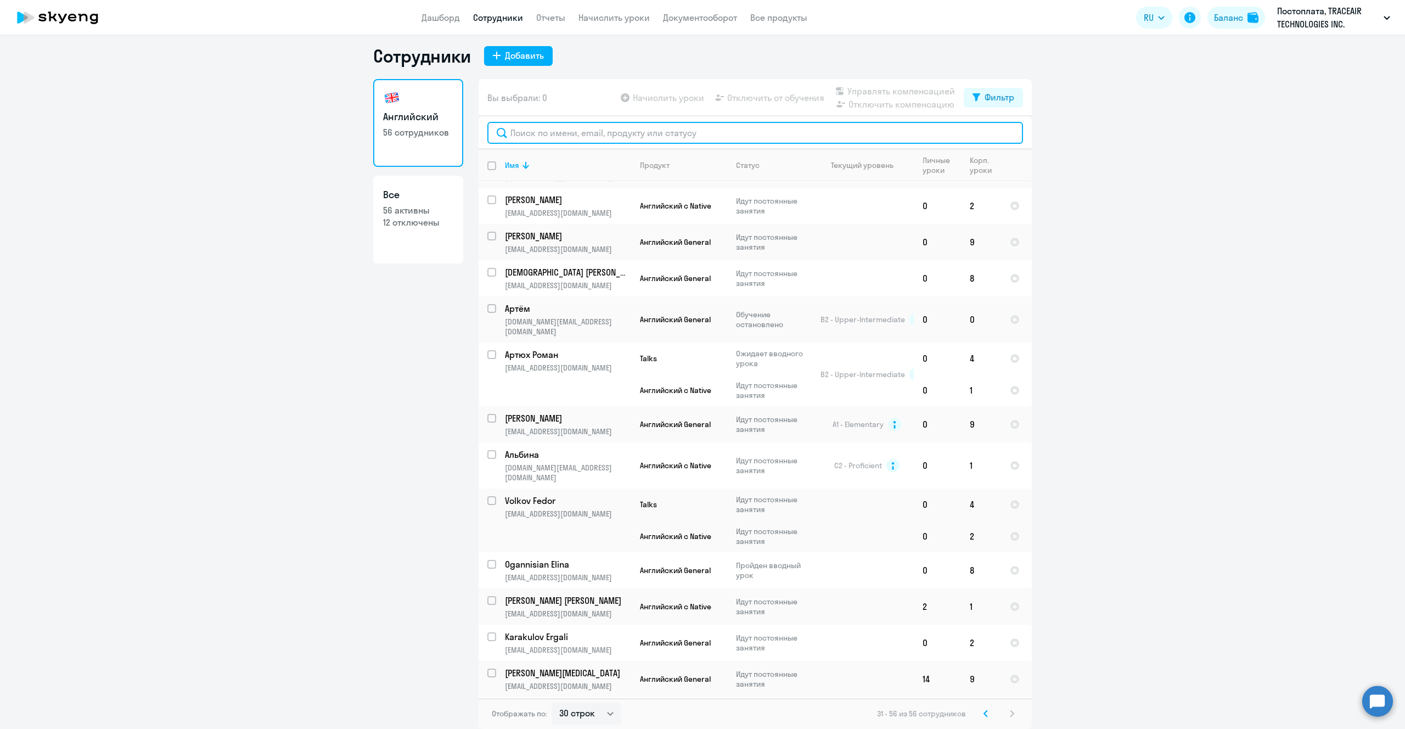
click at [545, 132] on input "text" at bounding box center [755, 133] width 536 height 22
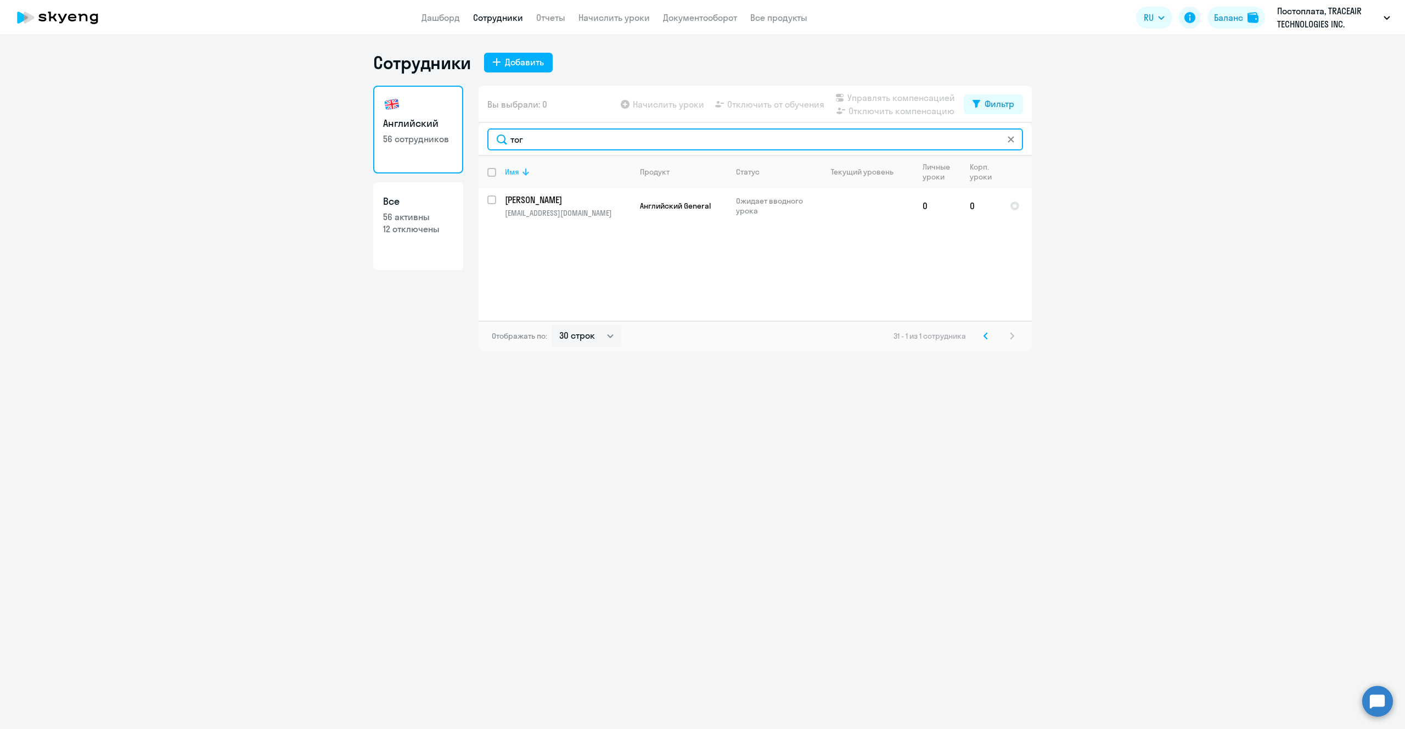
scroll to position [0, 0]
type input "тог"
click at [972, 207] on td "0" at bounding box center [981, 206] width 40 height 36
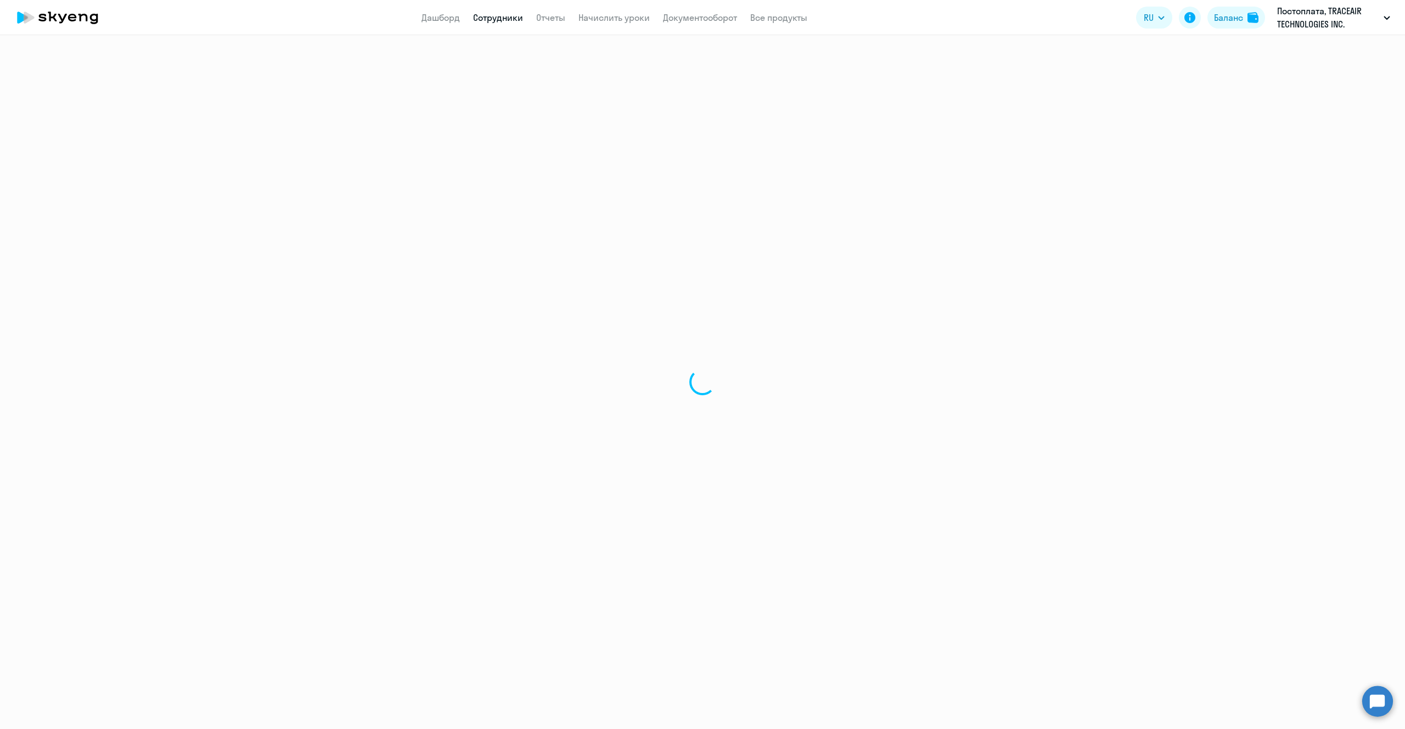
select select "english"
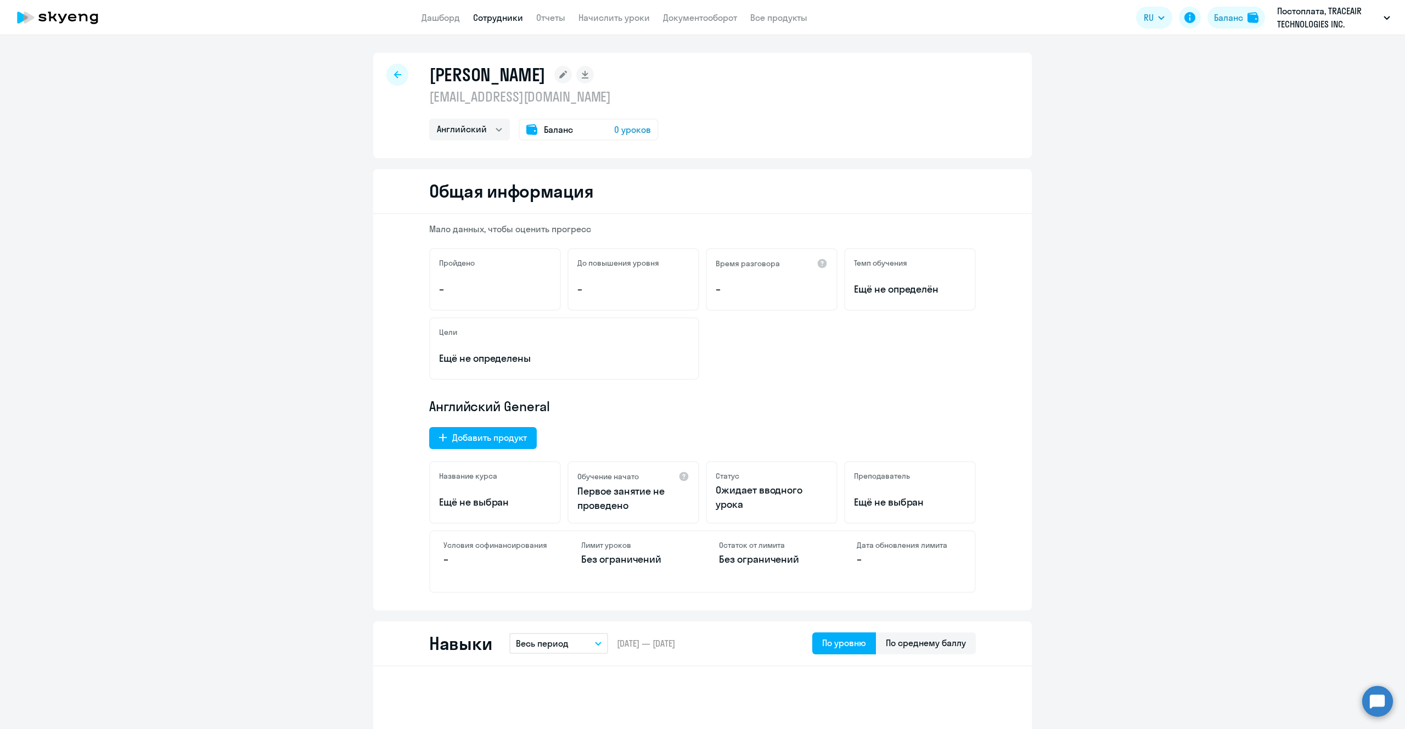
click at [395, 72] on icon at bounding box center [397, 75] width 7 height 8
select select "30"
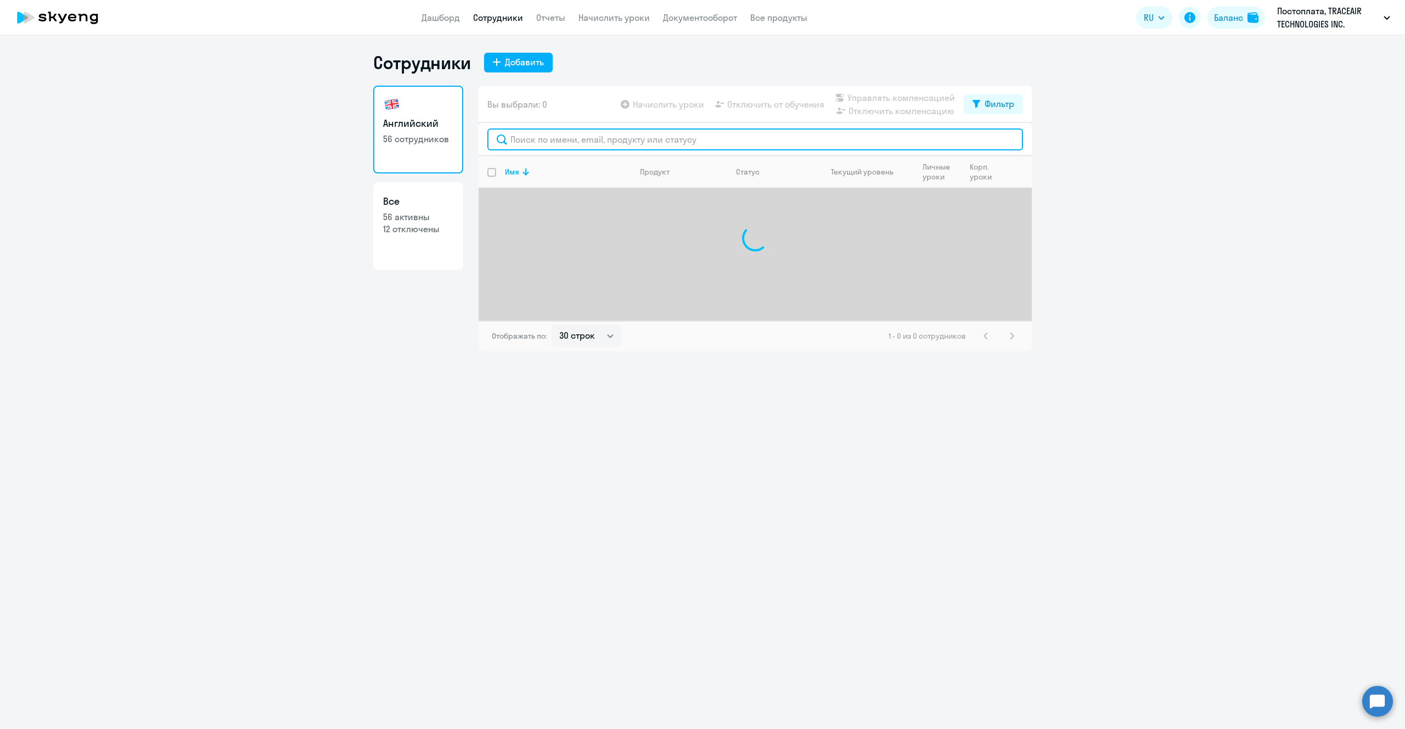
click at [551, 135] on input "text" at bounding box center [755, 139] width 536 height 22
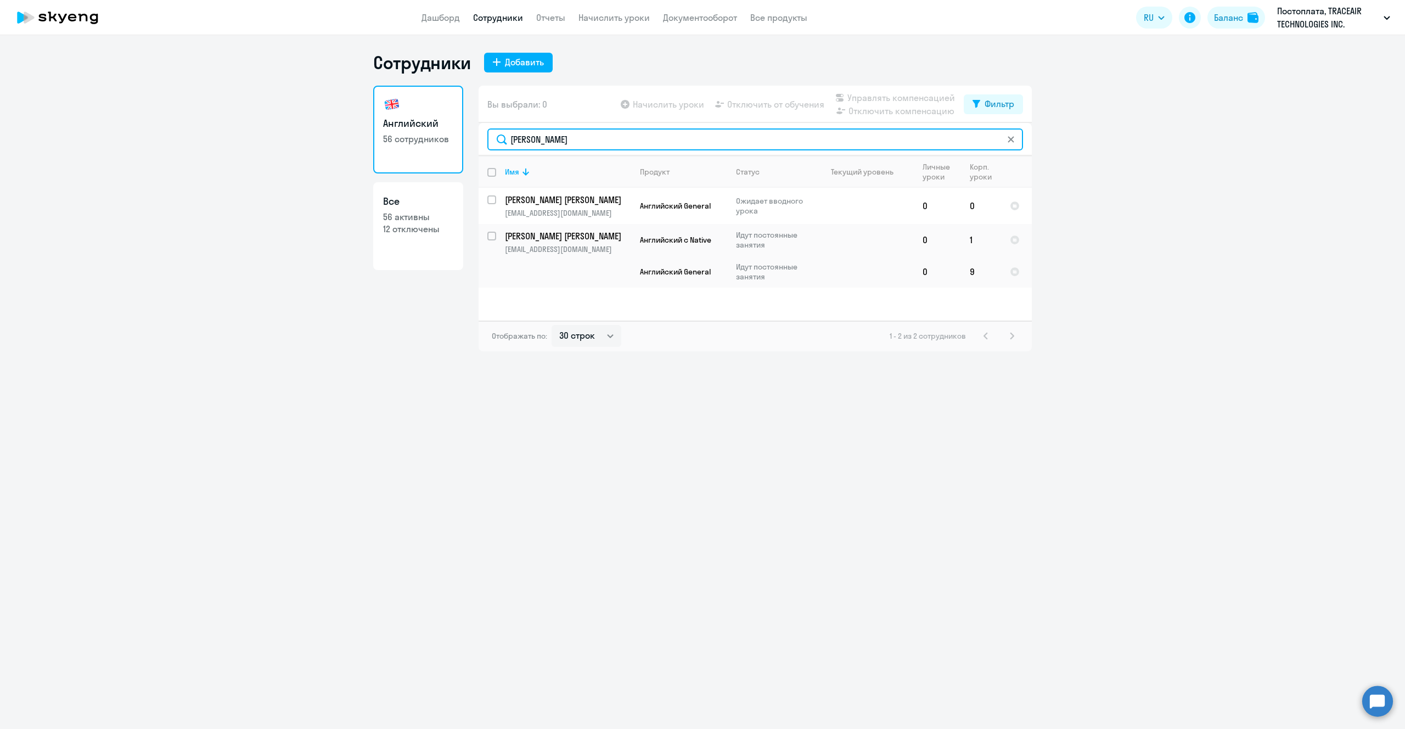
type input "прохор"
click at [406, 234] on p "12 отключены" at bounding box center [418, 229] width 70 height 12
select select "30"
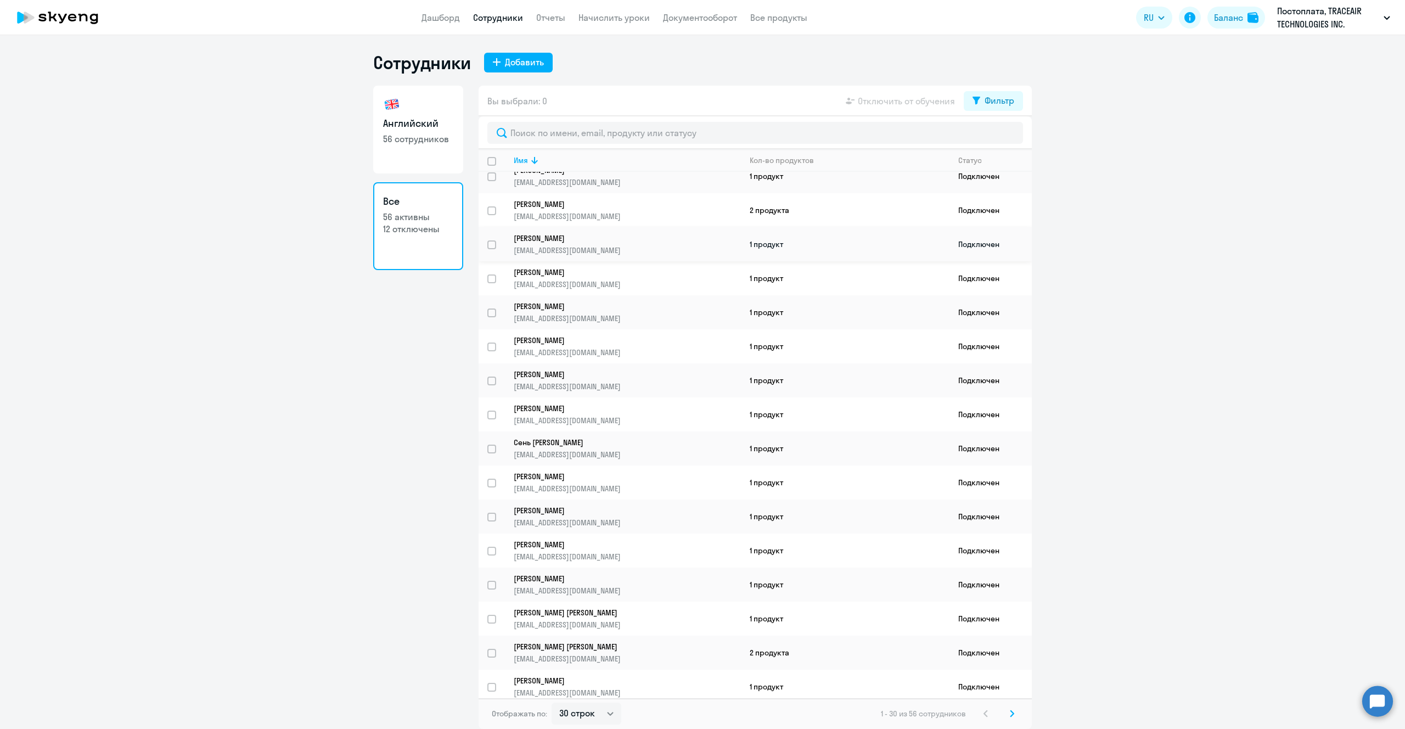
scroll to position [495, 0]
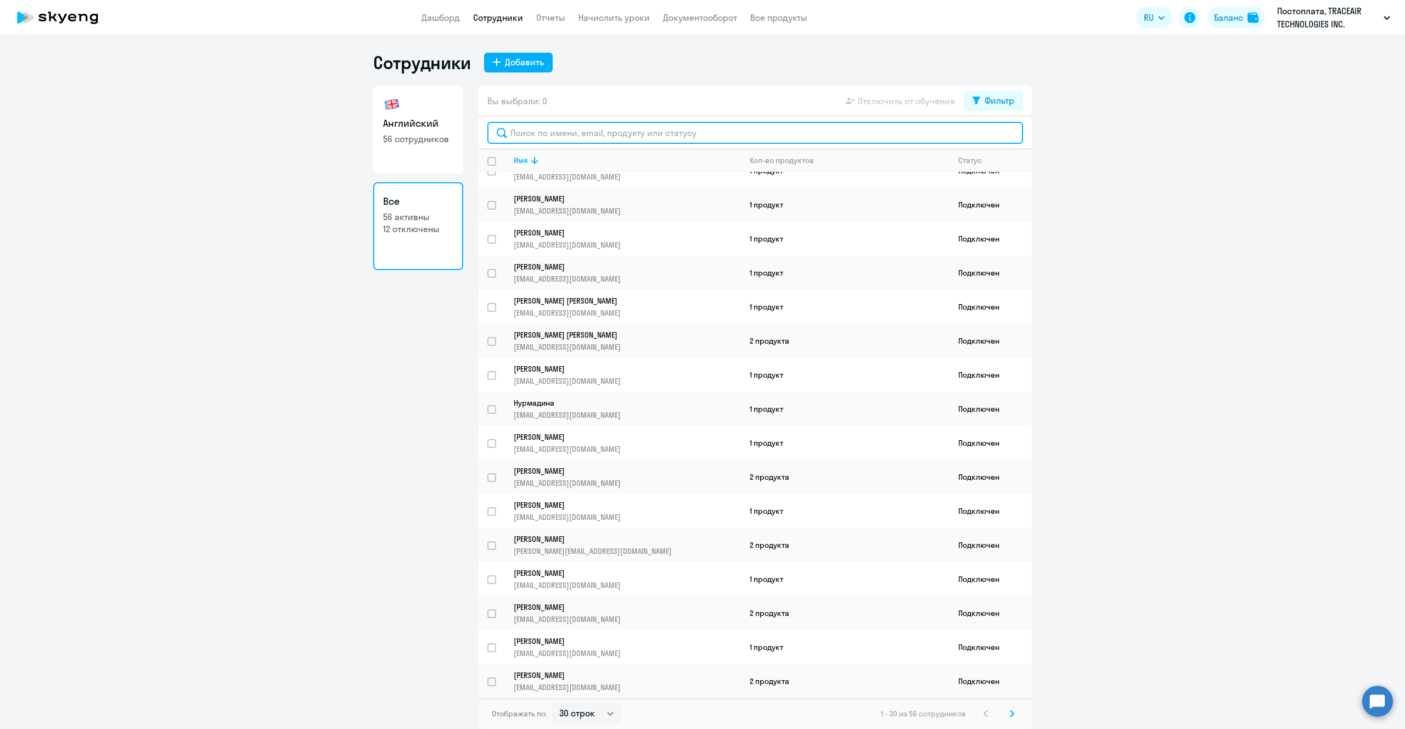
click at [588, 132] on input "text" at bounding box center [755, 133] width 536 height 22
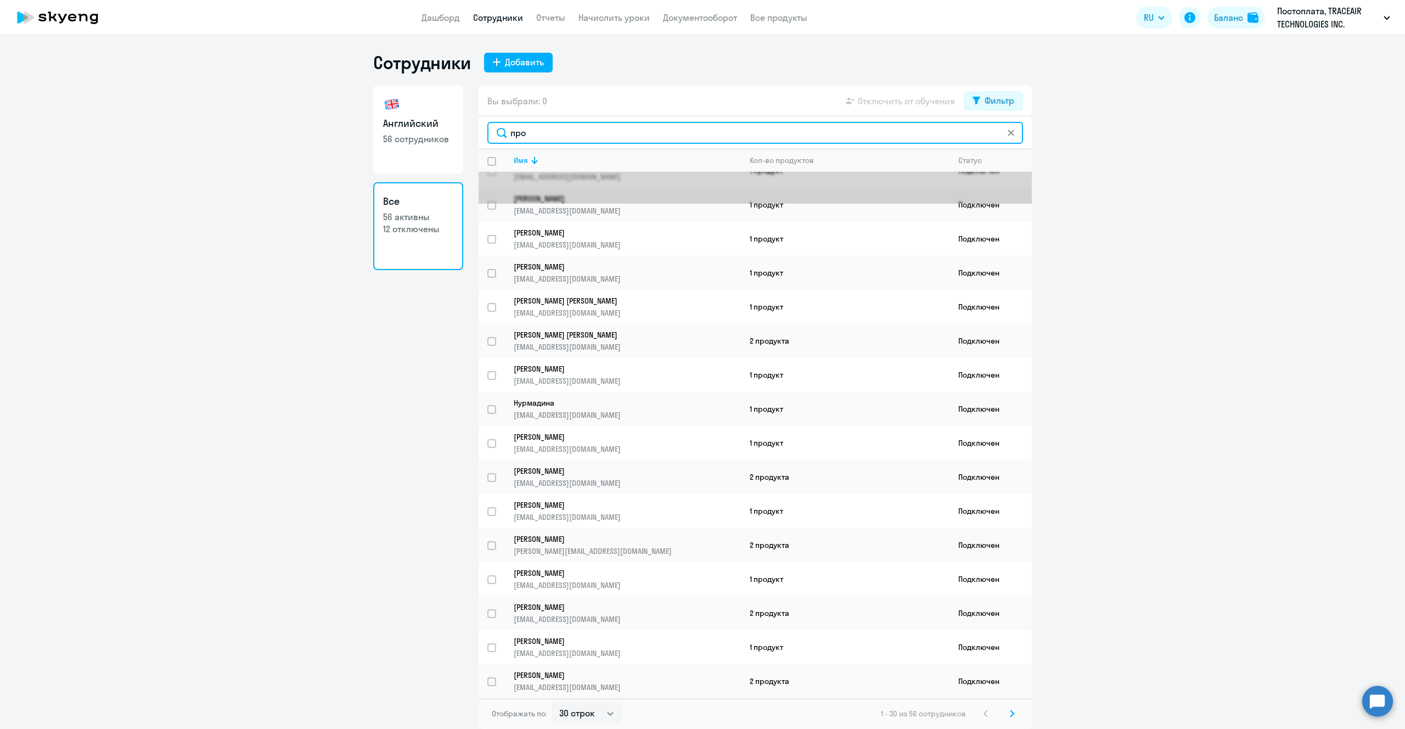
scroll to position [0, 0]
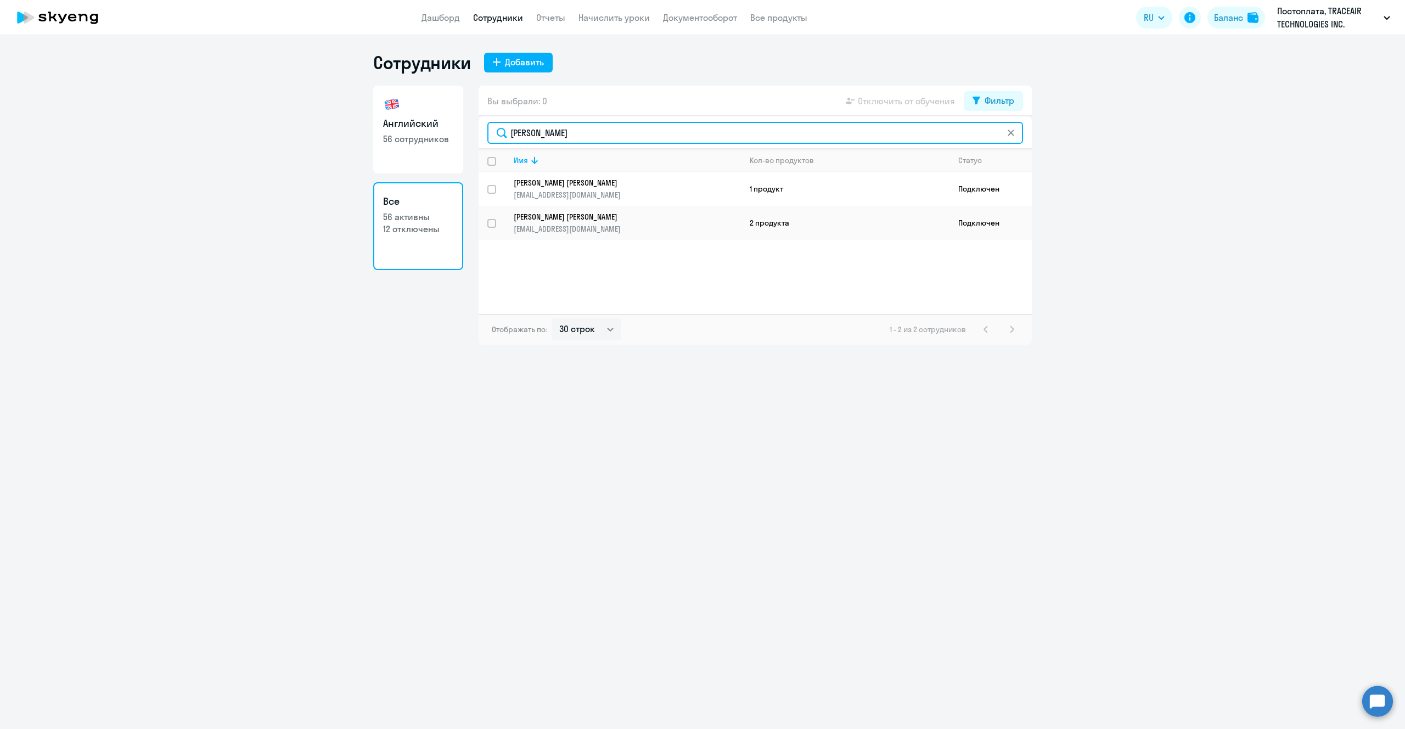
click at [592, 138] on input "прохор" at bounding box center [755, 133] width 536 height 22
type input "тогжан"
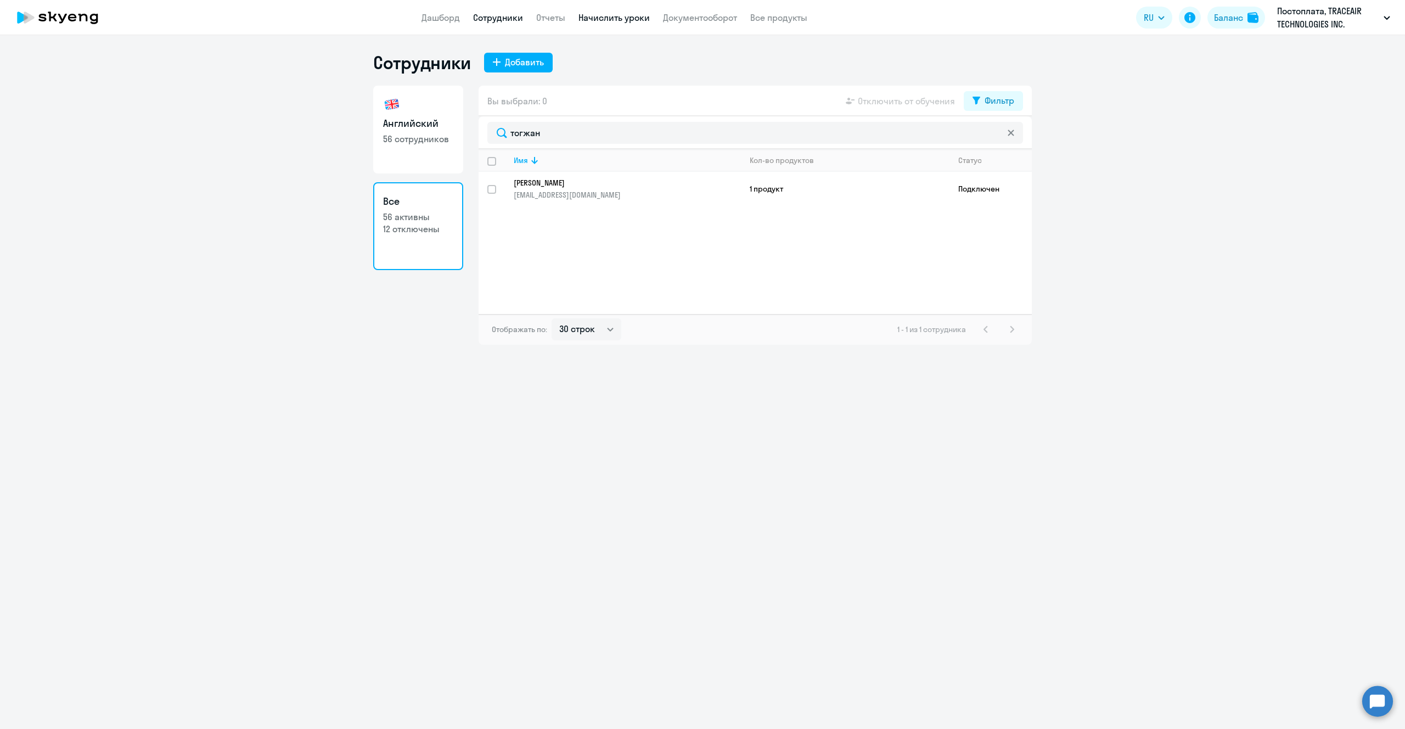
click at [613, 14] on link "Начислить уроки" at bounding box center [614, 17] width 71 height 11
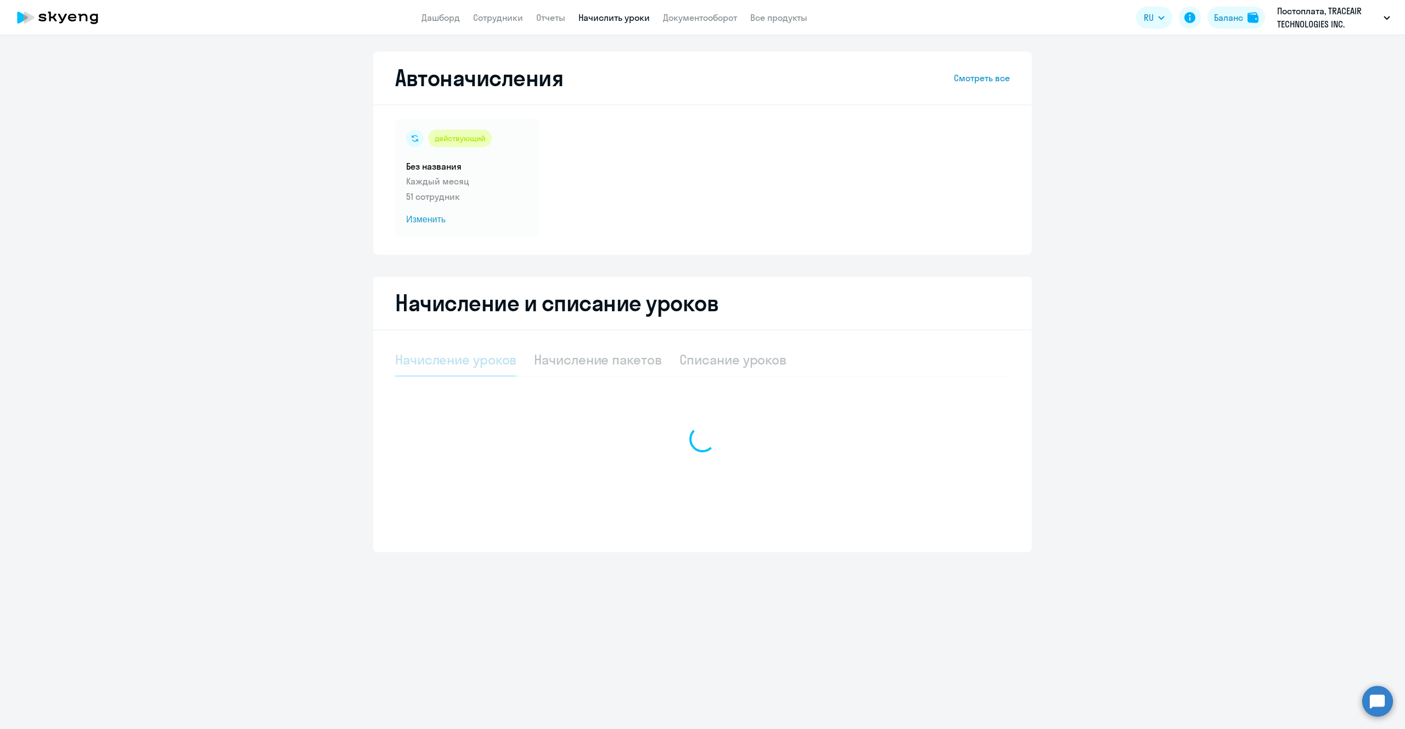
select select "10"
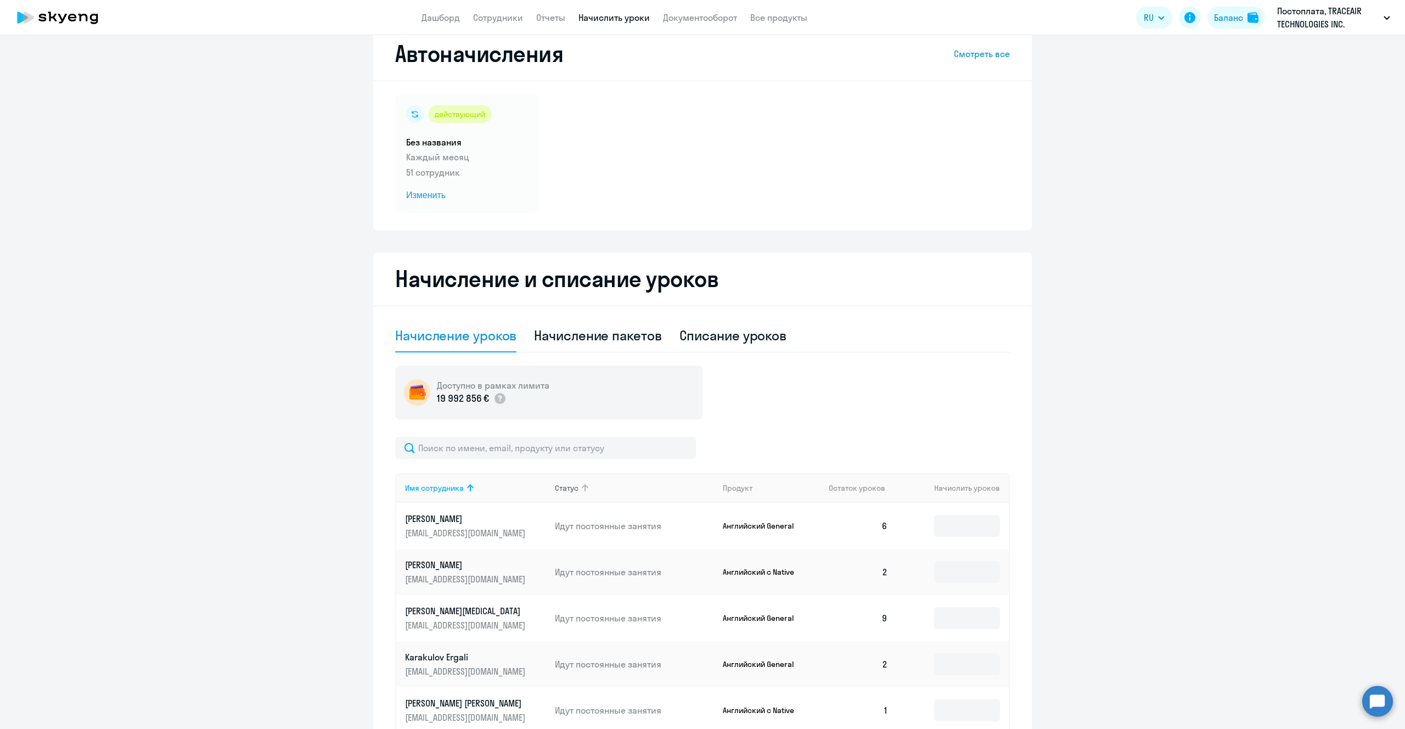
scroll to position [27, 0]
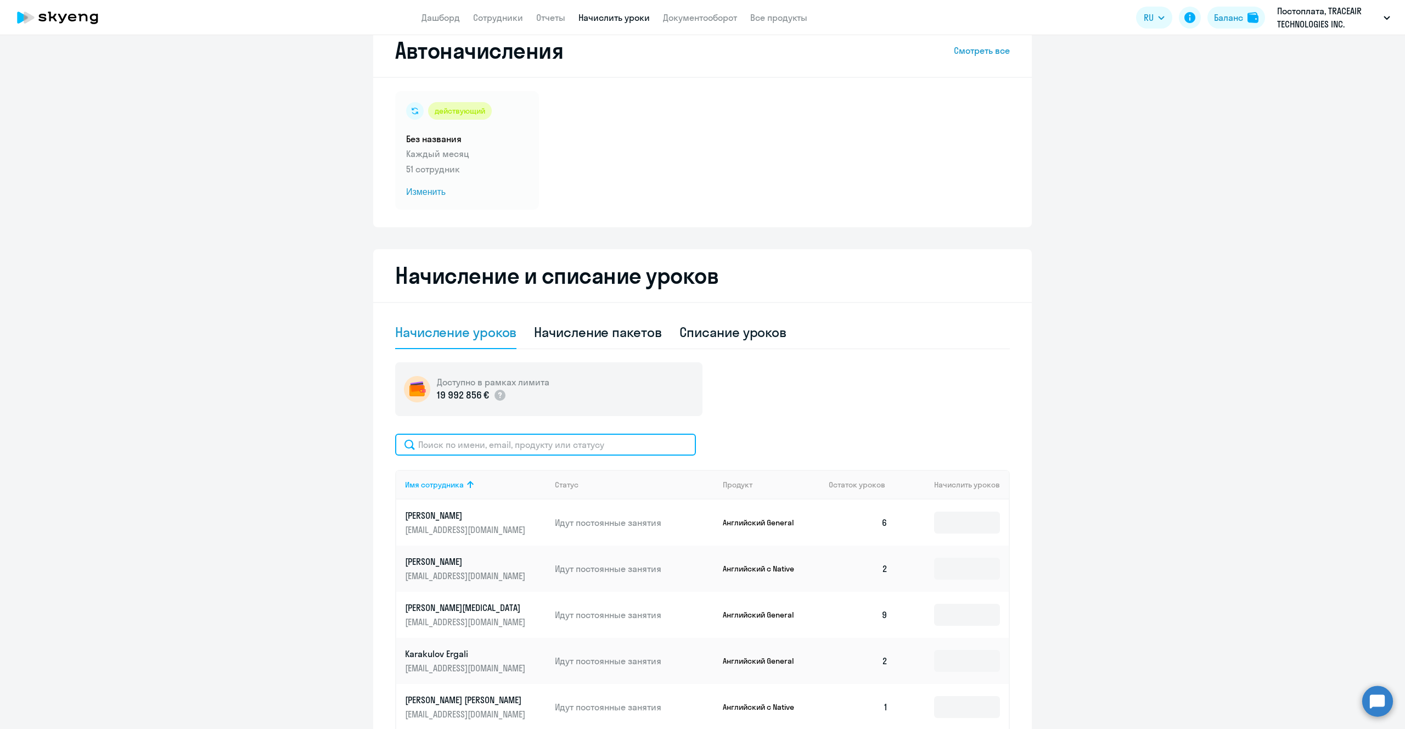
click at [485, 447] on input "text" at bounding box center [545, 445] width 301 height 22
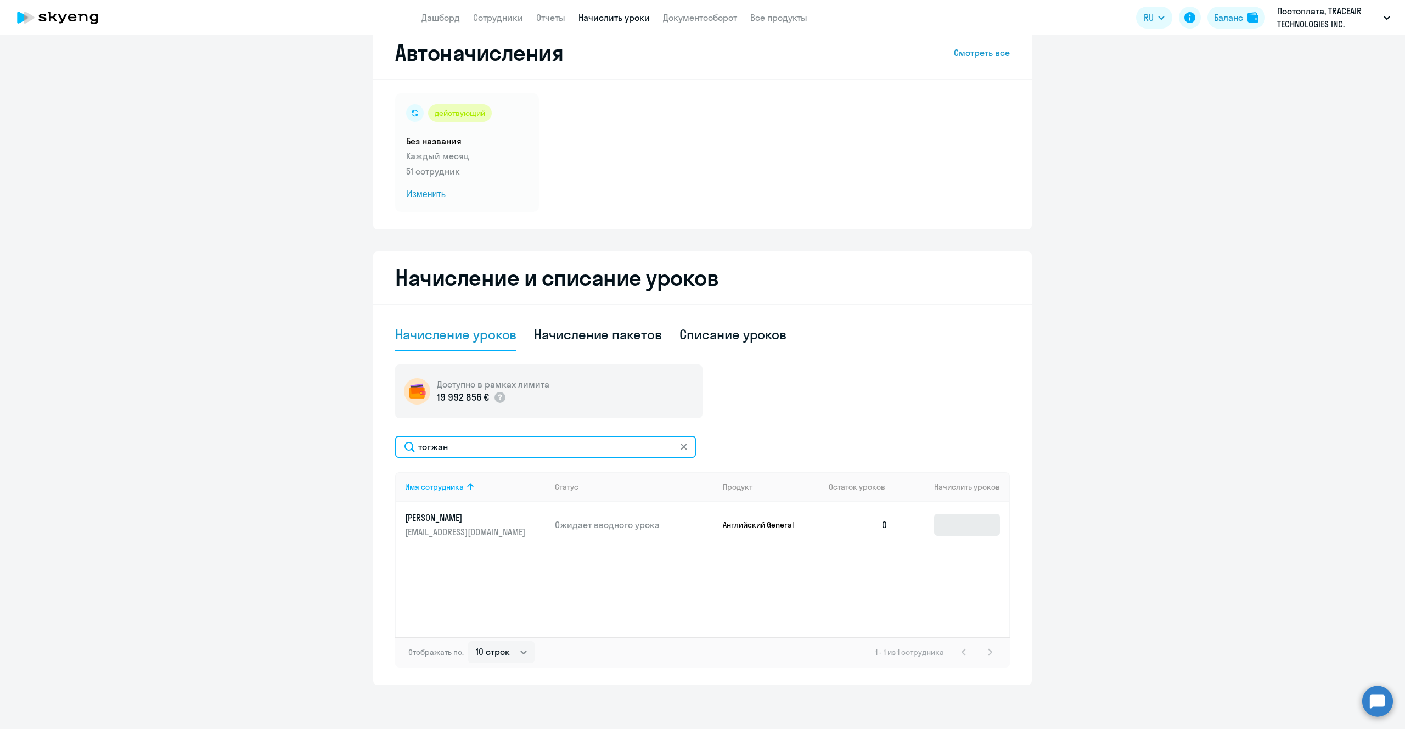
type input "тогжан"
click at [959, 521] on input at bounding box center [967, 525] width 66 height 22
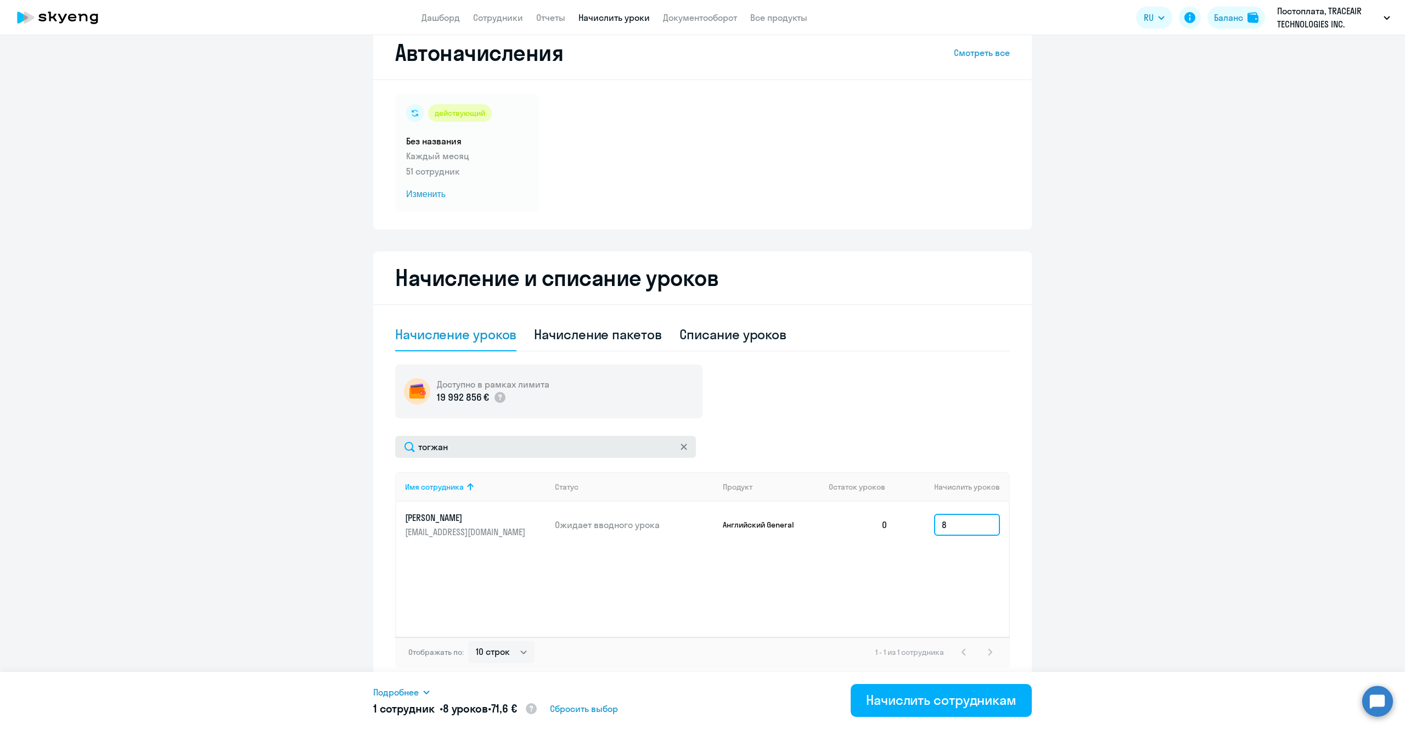
type input "8"
click at [473, 454] on input "тогжан" at bounding box center [545, 447] width 301 height 22
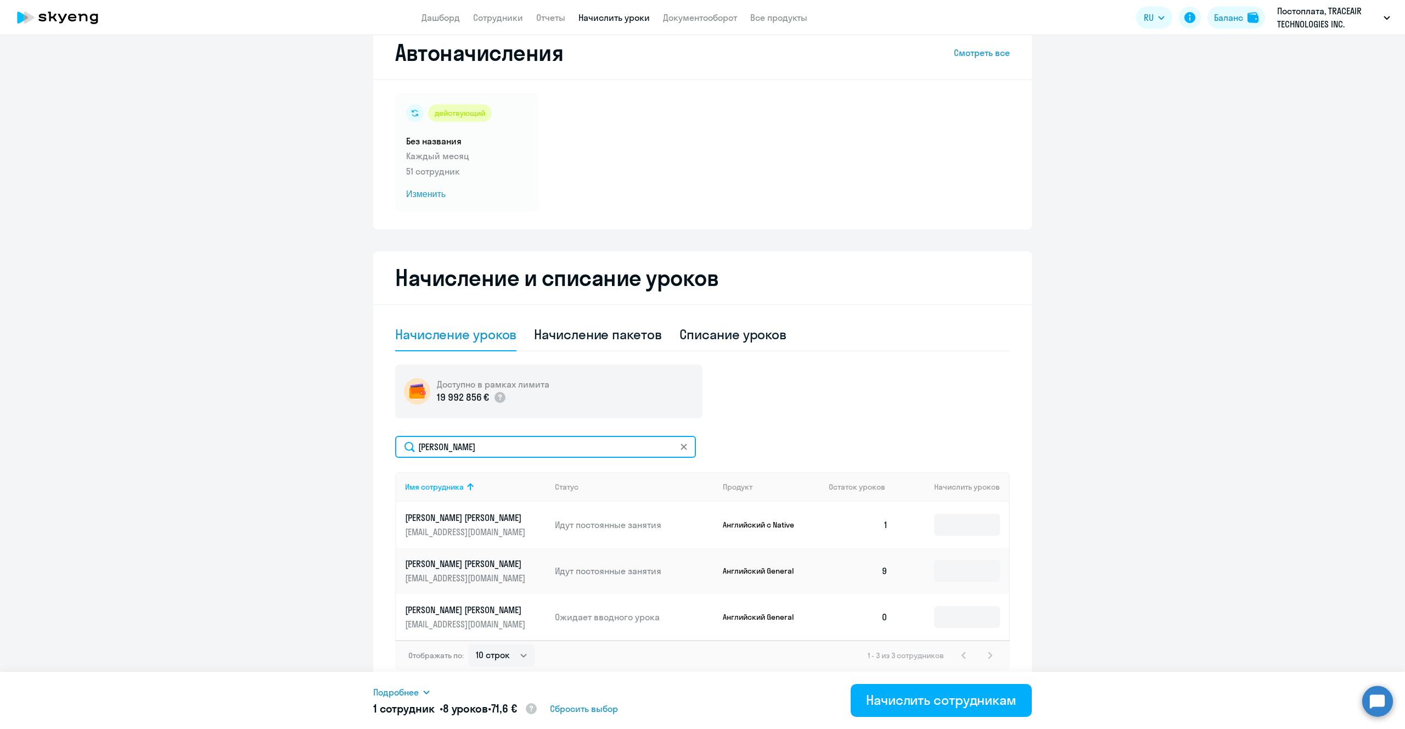
scroll to position [29, 0]
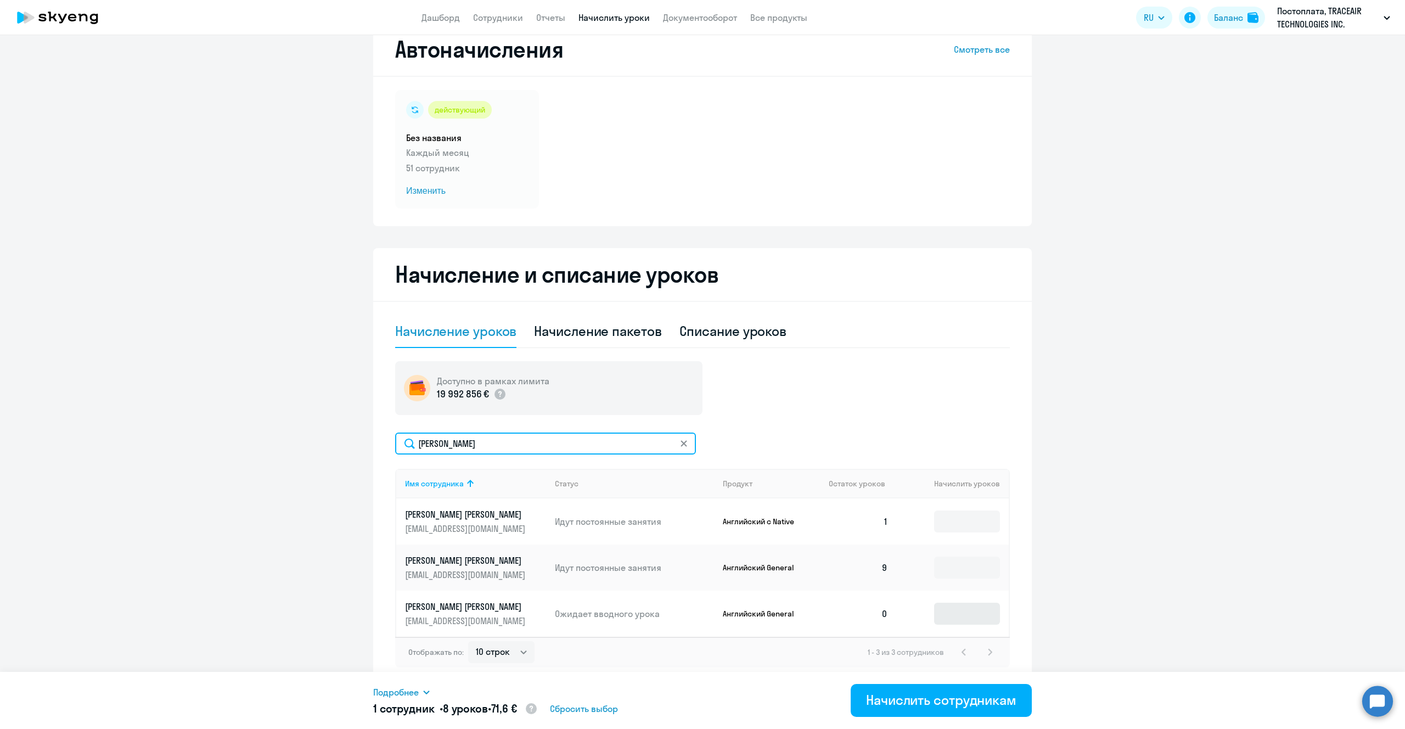
type input "прохор"
click at [950, 621] on input at bounding box center [967, 614] width 66 height 22
type input "8"
click at [505, 435] on input "прохор" at bounding box center [545, 444] width 301 height 22
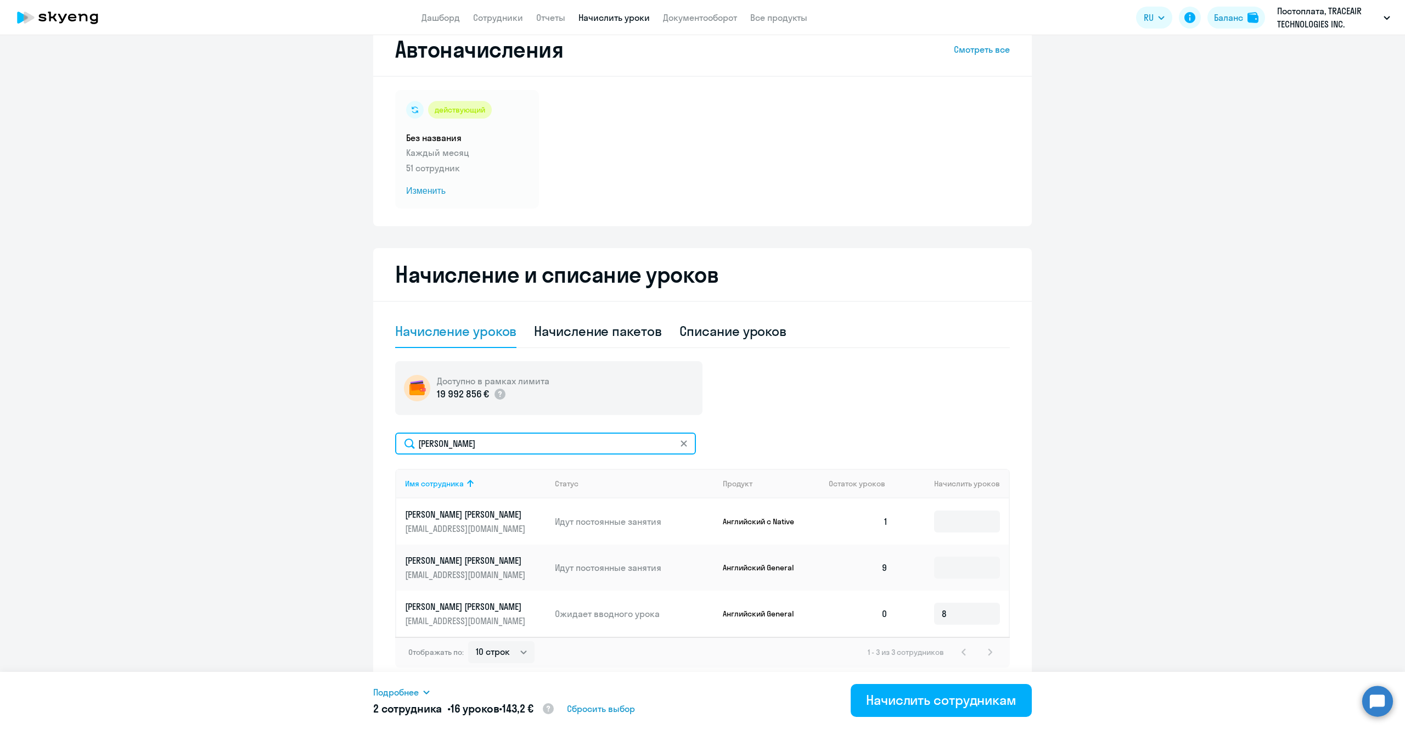
click at [505, 435] on input "прохор" at bounding box center [545, 444] width 301 height 22
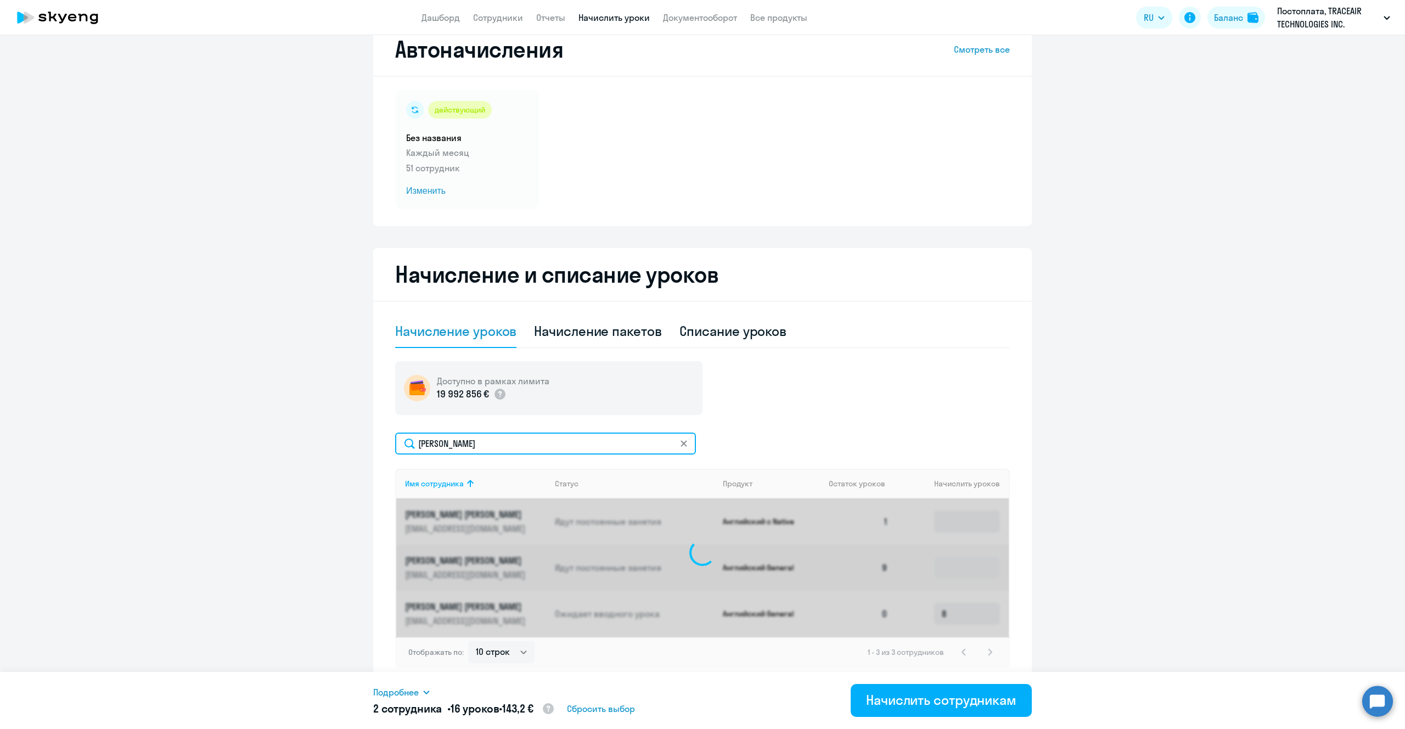
scroll to position [25, 0]
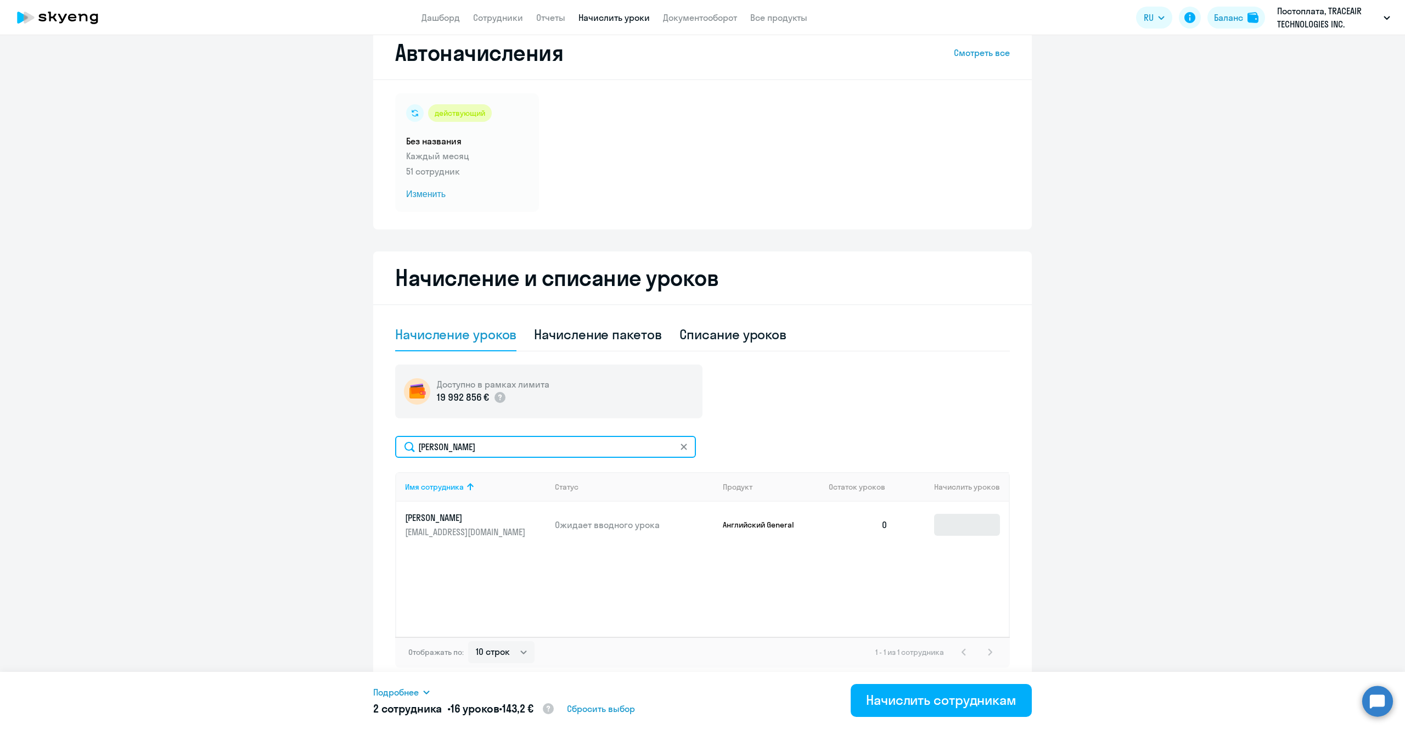
type input "воронина"
click at [963, 526] on input at bounding box center [967, 525] width 66 height 22
type input "8"
click at [939, 705] on div "Начислить сотрудникам" at bounding box center [941, 700] width 150 height 18
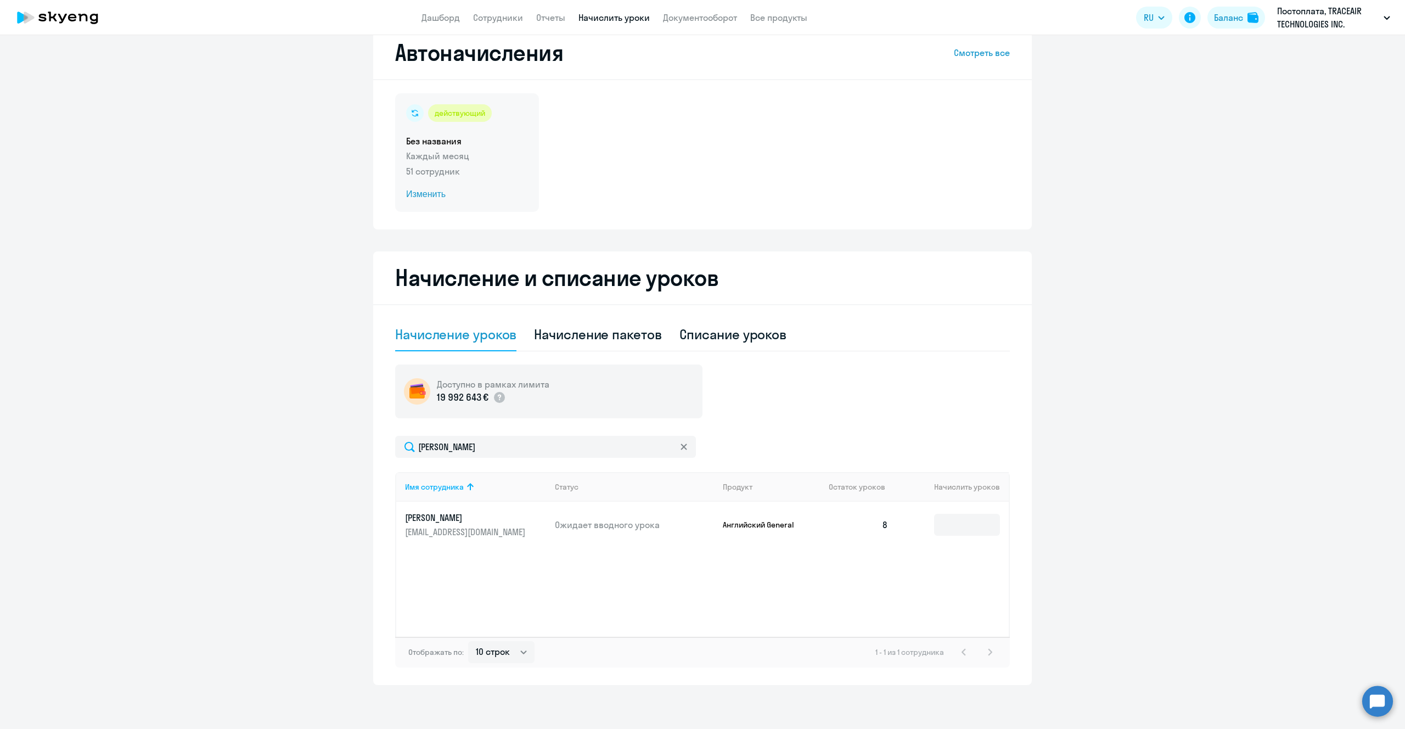
click at [467, 160] on p "Каждый месяц" at bounding box center [467, 155] width 122 height 13
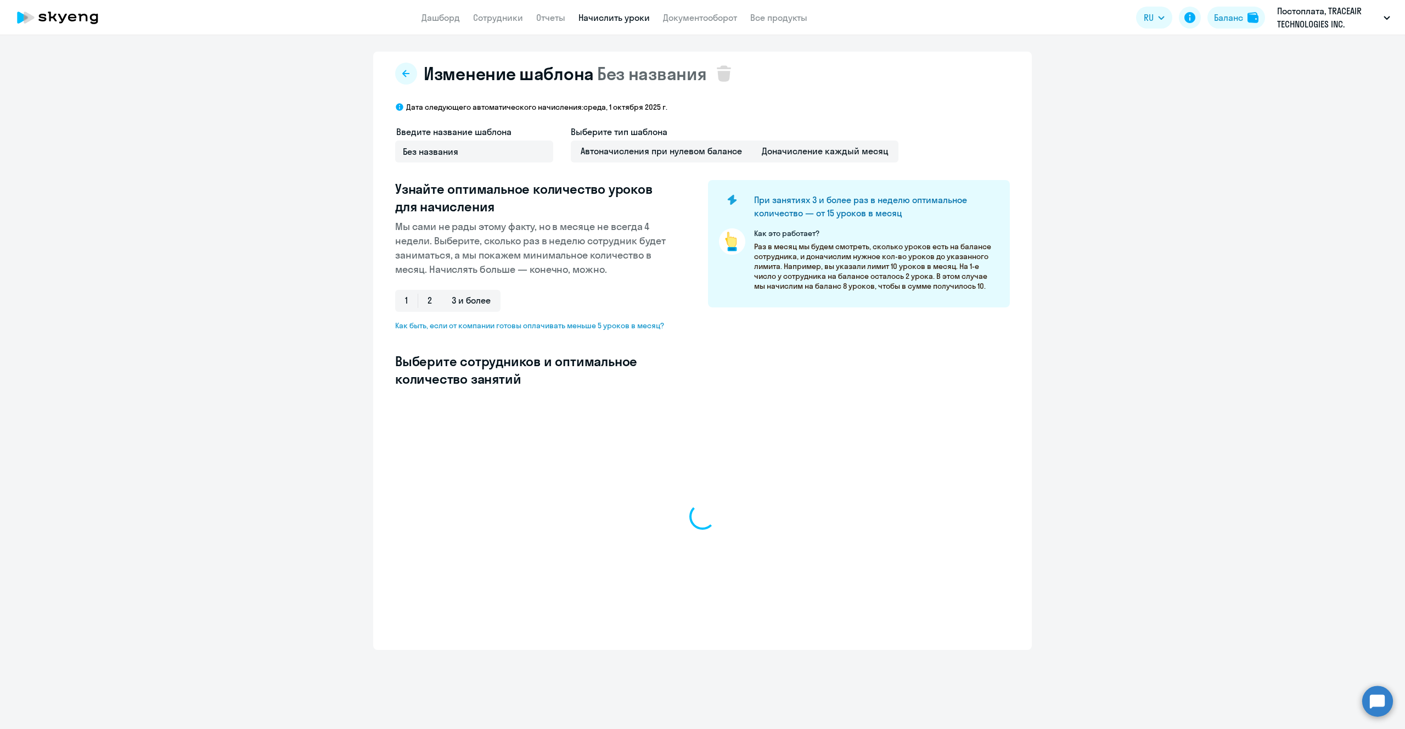
select select "10"
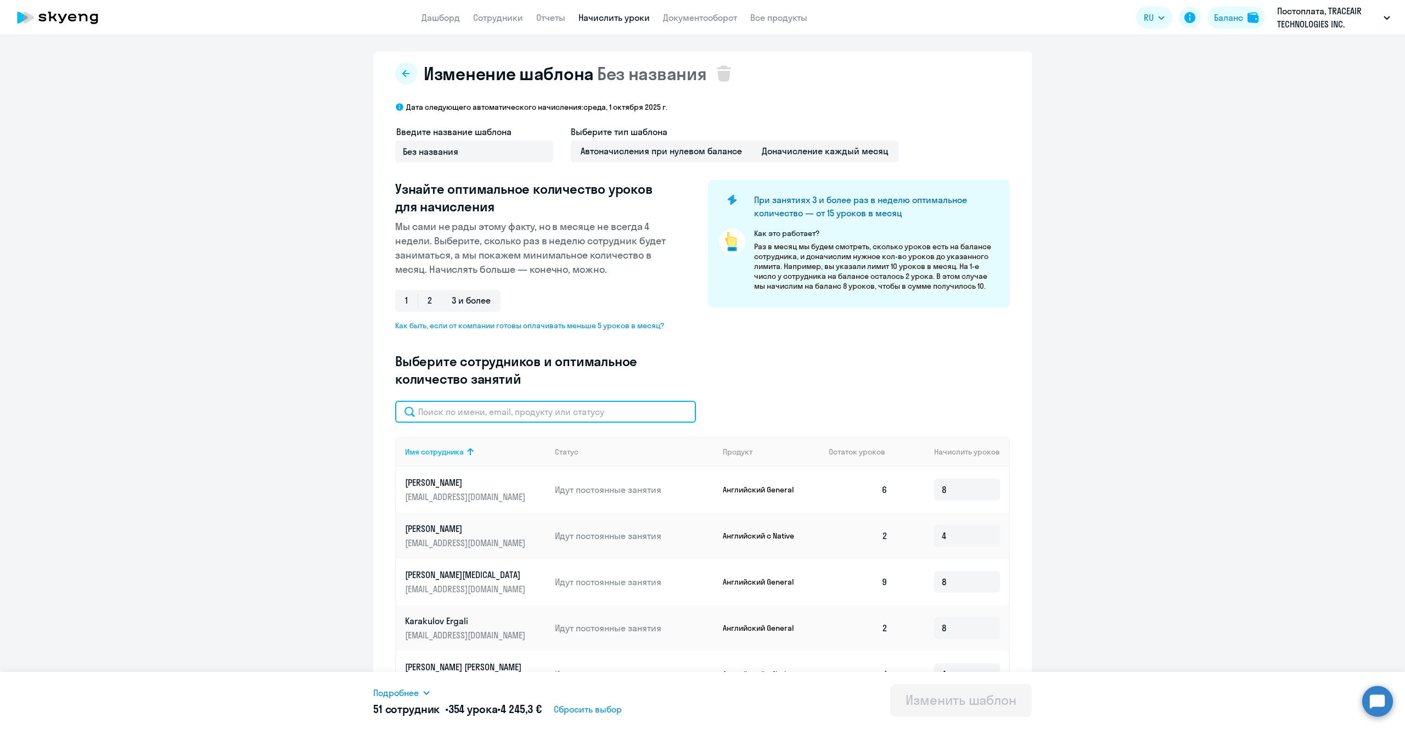
click at [527, 410] on input "text" at bounding box center [545, 412] width 301 height 22
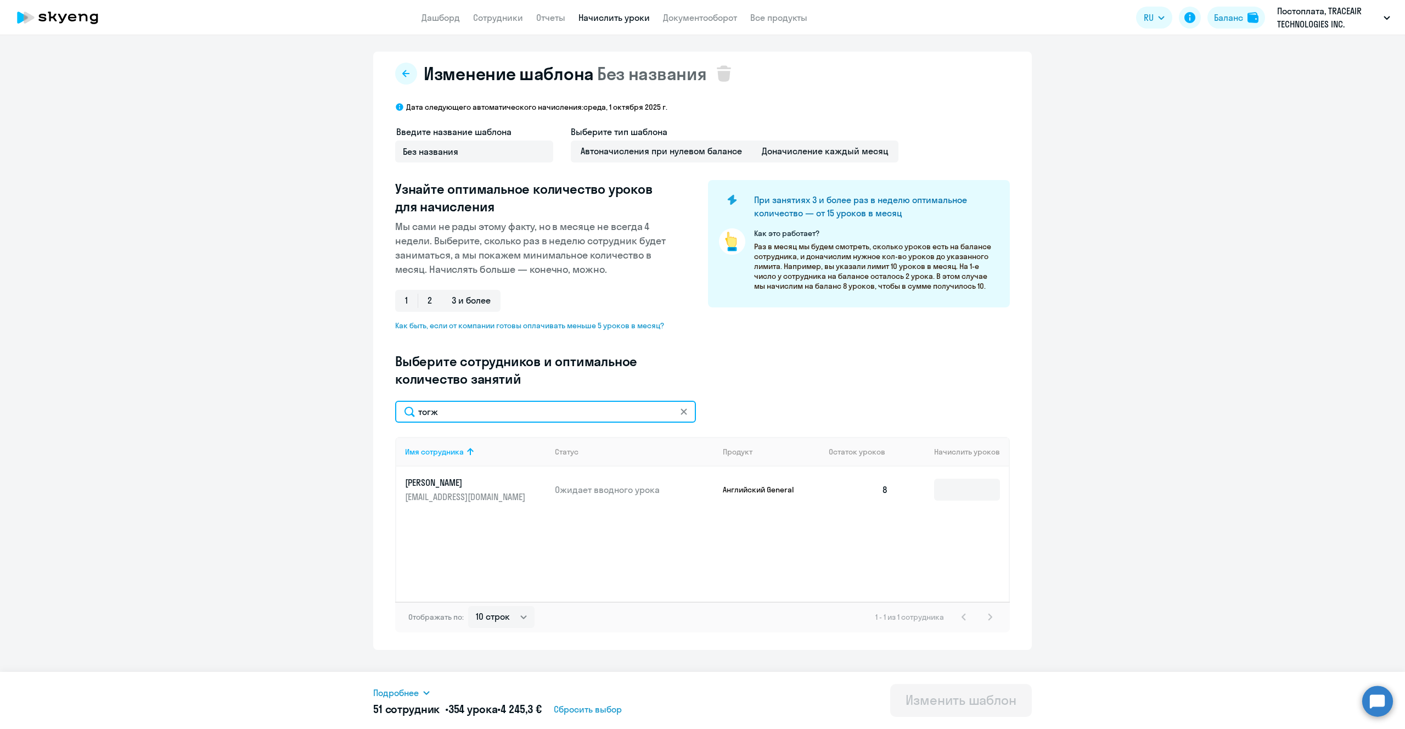
type input "тогж"
click at [1159, 473] on ng-component "Изменение шаблона Без названия Дата следующего автоматического начисления: сред…" at bounding box center [702, 351] width 1405 height 598
click at [685, 413] on icon at bounding box center [684, 411] width 6 height 6
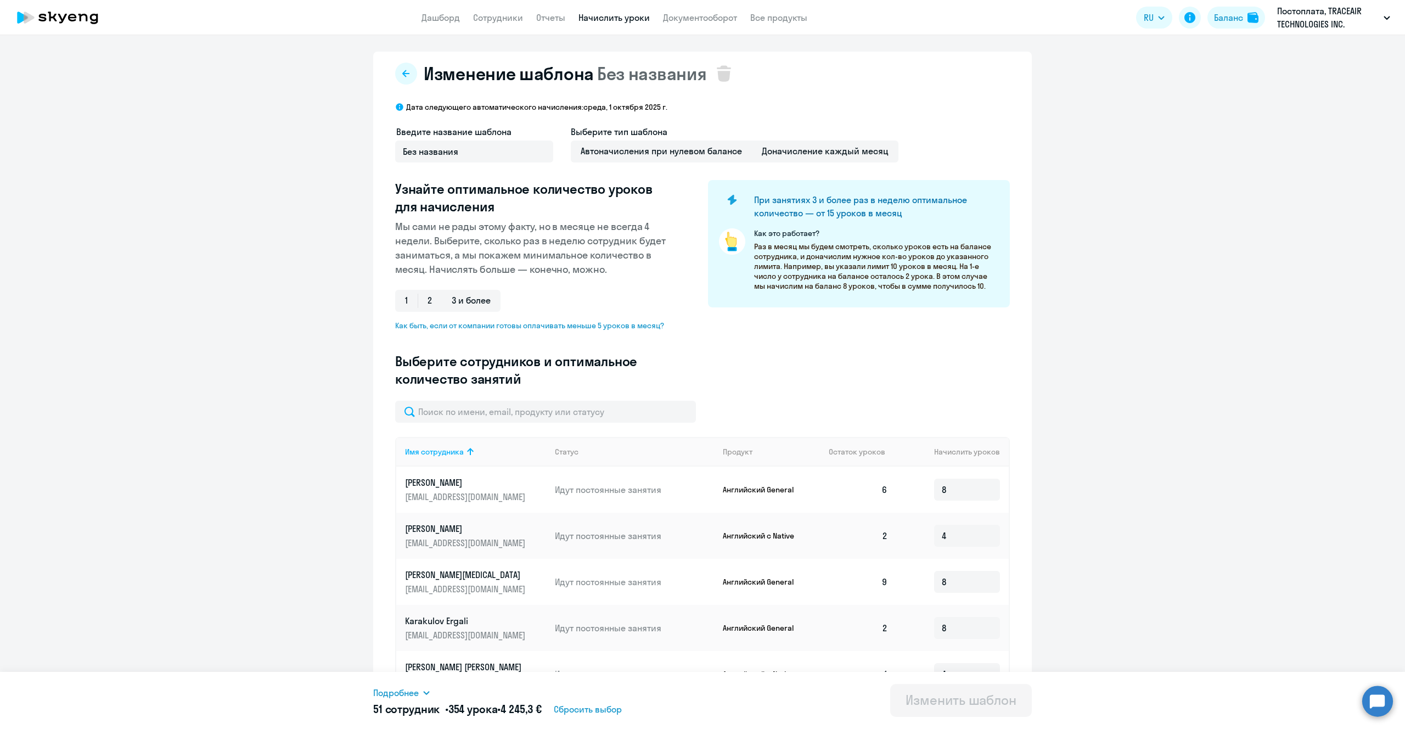
scroll to position [291, 0]
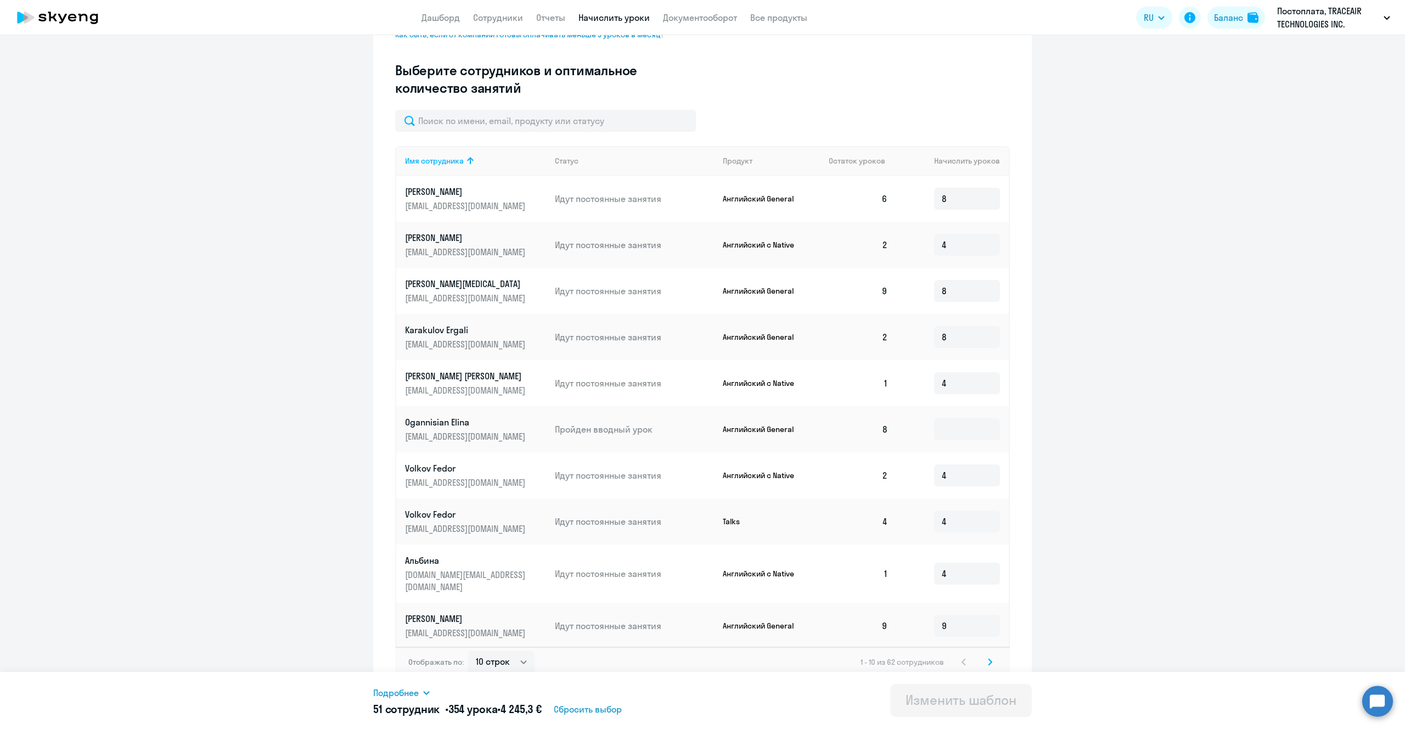
click at [991, 659] on icon at bounding box center [990, 662] width 3 height 6
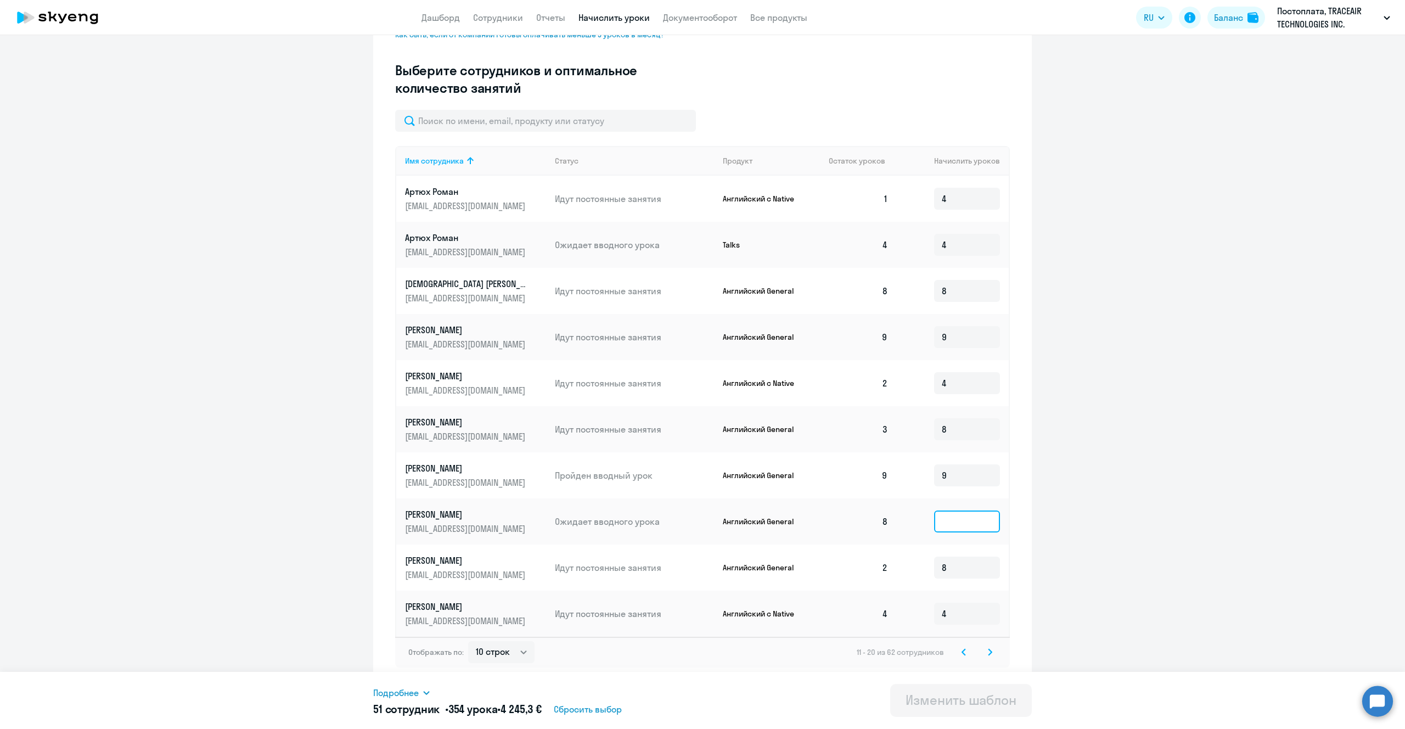
click at [968, 523] on input at bounding box center [967, 521] width 66 height 22
type input "8"
click at [989, 653] on icon at bounding box center [990, 652] width 4 height 8
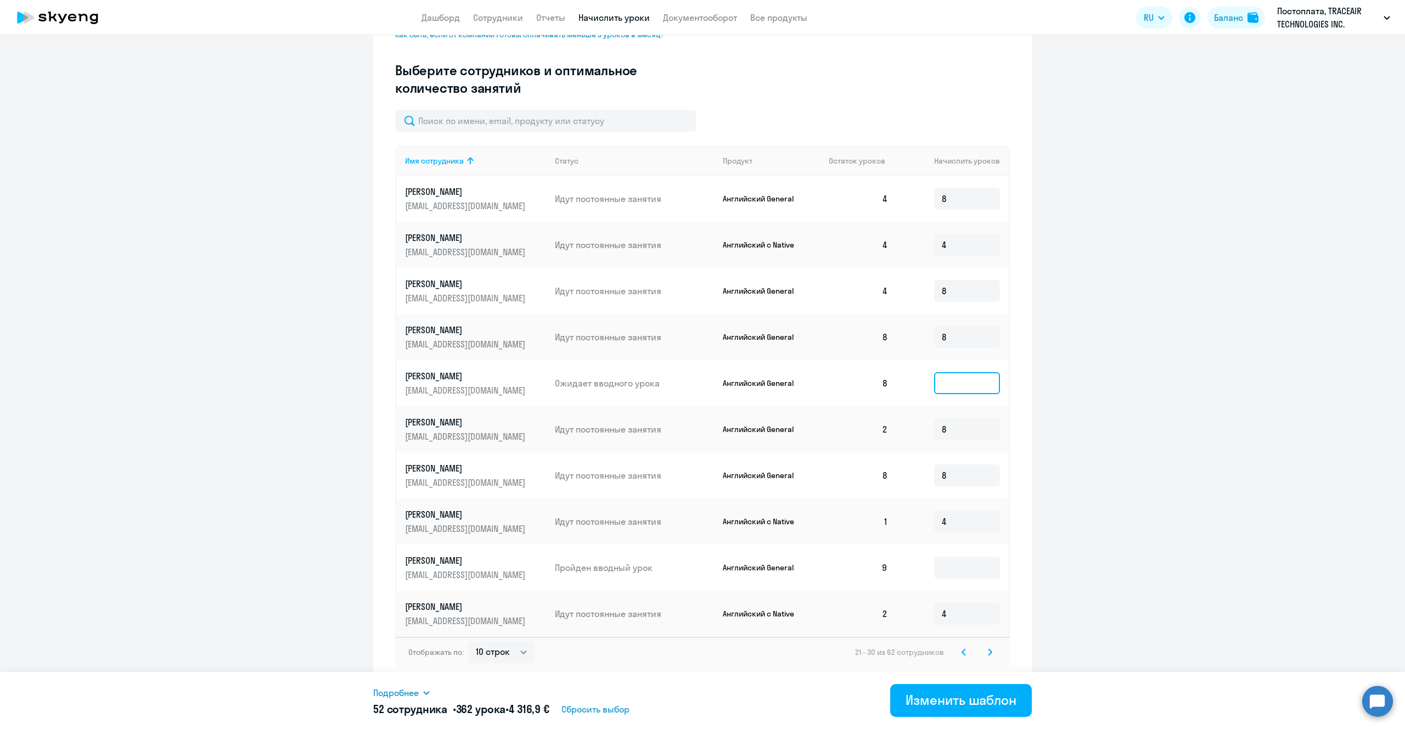
click at [967, 385] on input at bounding box center [967, 383] width 66 height 22
type input "8"
click at [992, 651] on svg-icon at bounding box center [990, 651] width 13 height 13
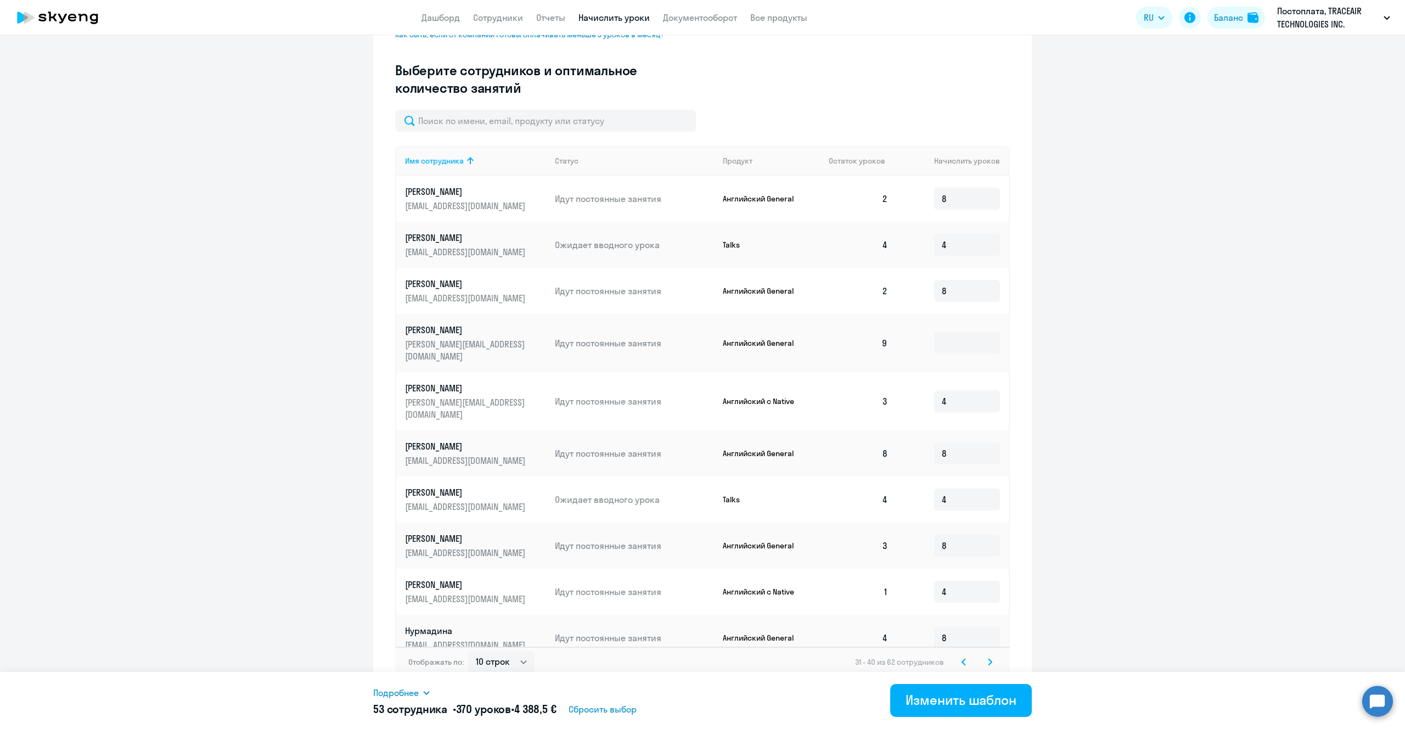
click at [988, 658] on icon at bounding box center [990, 662] width 4 height 8
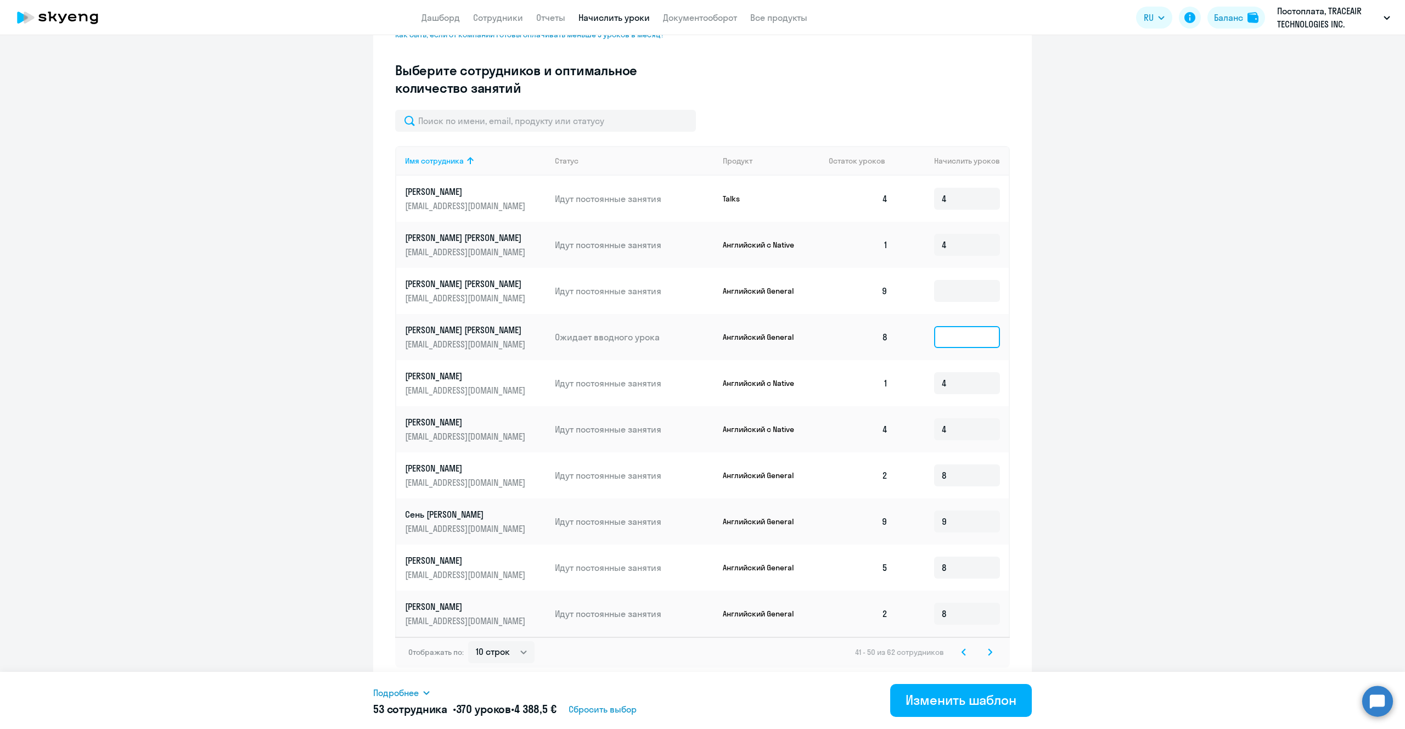
click at [949, 335] on input at bounding box center [967, 337] width 66 height 22
type input "8"
click at [986, 700] on div "Изменить шаблон" at bounding box center [961, 700] width 111 height 18
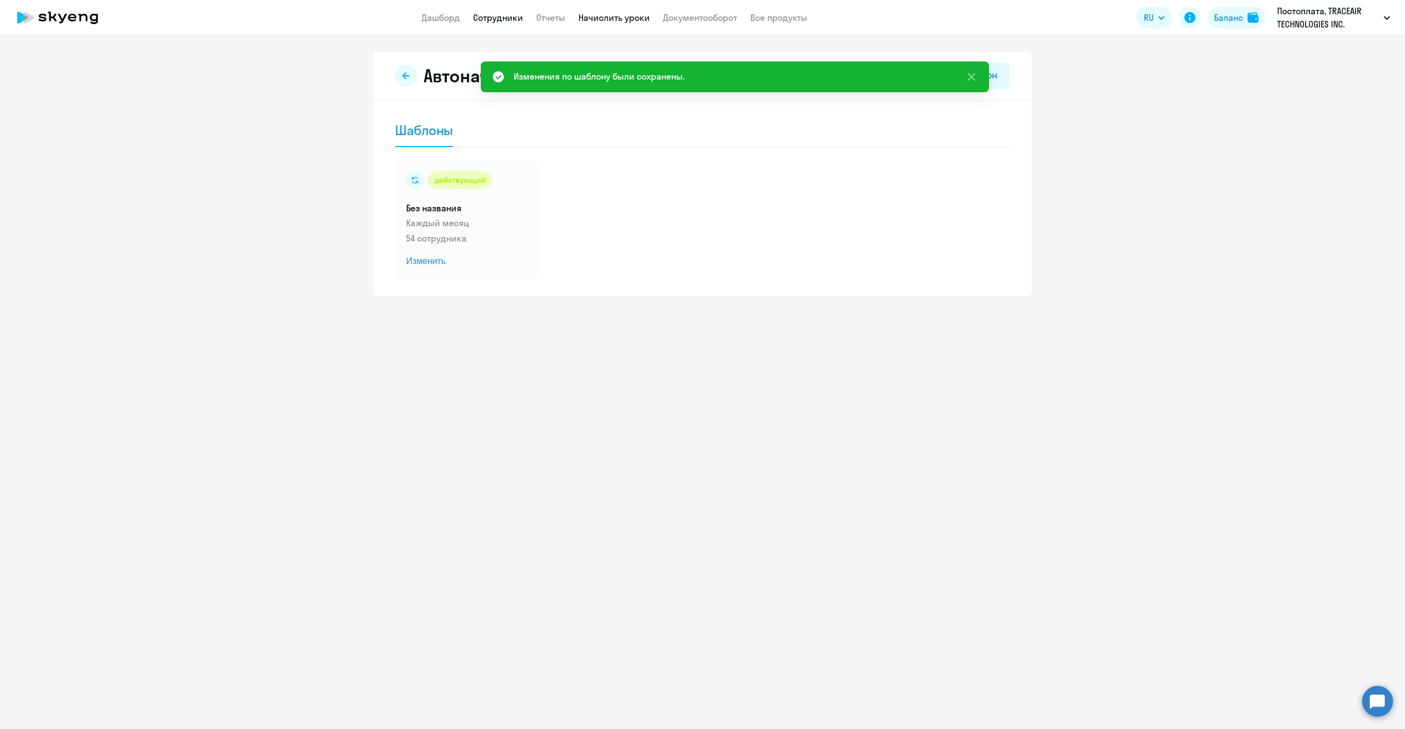
click at [491, 13] on link "Сотрудники" at bounding box center [498, 17] width 50 height 11
select select "30"
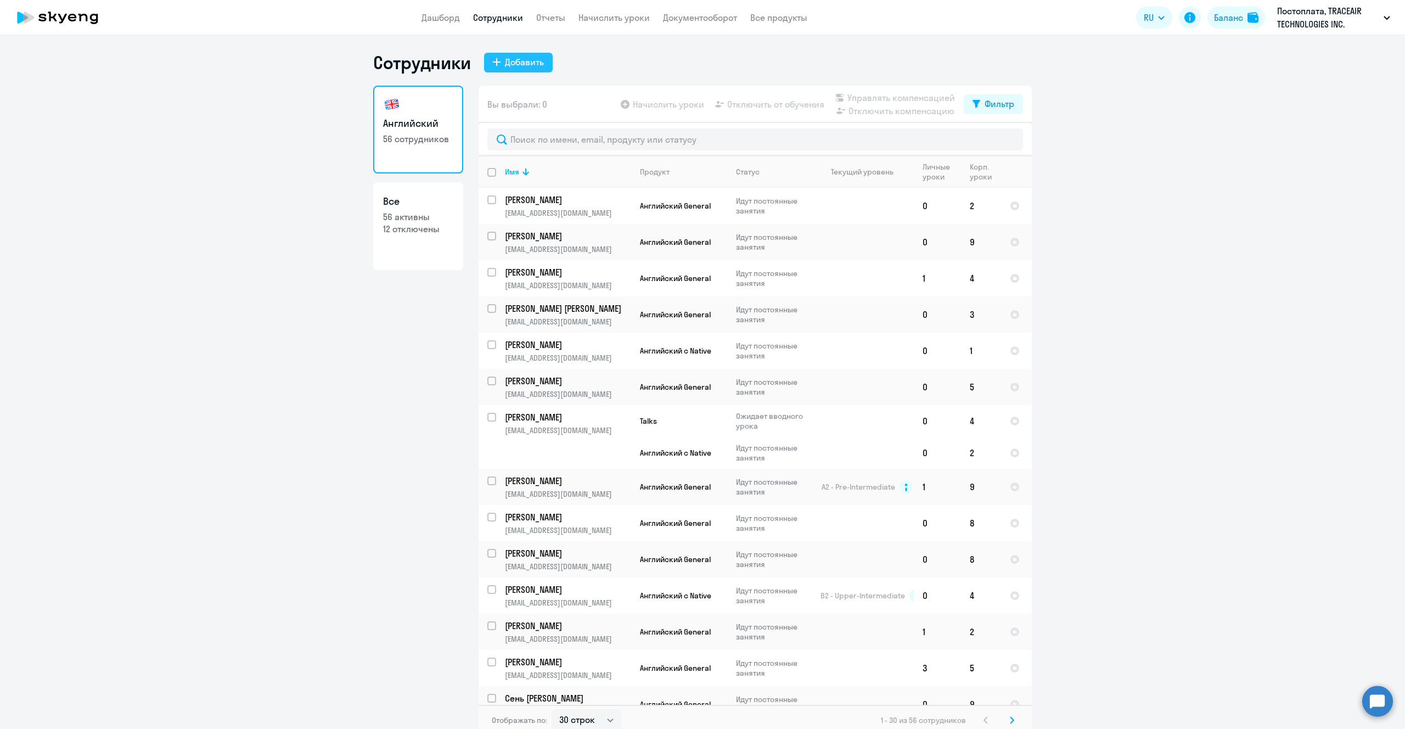
click at [503, 59] on button "Добавить" at bounding box center [518, 63] width 69 height 20
select select "english_adult_not_native_speaker"
select select "4"
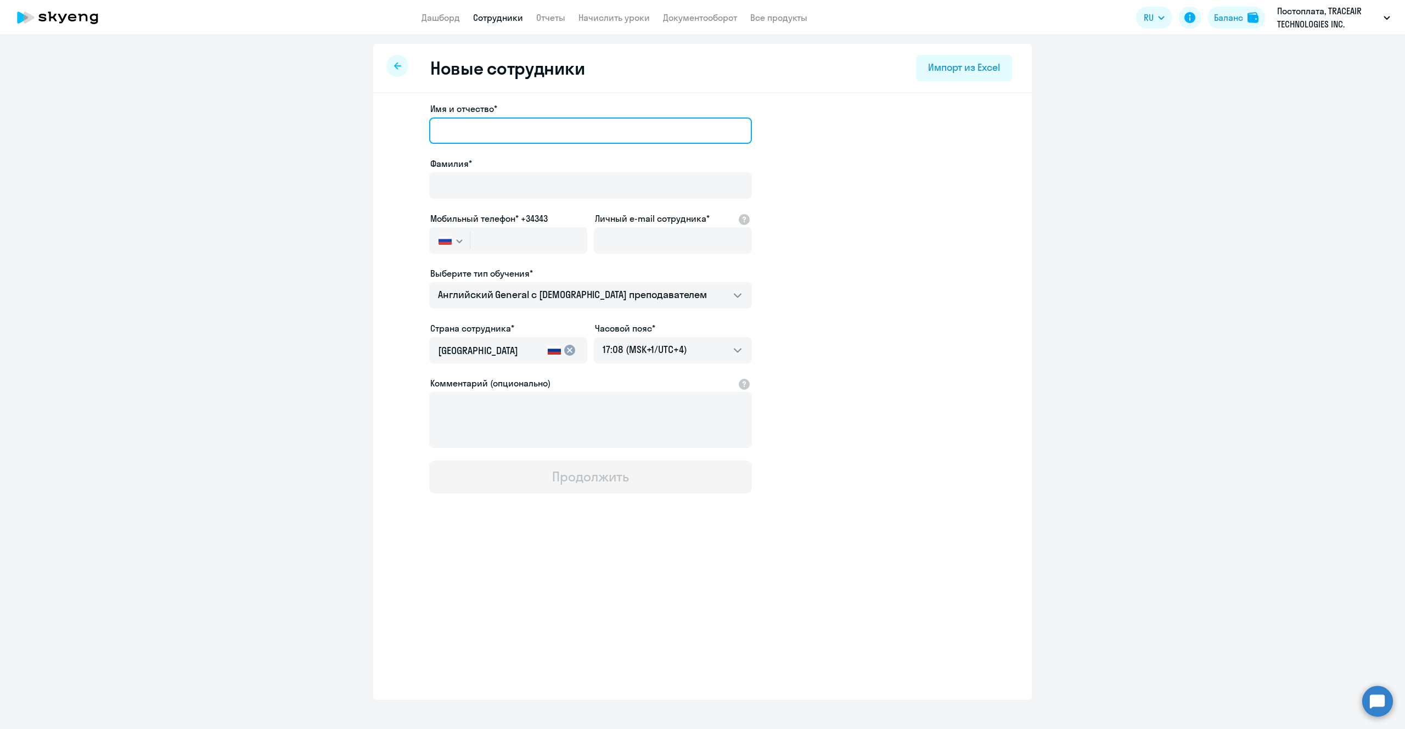
click at [491, 128] on input "Имя и отчество*" at bounding box center [590, 130] width 323 height 26
type input "Томирис"
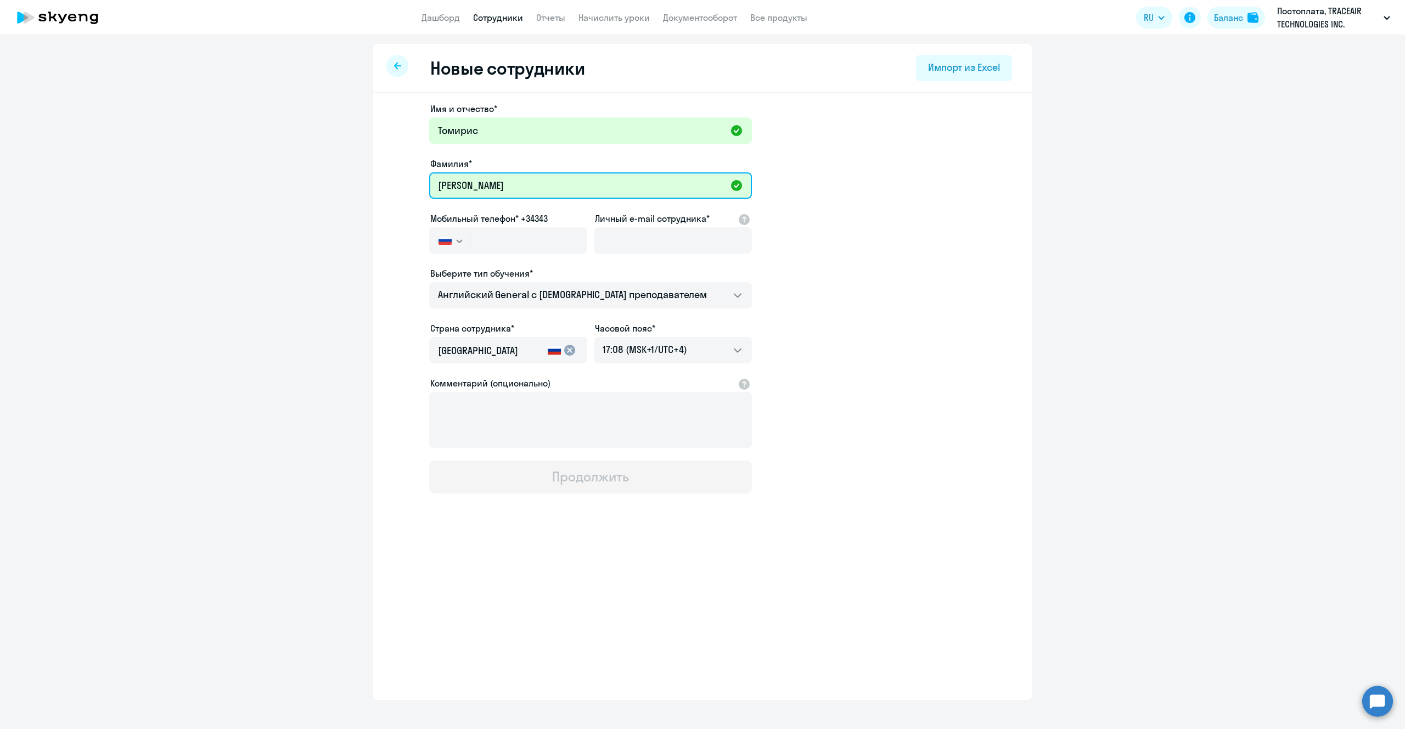
type input "Кадырканова"
click at [456, 244] on svg-icon "button" at bounding box center [459, 241] width 9 height 9
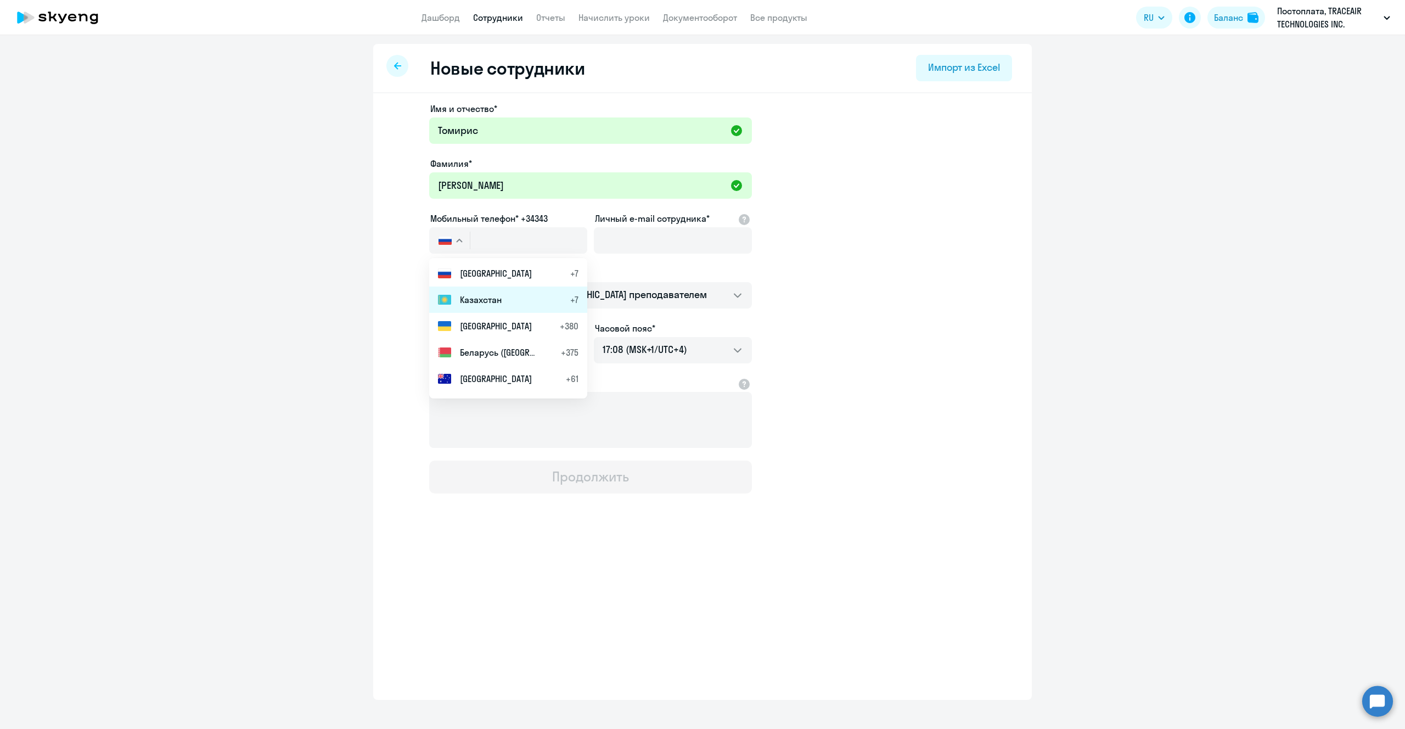
click at [488, 301] on span "Казахстан" at bounding box center [481, 299] width 42 height 13
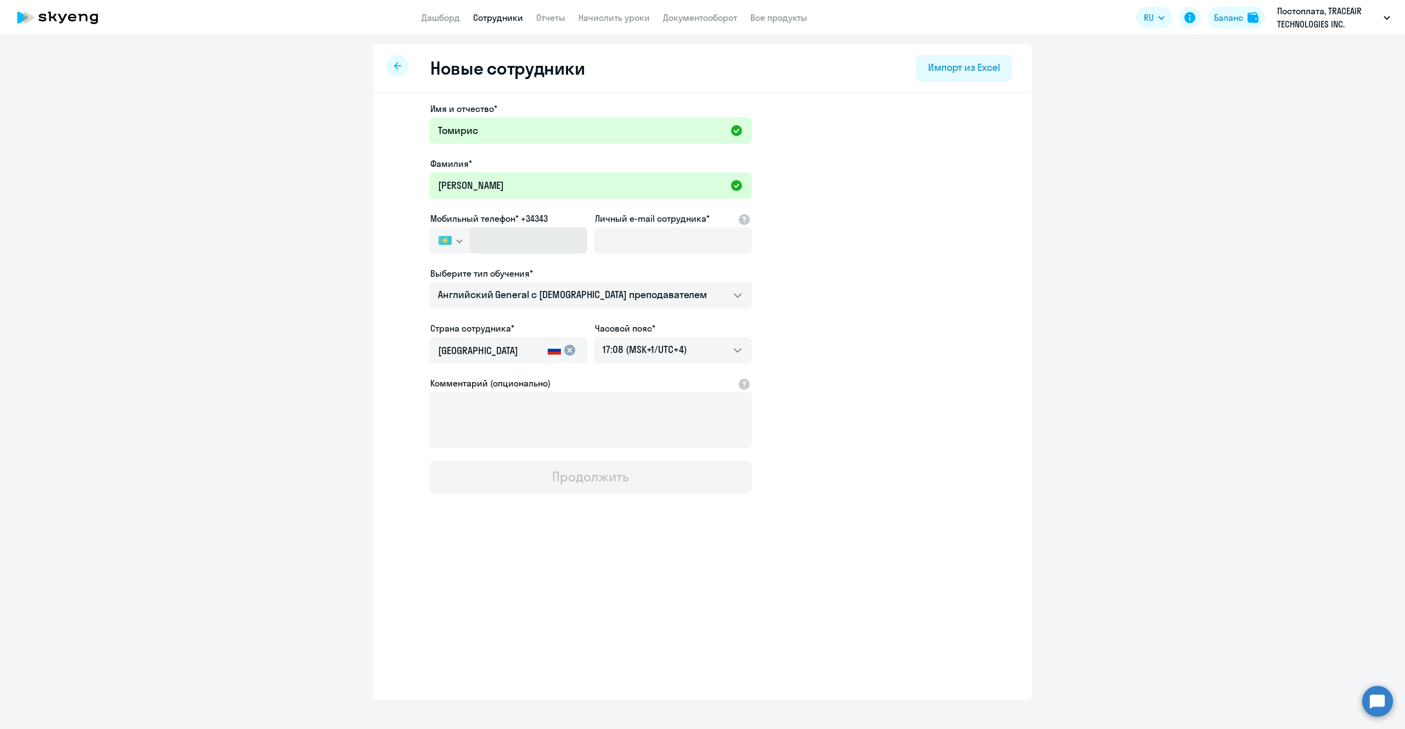
type input "+7 702 700-06-38"
click at [453, 244] on button "button" at bounding box center [449, 240] width 41 height 26
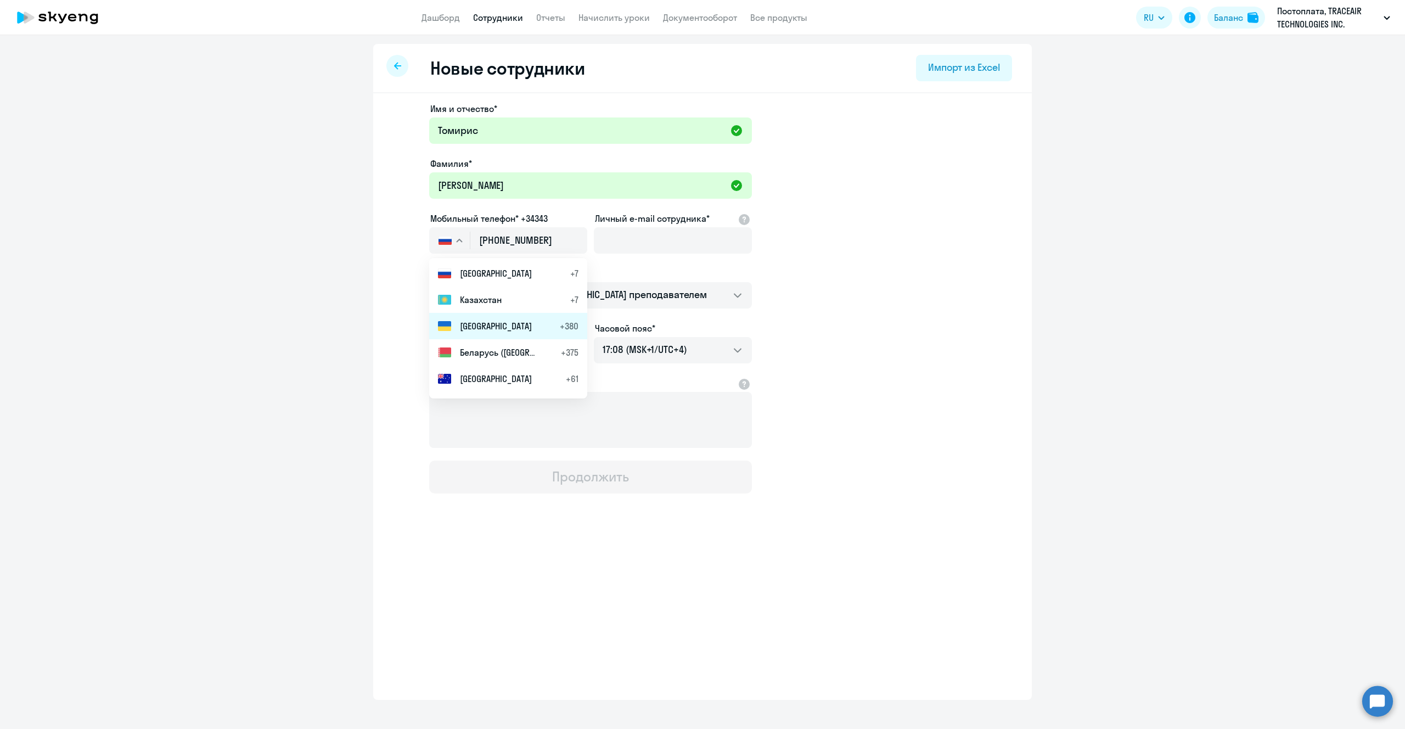
click at [469, 313] on li "Украина +380" at bounding box center [508, 326] width 158 height 26
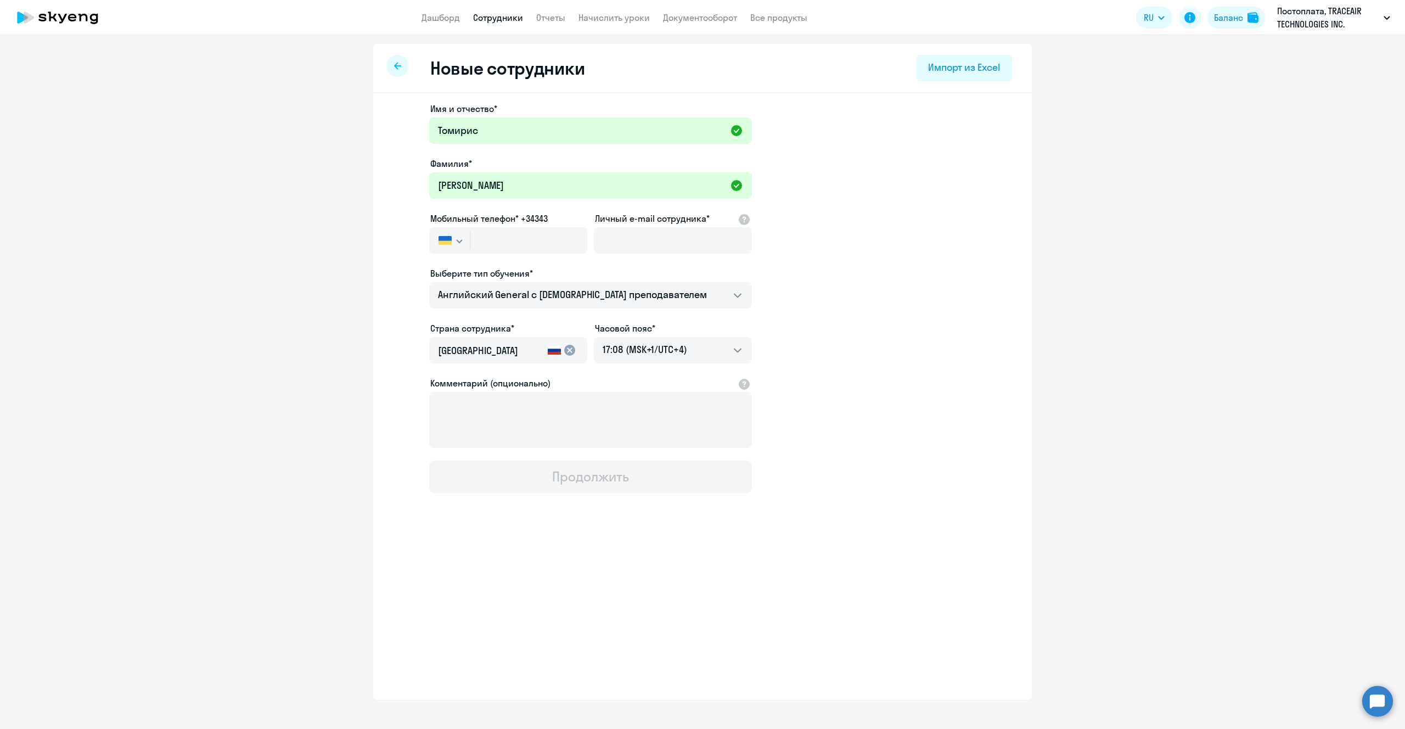
click at [449, 233] on button "button" at bounding box center [449, 240] width 41 height 26
click at [474, 297] on span "Казахстан" at bounding box center [481, 299] width 42 height 13
click at [509, 250] on input "text" at bounding box center [528, 240] width 117 height 26
paste input "+7 702 700-06-38"
type input "+7 702 700-06-38"
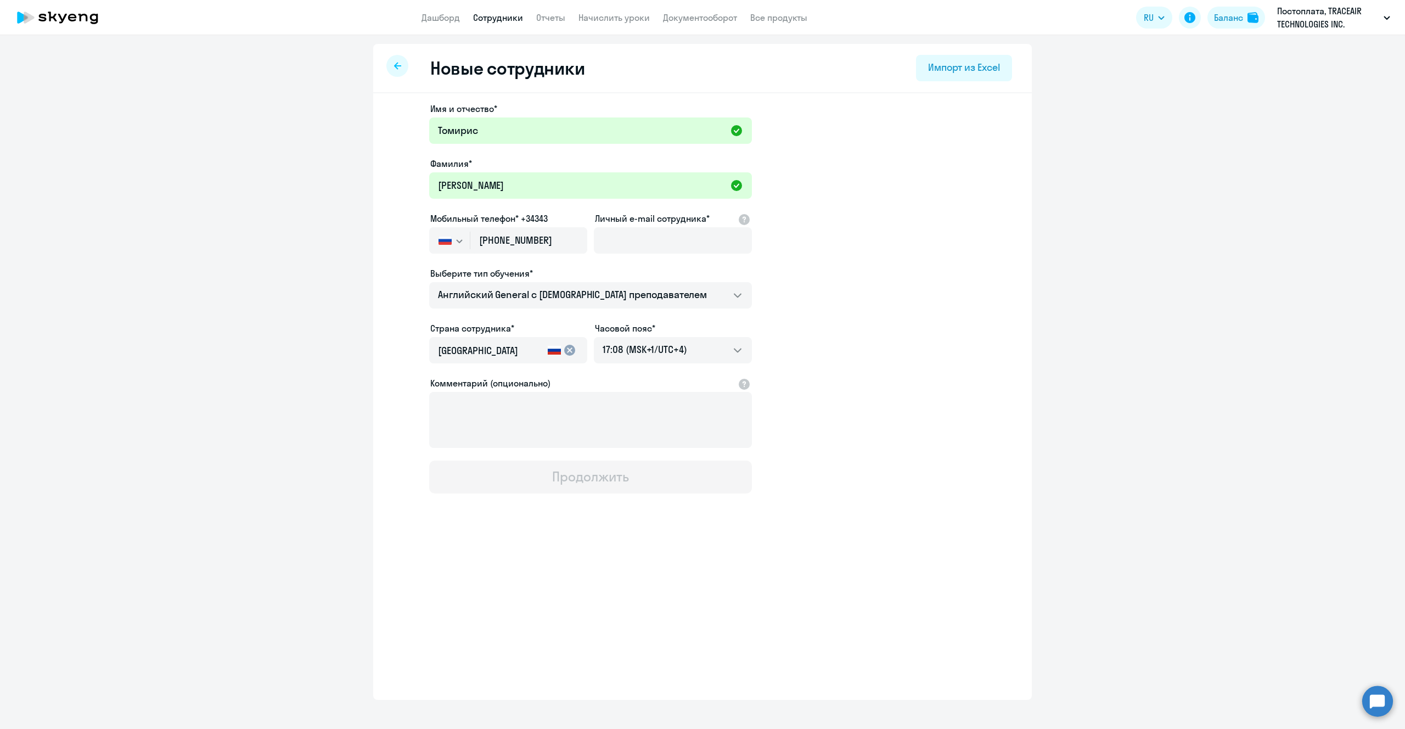
click at [448, 242] on img "button" at bounding box center [445, 240] width 13 height 9
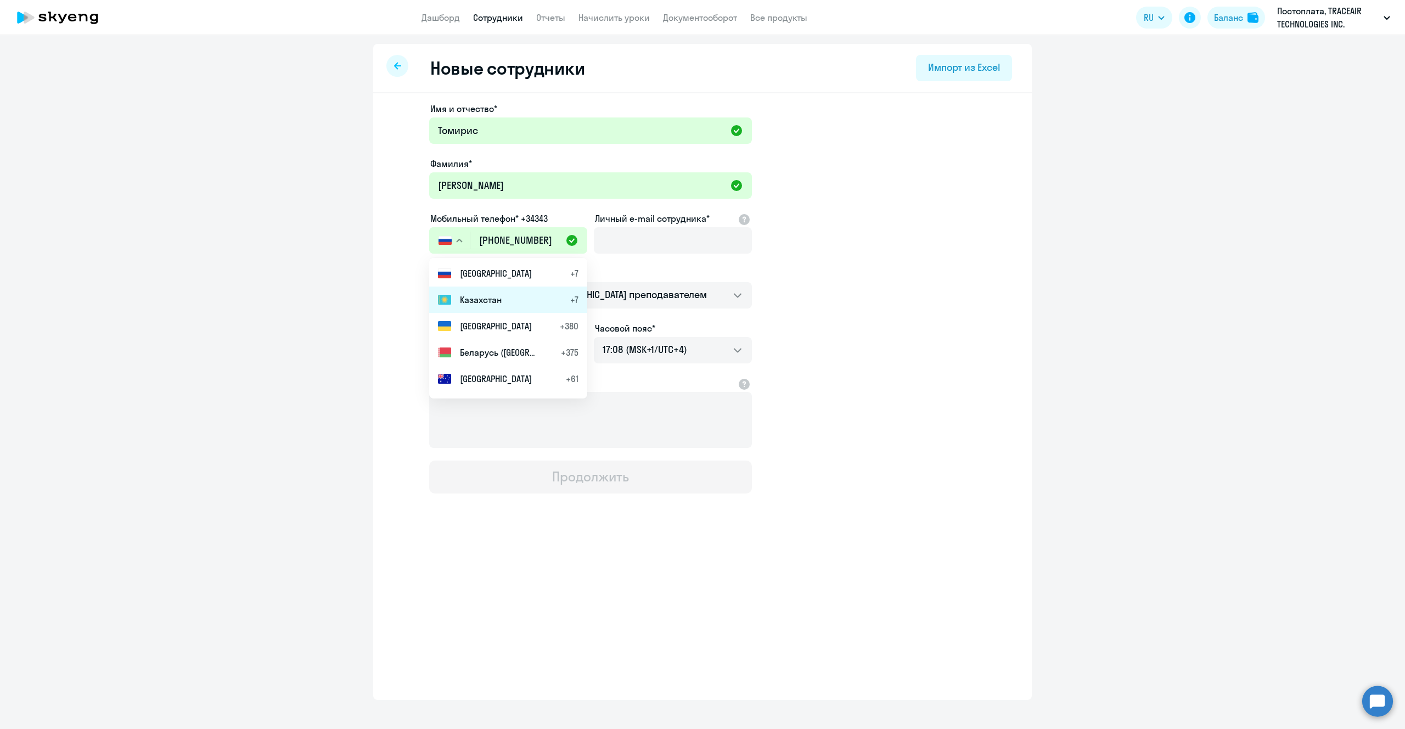
click at [474, 300] on span "Казахстан" at bounding box center [481, 299] width 42 height 13
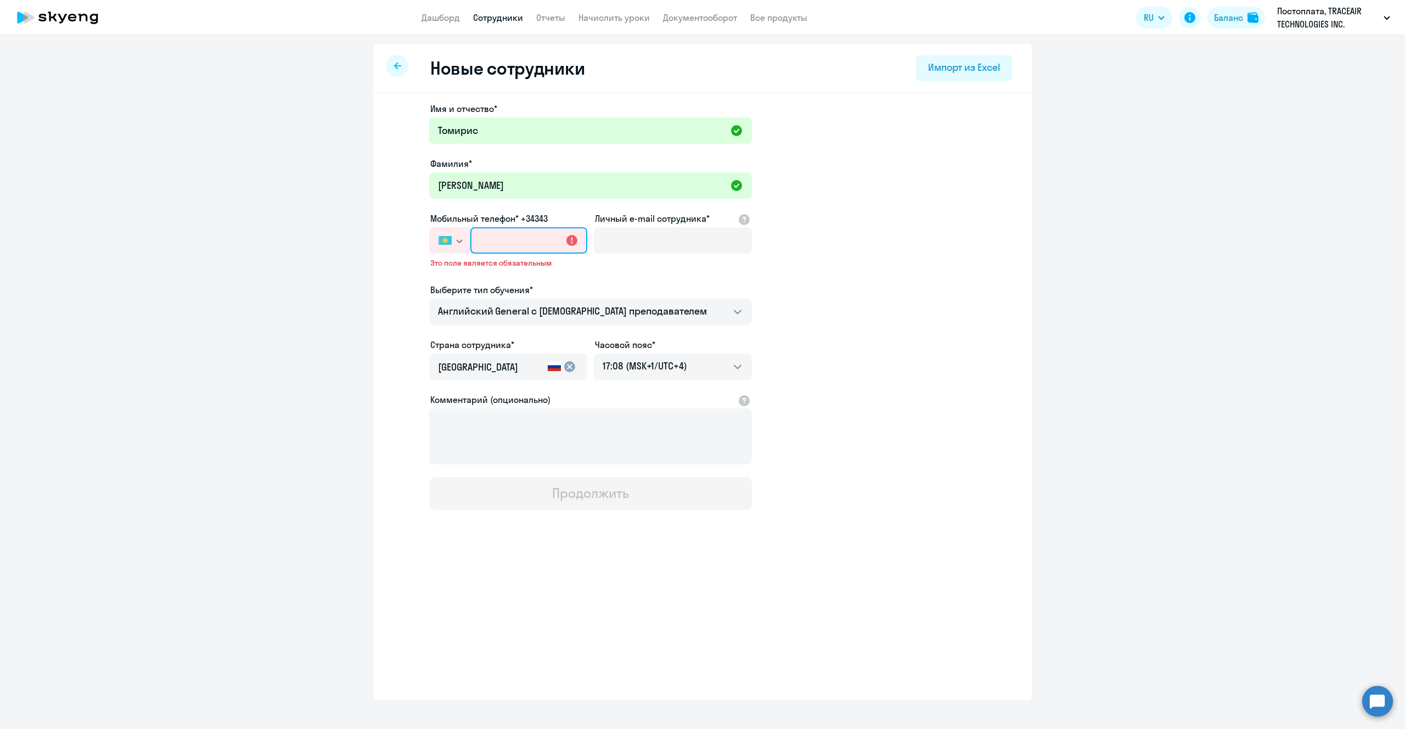
click at [504, 230] on input "text" at bounding box center [528, 240] width 117 height 26
paste input "+7 702 700-06-38"
type input "+7 702 700-06-38"
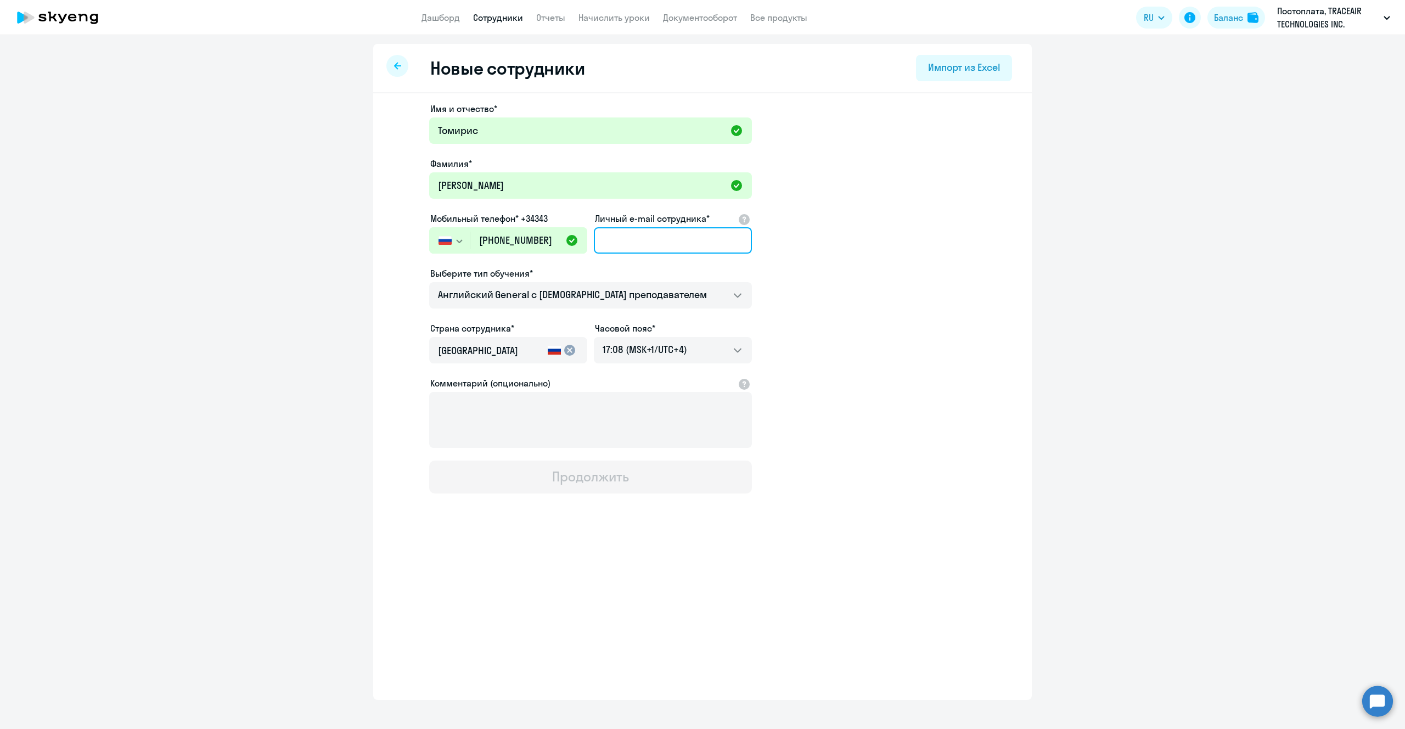
click at [635, 235] on input "Личный e-mail сотрудника*" at bounding box center [673, 240] width 158 height 26
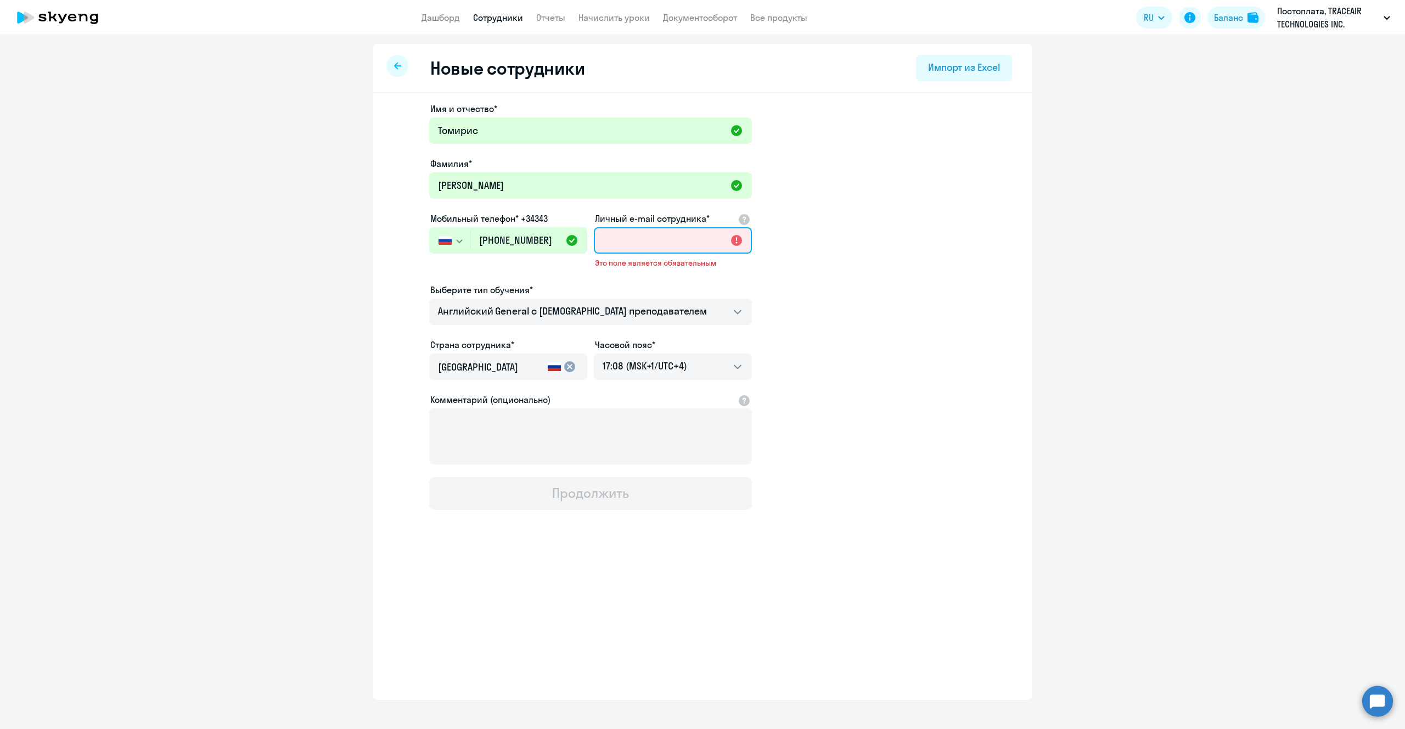
paste input "t.kadyrkanova@traceair.net"
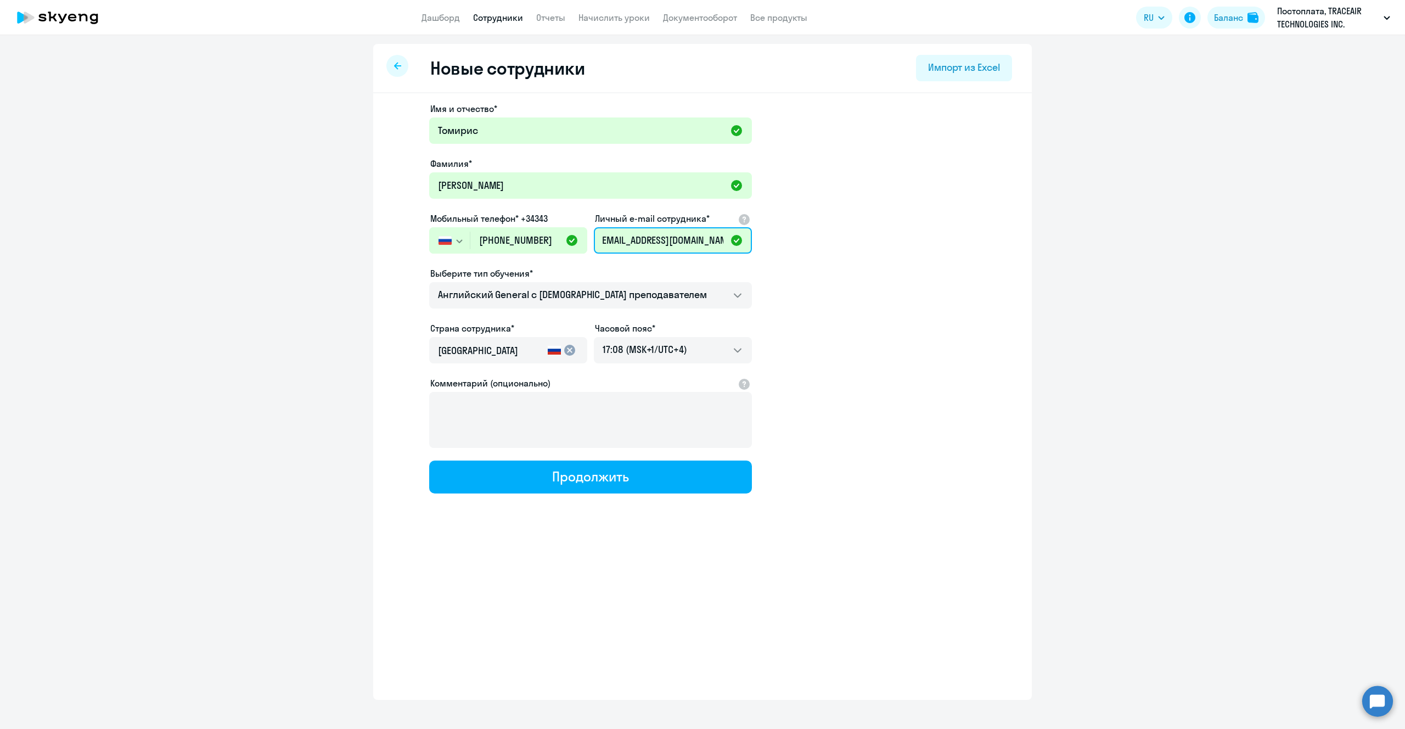
type input "t.kadyrkanova@traceair.net"
click at [568, 352] on mat-icon "cancel" at bounding box center [569, 350] width 13 height 13
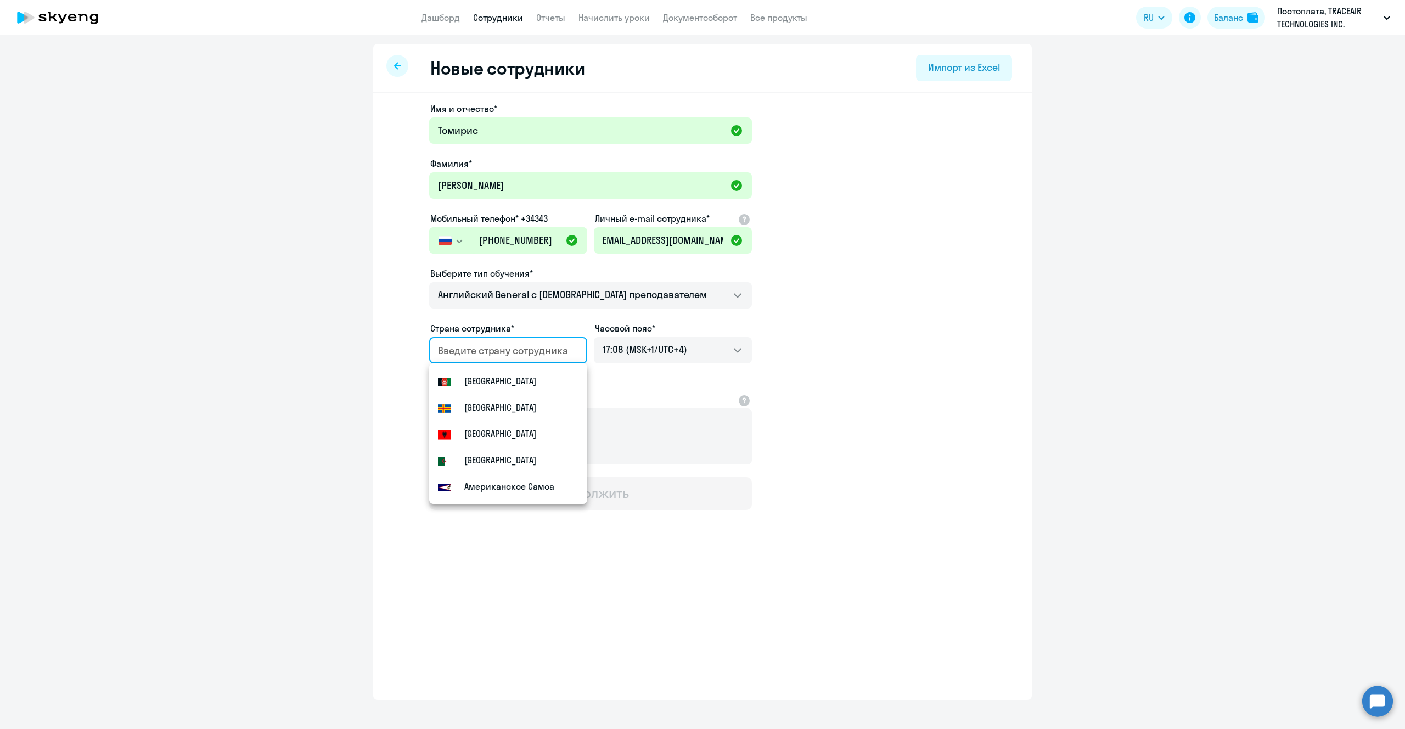
scroll to position [0, 0]
click at [481, 383] on small "Казахстан" at bounding box center [485, 380] width 42 height 13
type input "Казахстан"
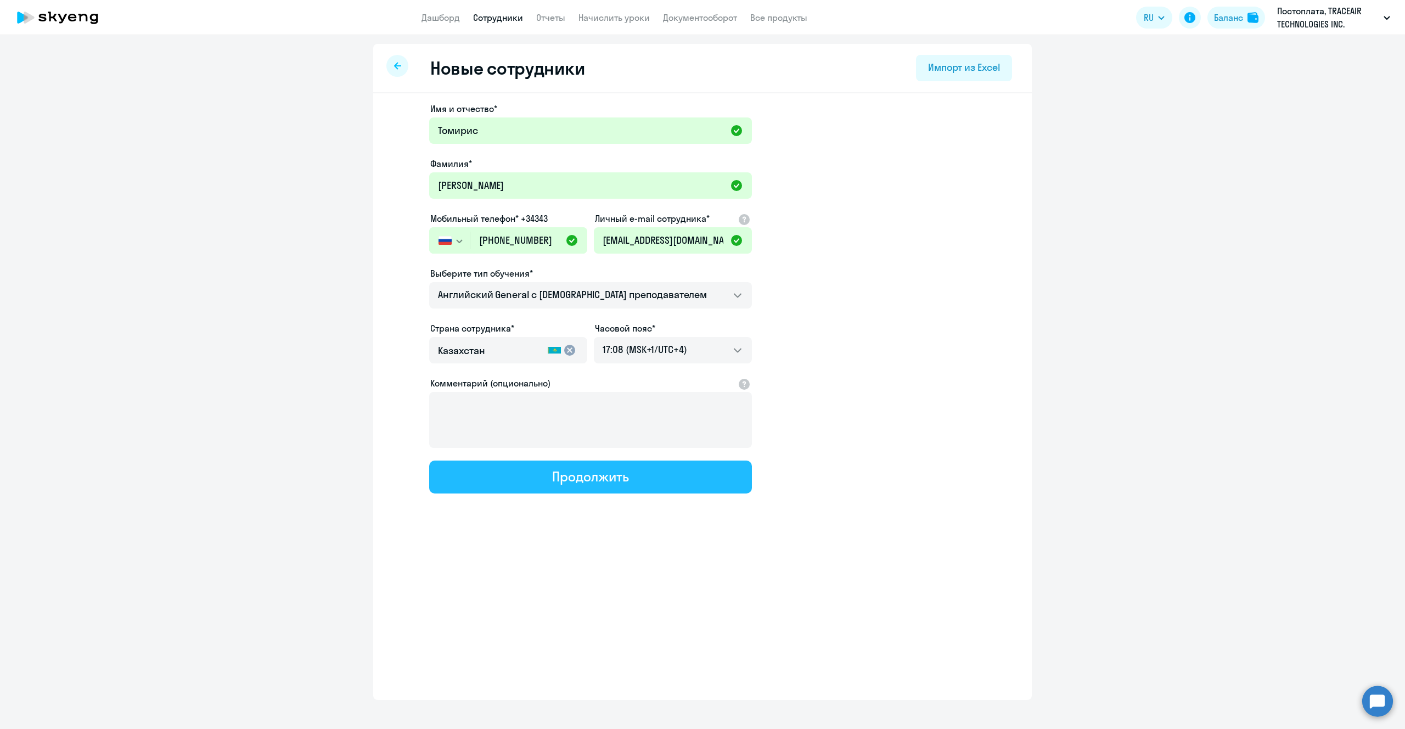
click at [597, 477] on div "Продолжить" at bounding box center [590, 477] width 76 height 18
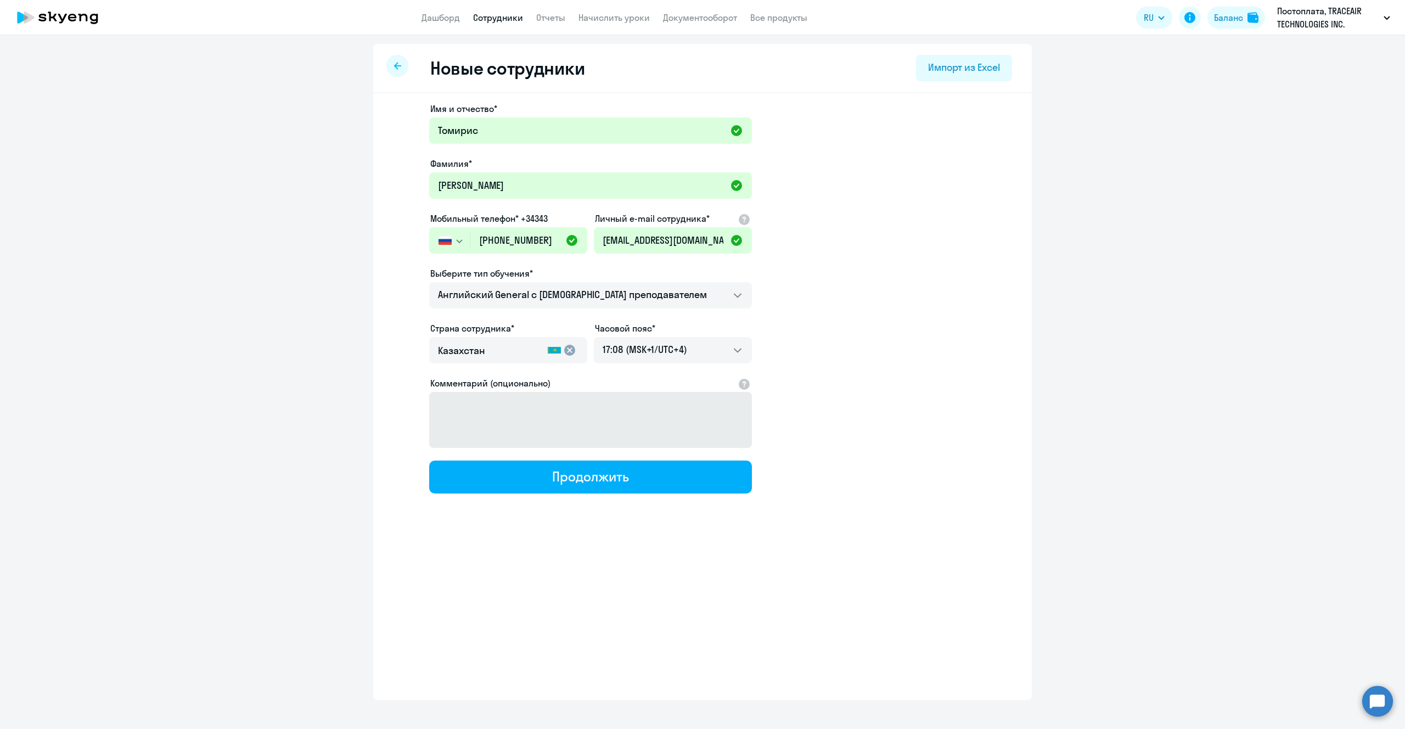
select select "english_adult_not_native_speaker"
select select "4"
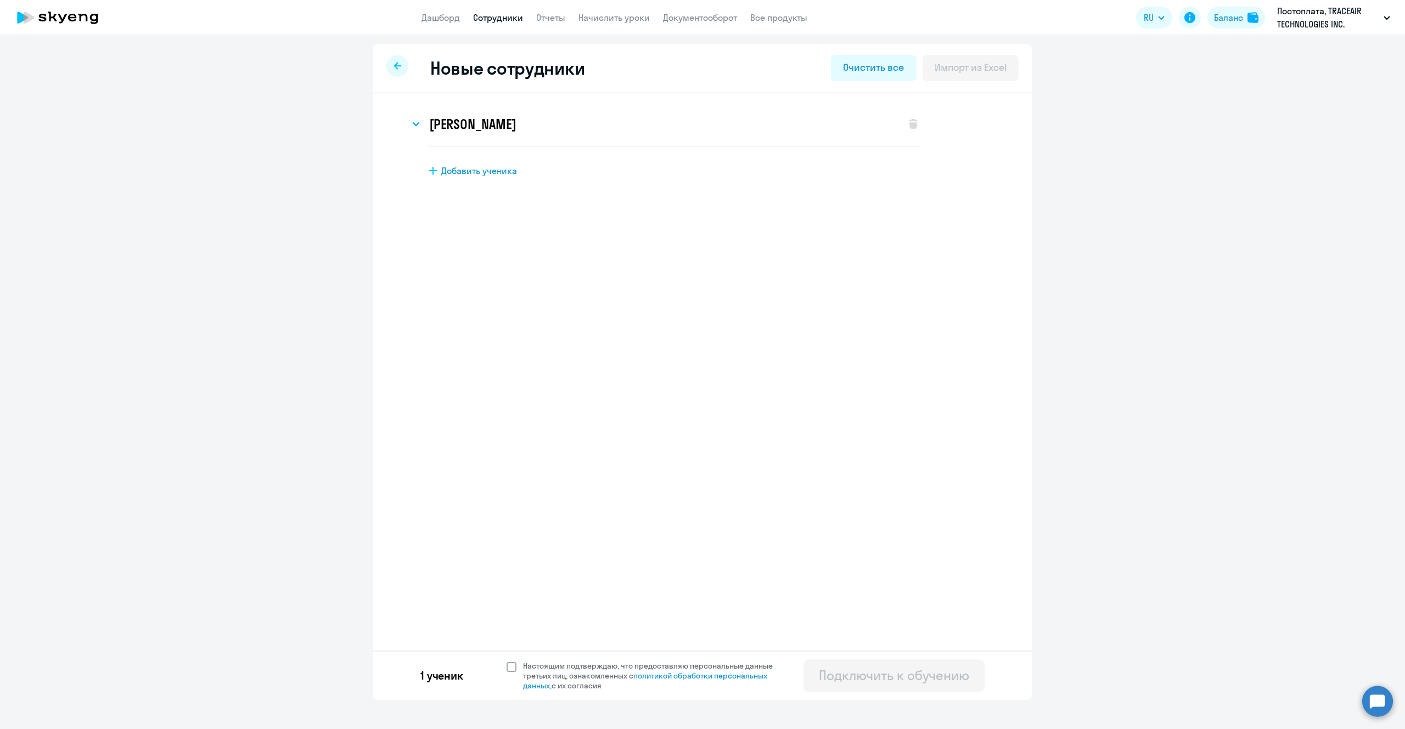
click at [515, 667] on span at bounding box center [512, 667] width 10 height 10
click at [507, 661] on input "Настоящим подтверждаю, что предоставляю персональные данные третьих лиц, ознако…" at bounding box center [506, 660] width 1 height 1
checkbox input "true"
click at [880, 680] on div "Подключить к обучению" at bounding box center [894, 675] width 150 height 18
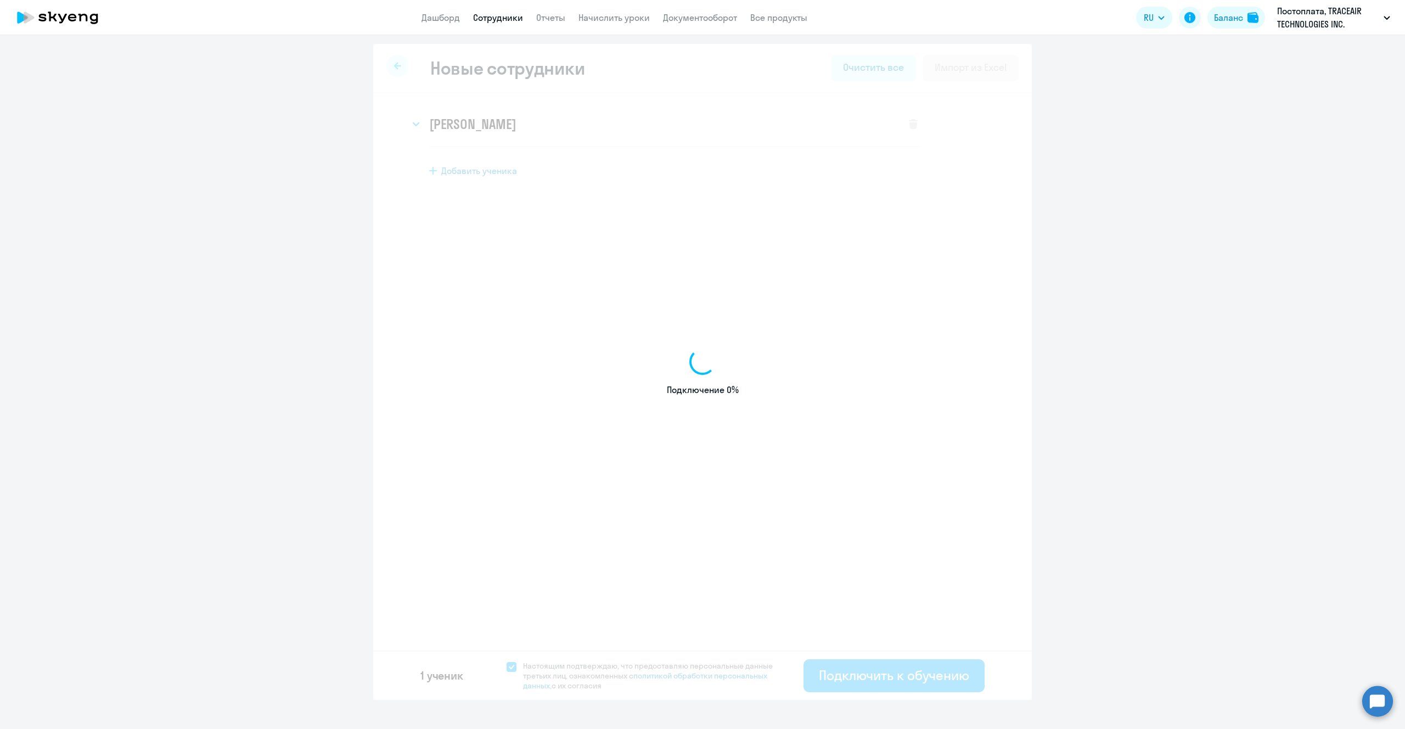
select select "english_adult_not_native_speaker"
select select "4"
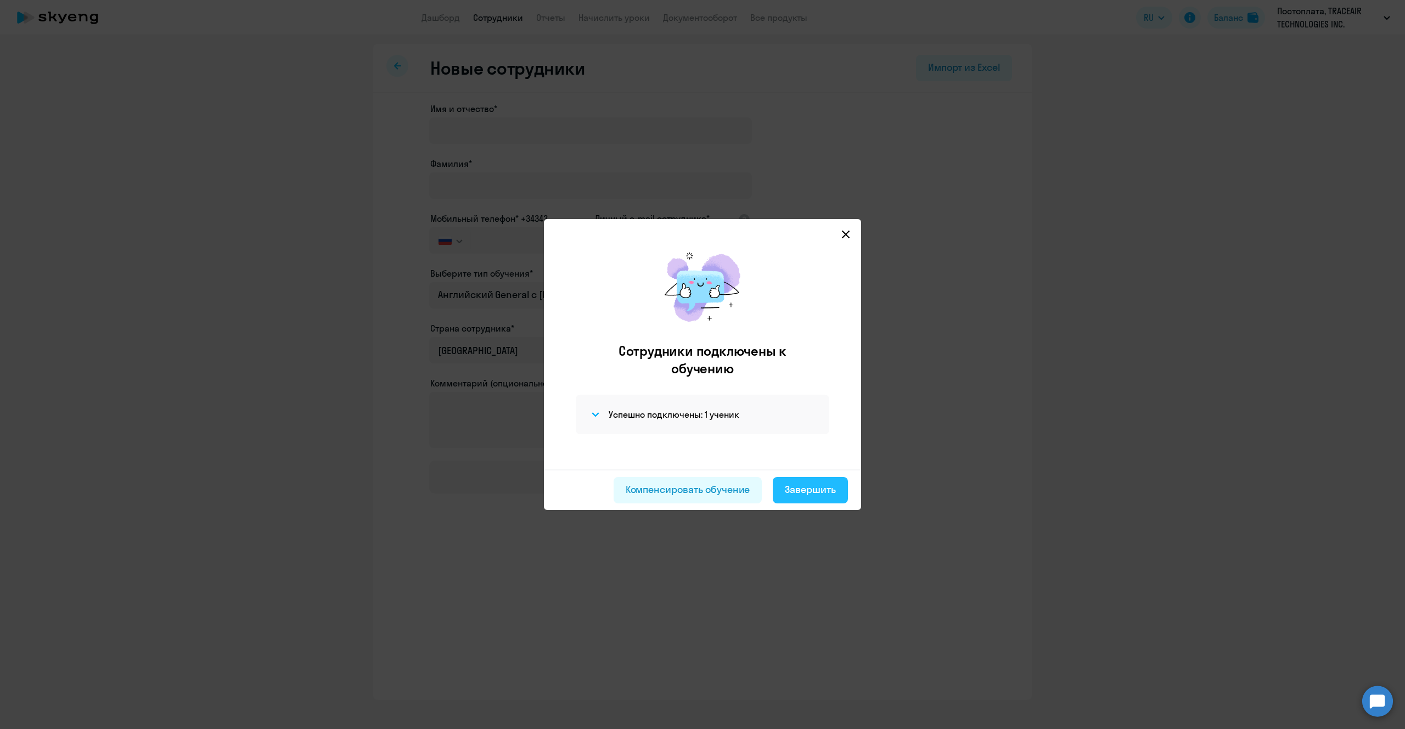
click at [817, 485] on div "Завершить" at bounding box center [810, 489] width 51 height 14
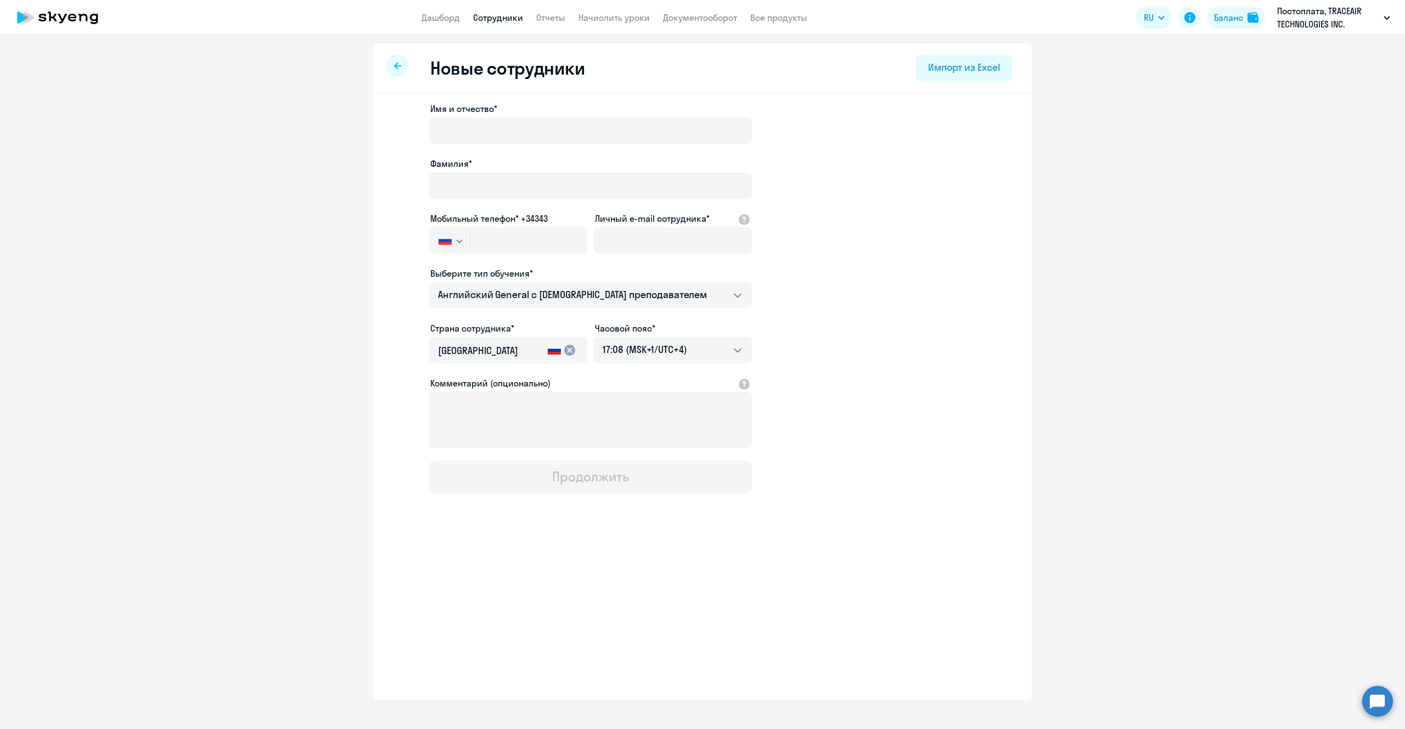
select select "30"
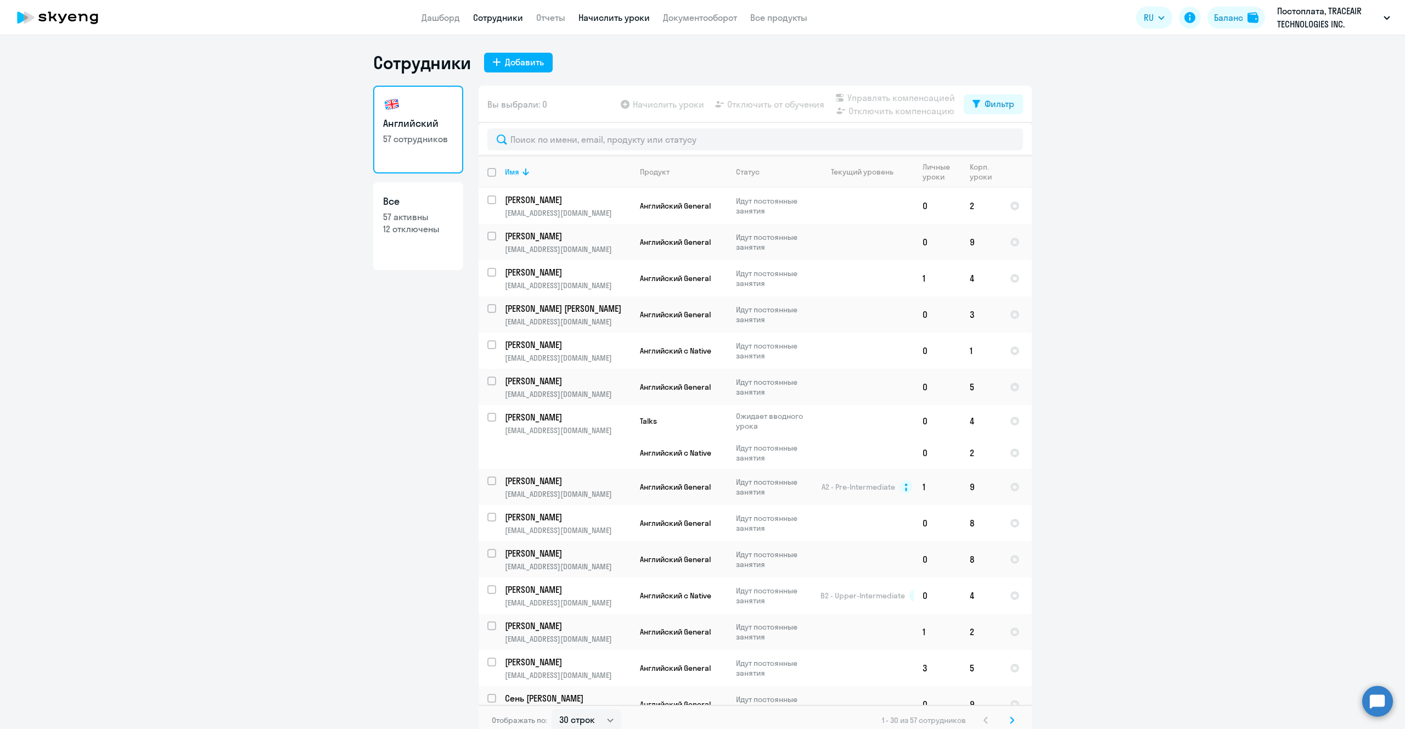
click at [604, 16] on link "Начислить уроки" at bounding box center [614, 17] width 71 height 11
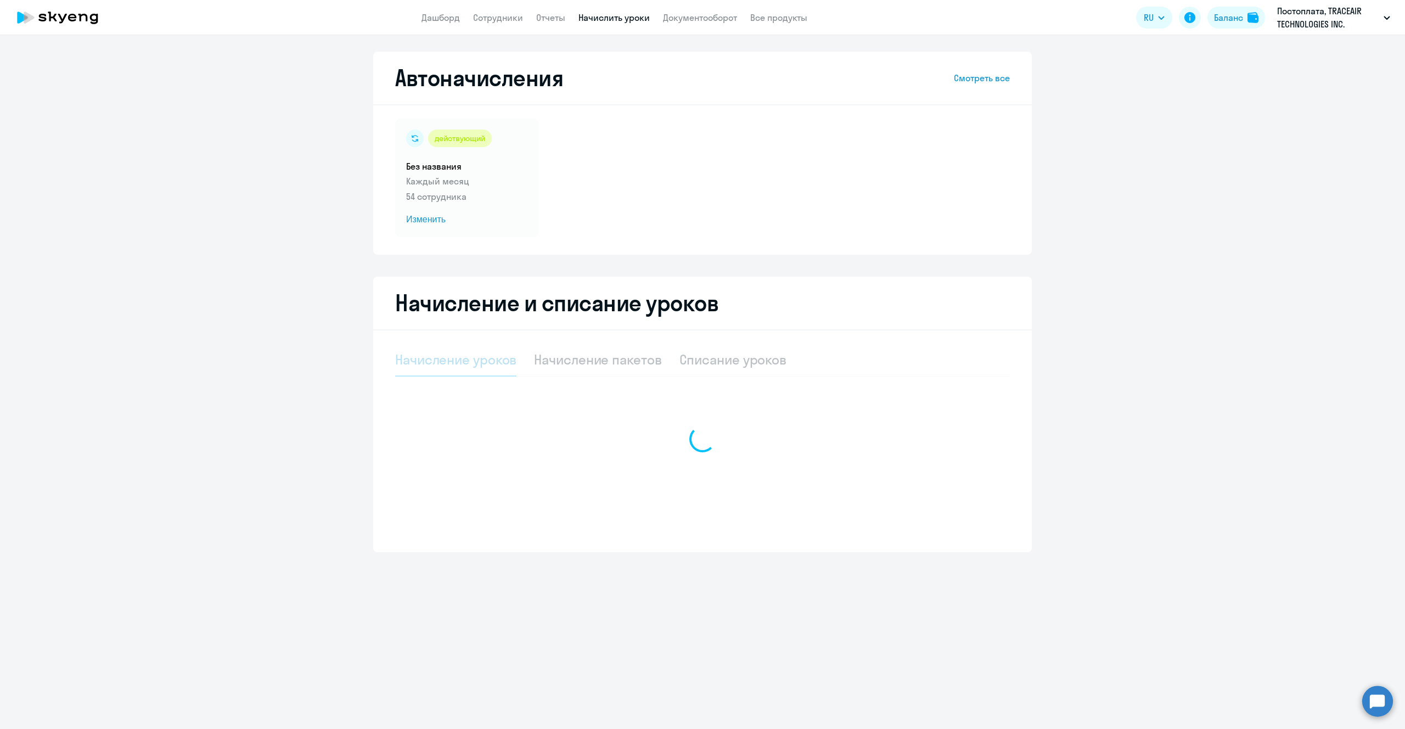
select select "10"
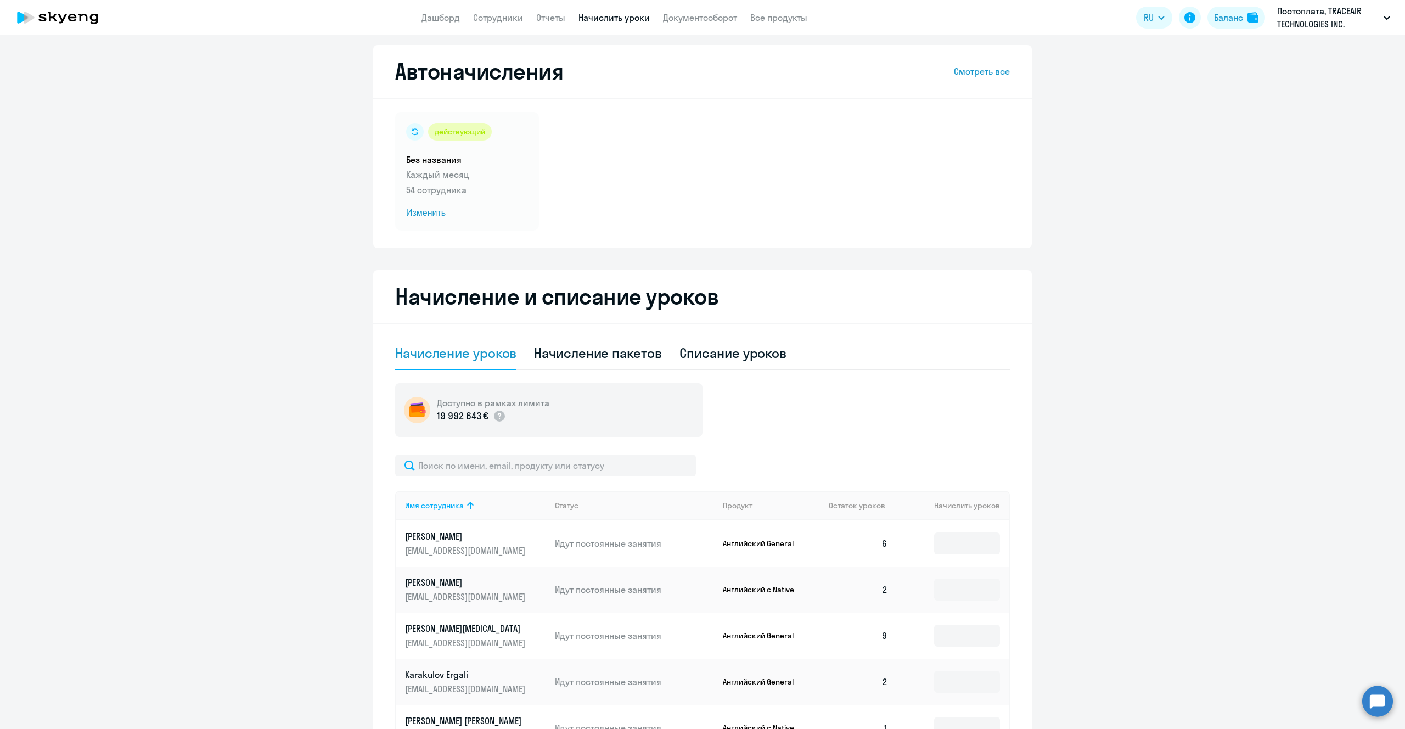
scroll to position [9, 0]
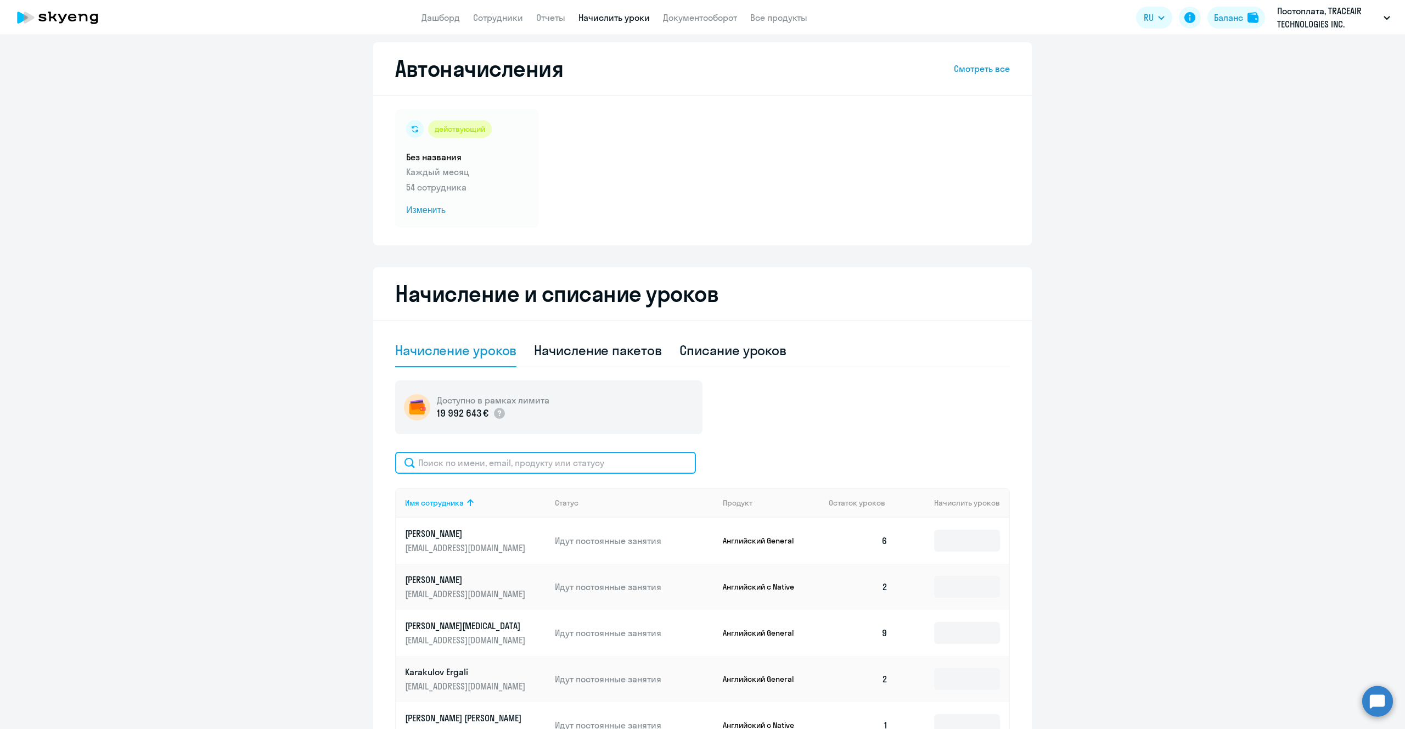
click at [501, 459] on input "text" at bounding box center [545, 463] width 301 height 22
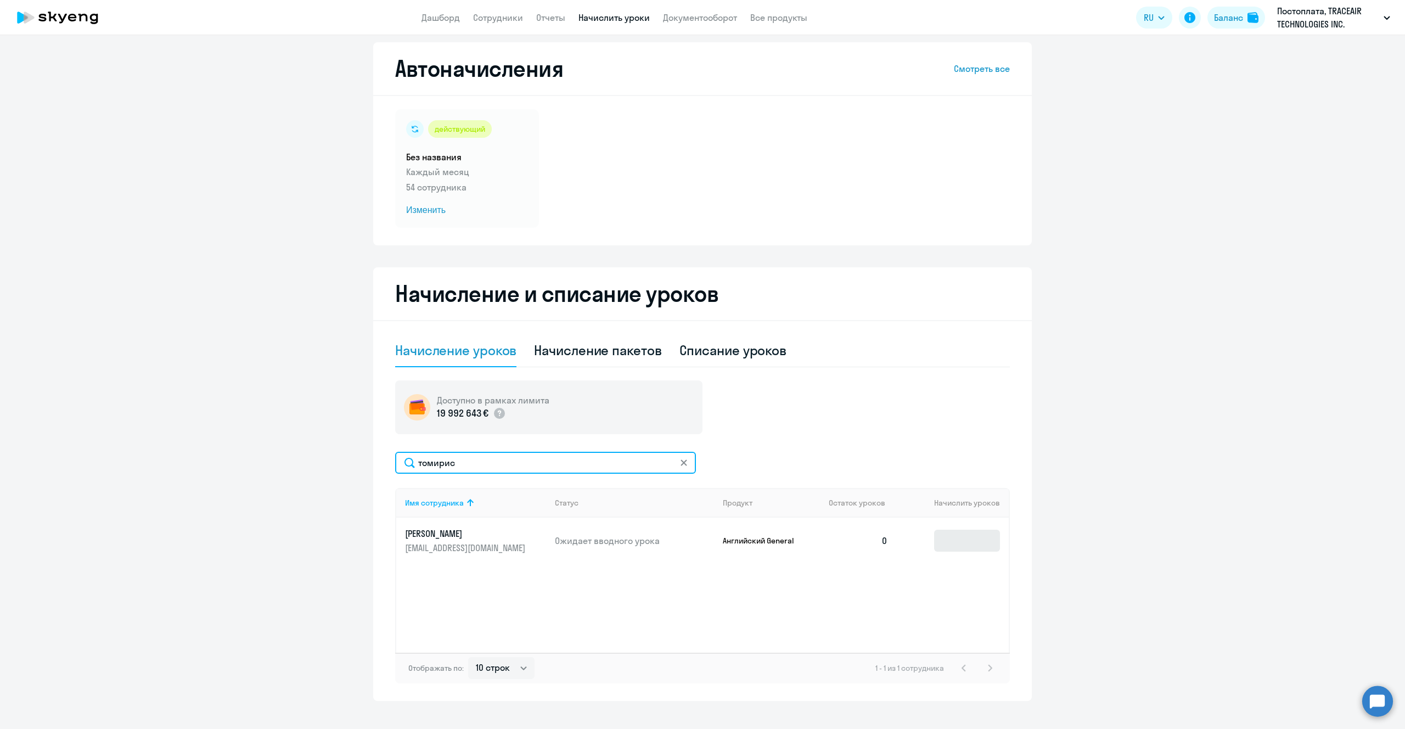
type input "томирис"
click at [958, 544] on input at bounding box center [967, 541] width 66 height 22
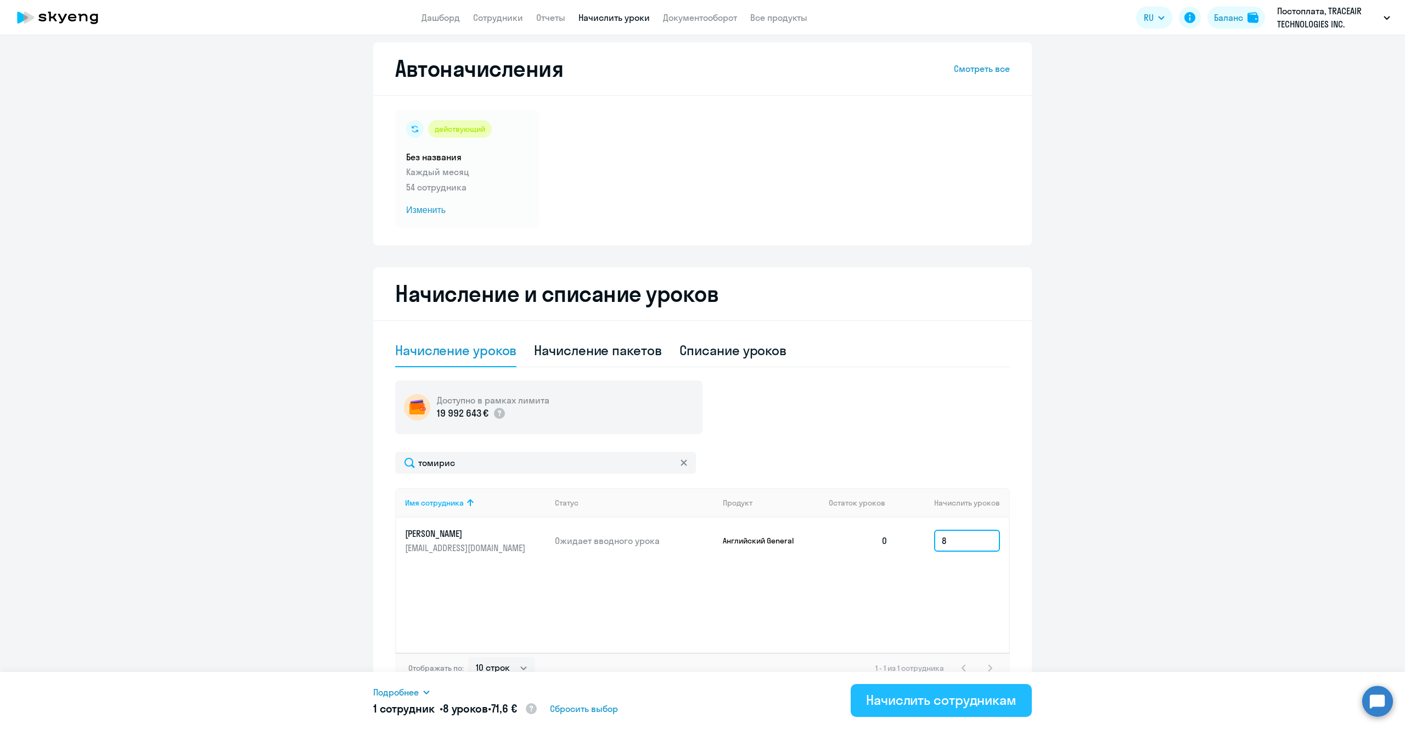
type input "8"
click at [923, 701] on div "Начислить сотрудникам" at bounding box center [941, 700] width 150 height 18
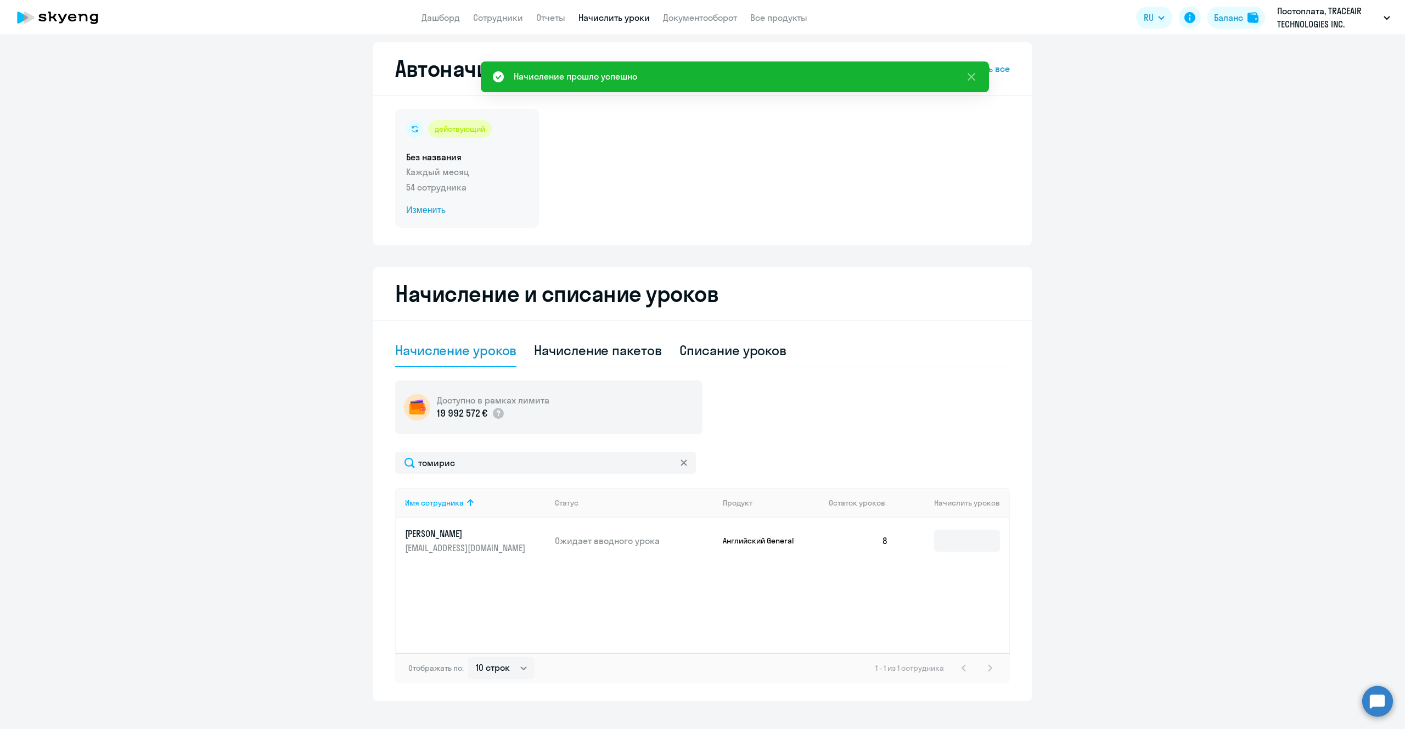
click at [481, 155] on h5 "Без названия" at bounding box center [467, 157] width 122 height 12
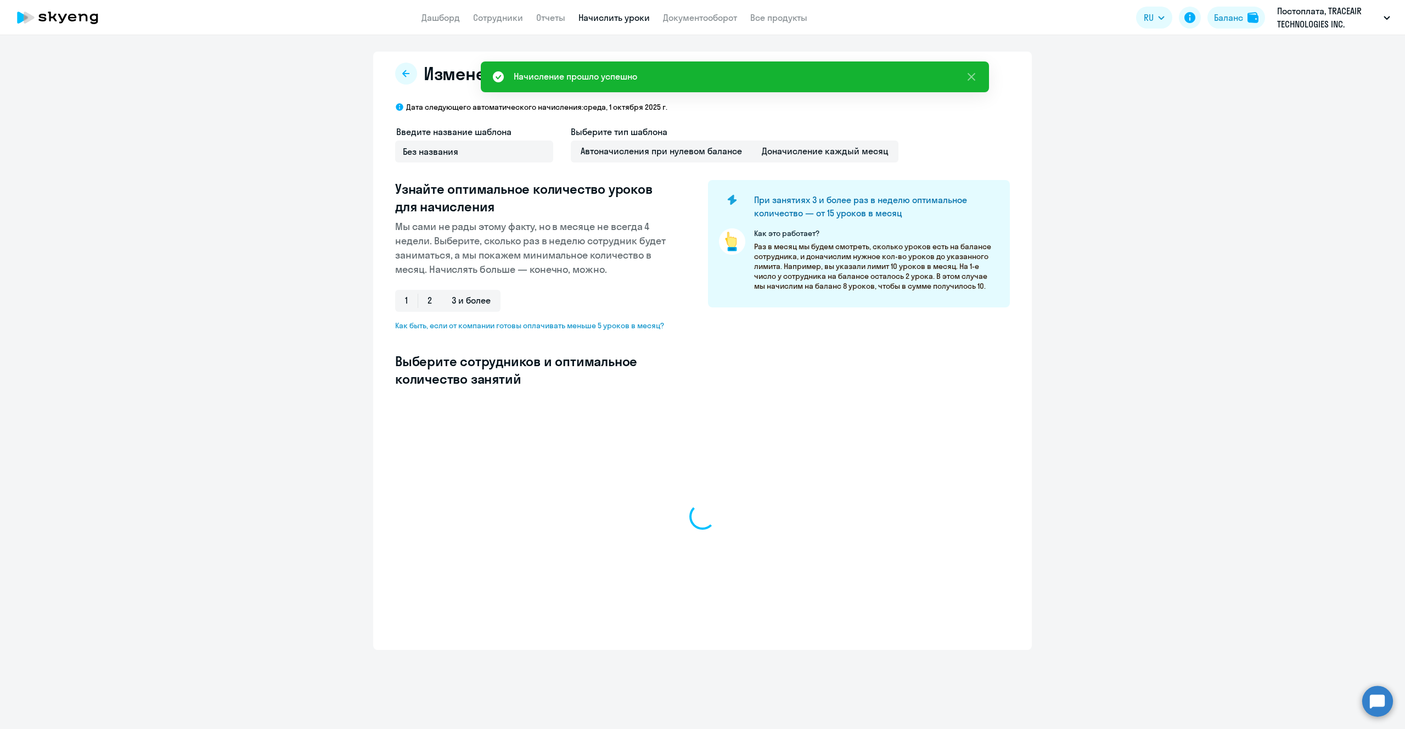
select select "10"
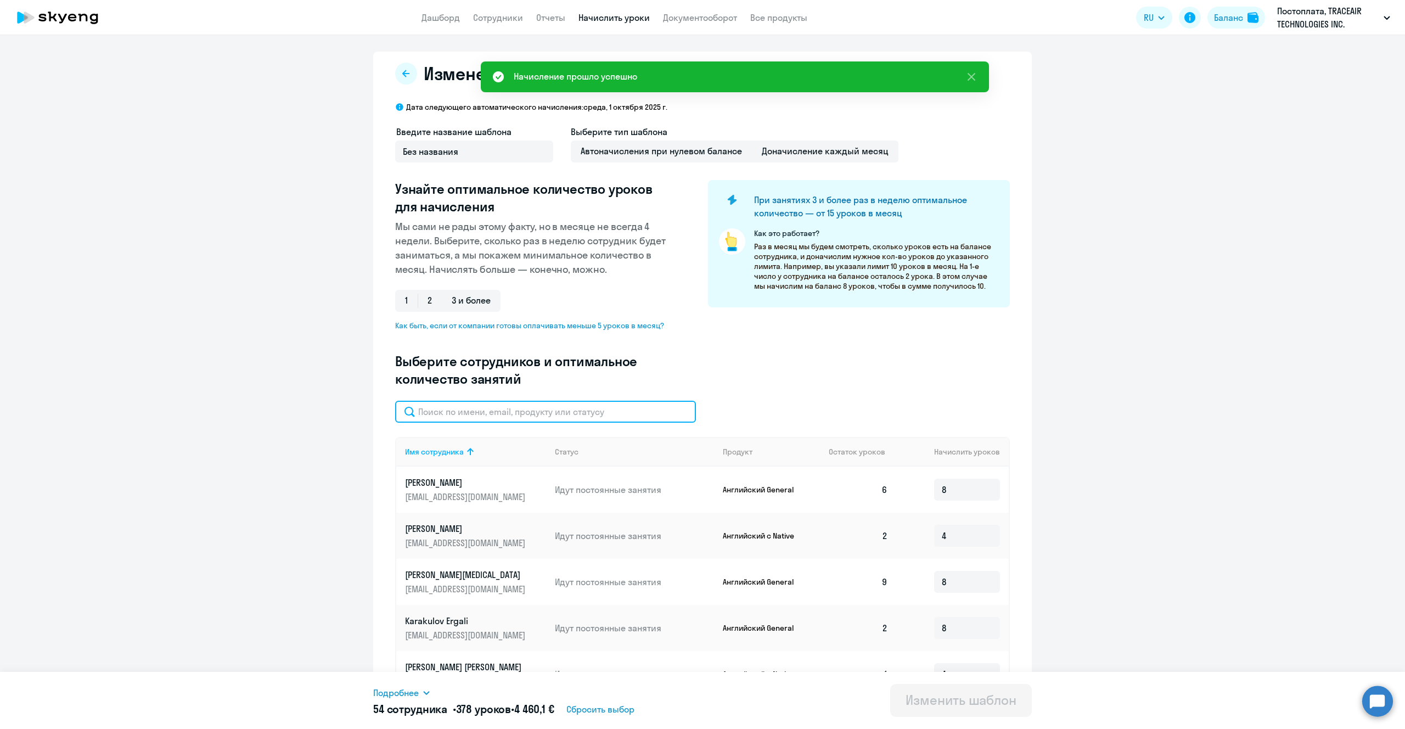
click at [569, 414] on input "text" at bounding box center [545, 412] width 301 height 22
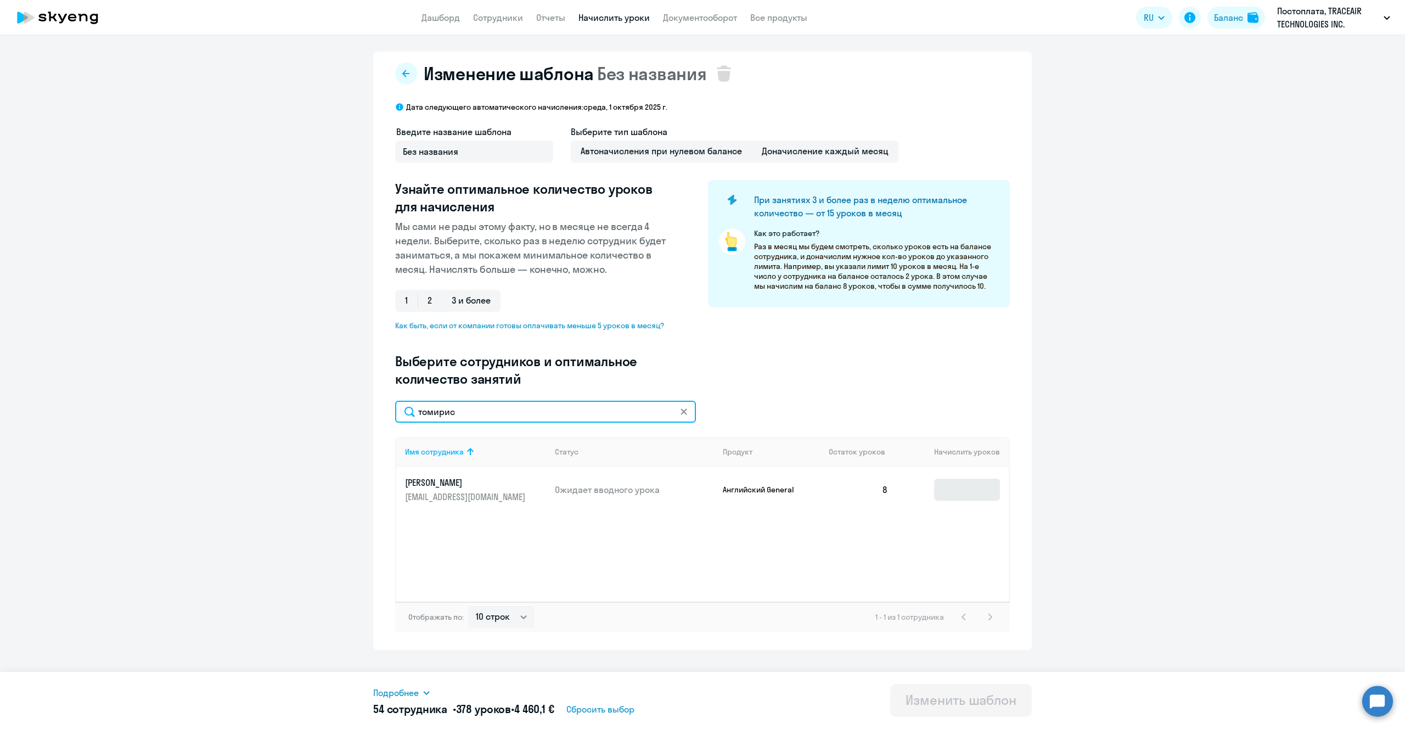
type input "томирис"
click at [962, 493] on input at bounding box center [967, 490] width 66 height 22
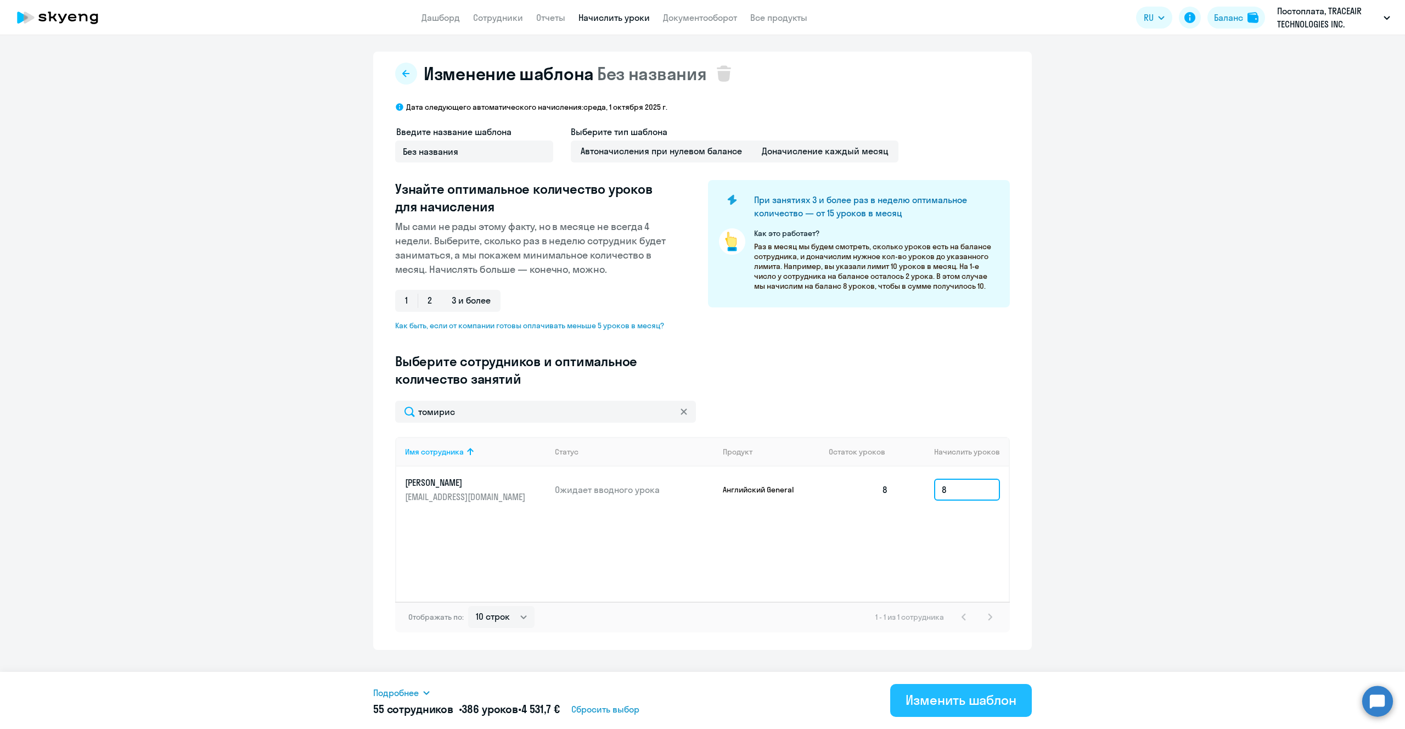
type input "8"
click at [970, 703] on div "Изменить шаблон" at bounding box center [961, 700] width 111 height 18
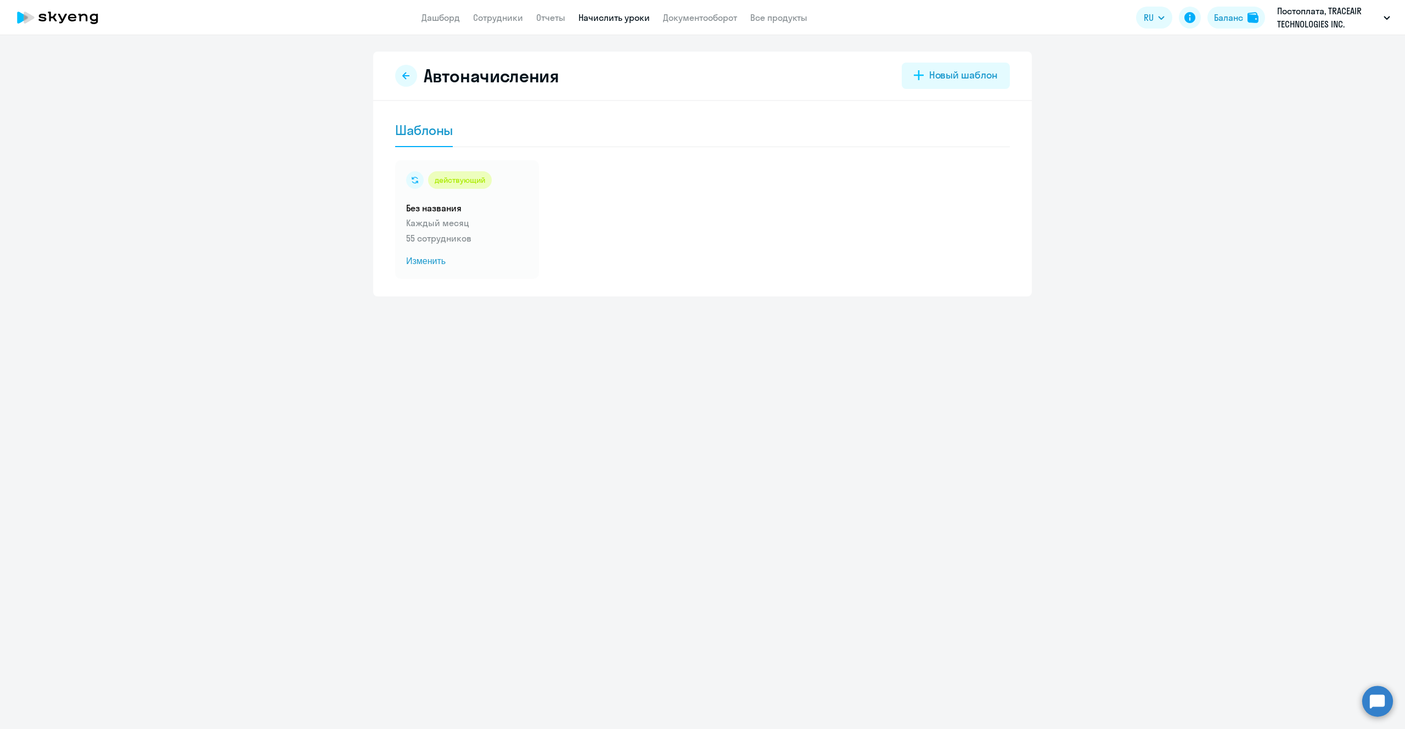
click at [491, 11] on app-menu-item-link "Сотрудники" at bounding box center [498, 18] width 50 height 14
click at [496, 20] on link "Сотрудники" at bounding box center [498, 17] width 50 height 11
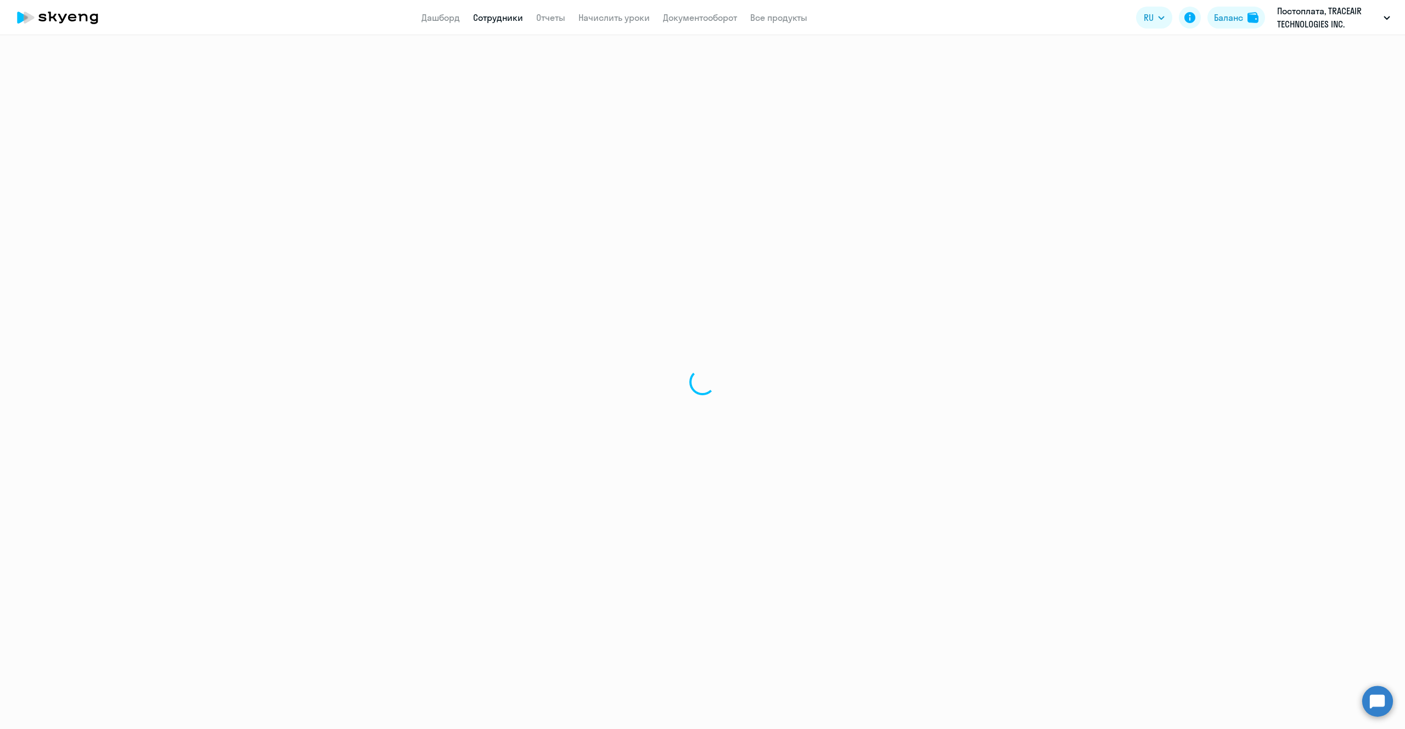
select select "30"
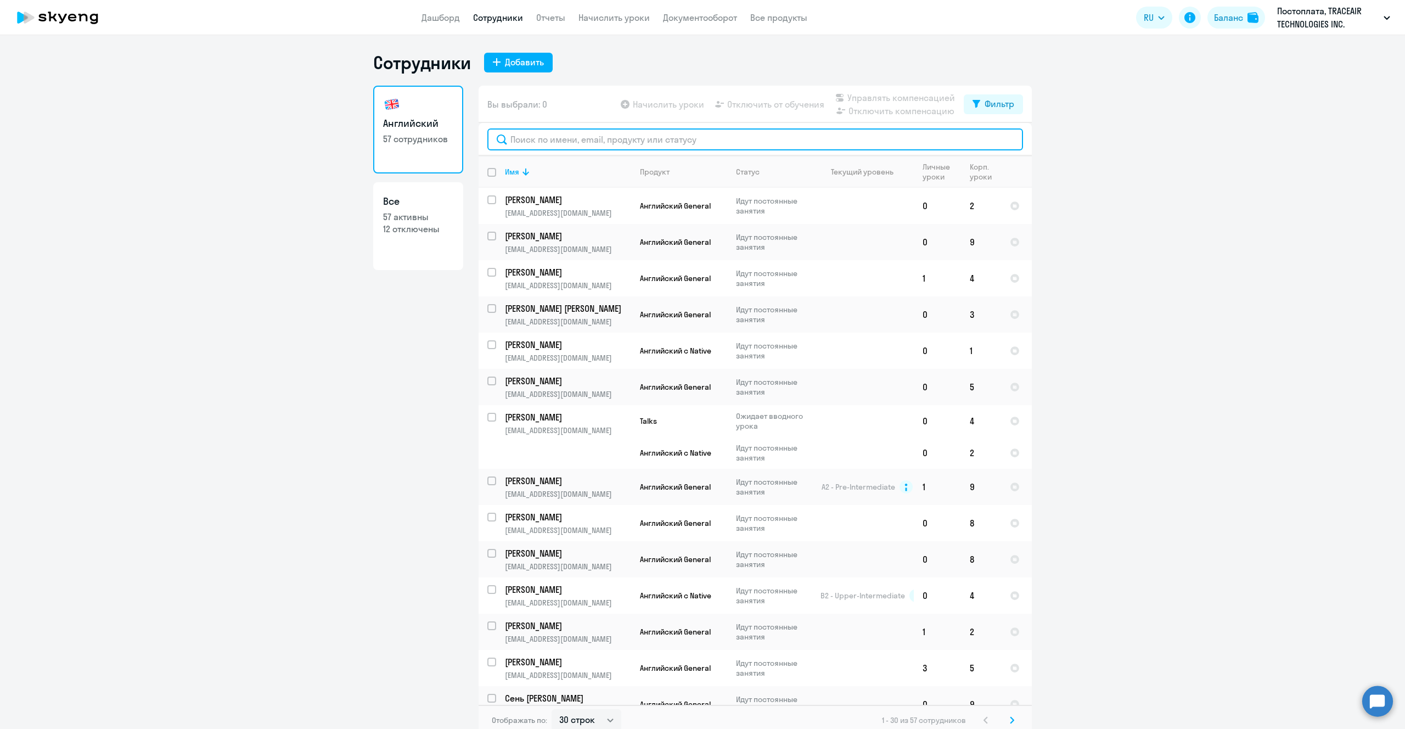
click at [568, 142] on input "text" at bounding box center [755, 139] width 536 height 22
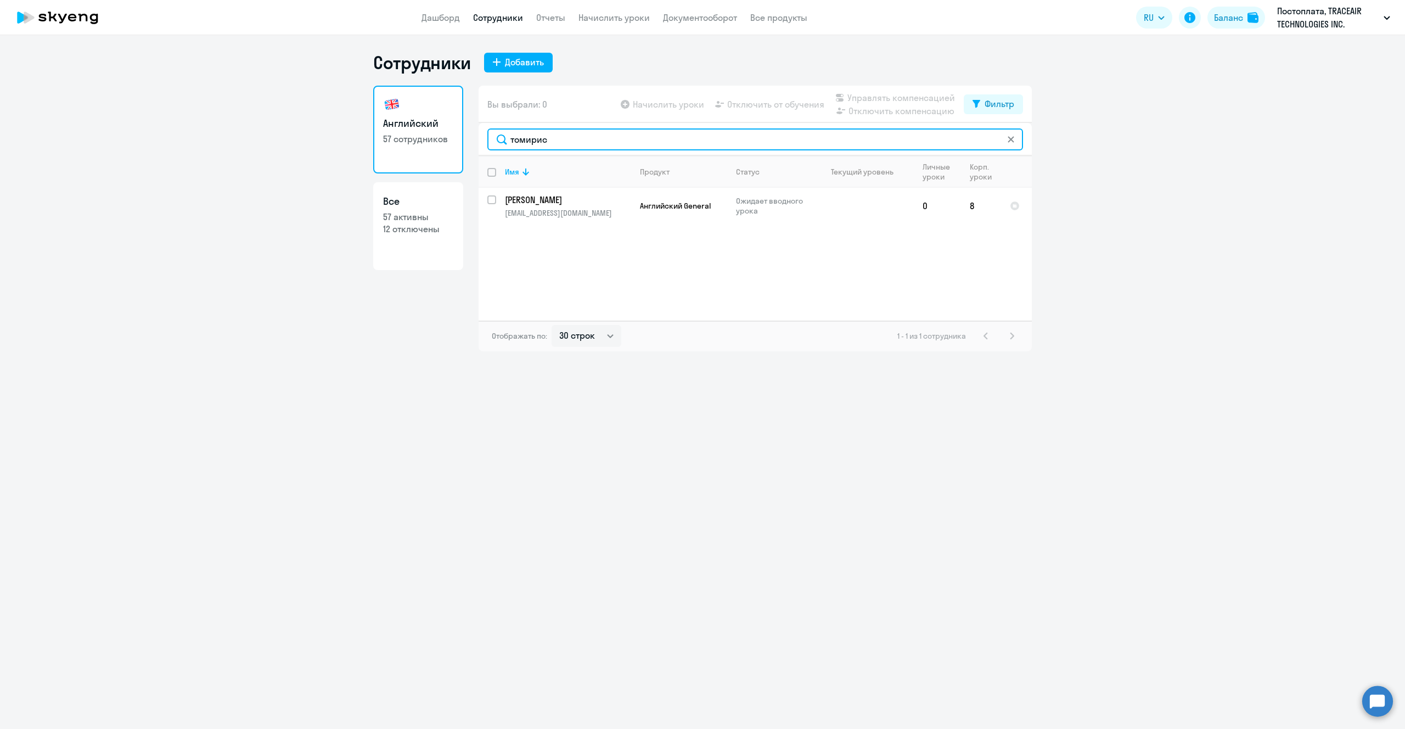
type input "томирис"
